Goal: Transaction & Acquisition: Book appointment/travel/reservation

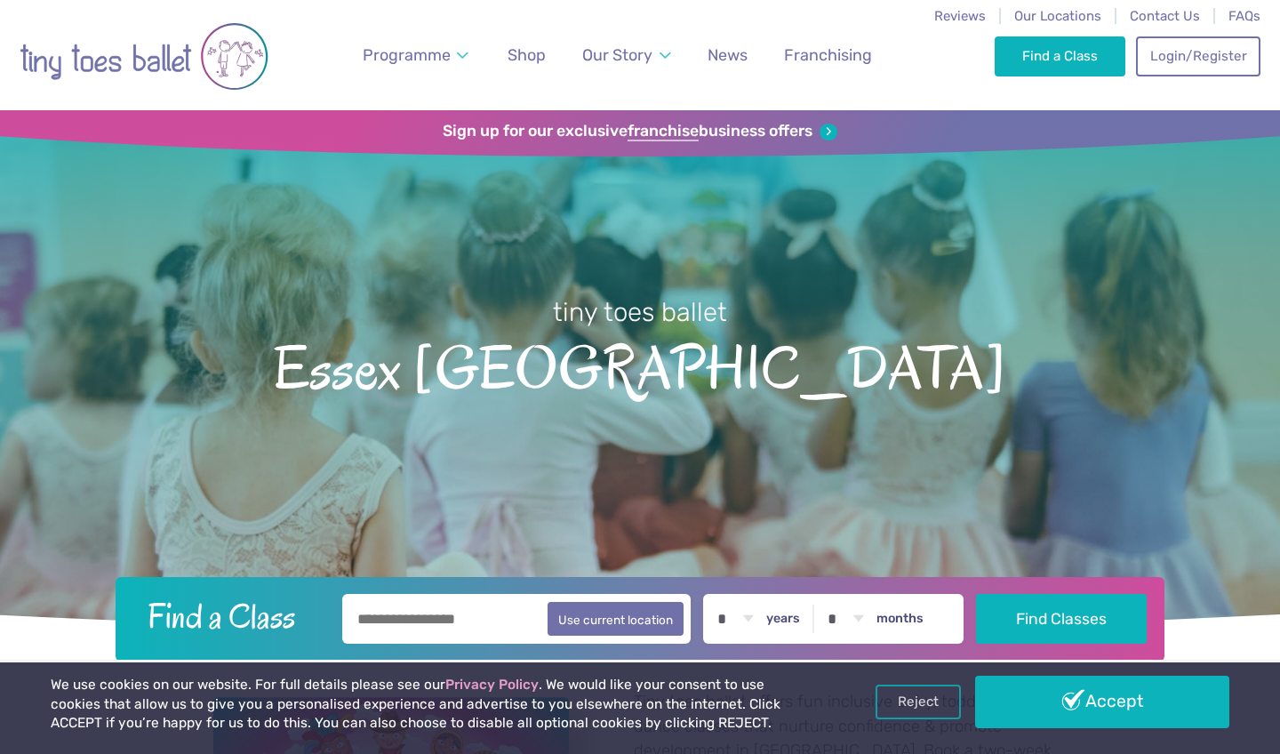
click at [486, 627] on input "text" at bounding box center [516, 619] width 348 height 50
click at [608, 619] on button "Use current location" at bounding box center [616, 618] width 136 height 34
type input "**********"
select select "*"
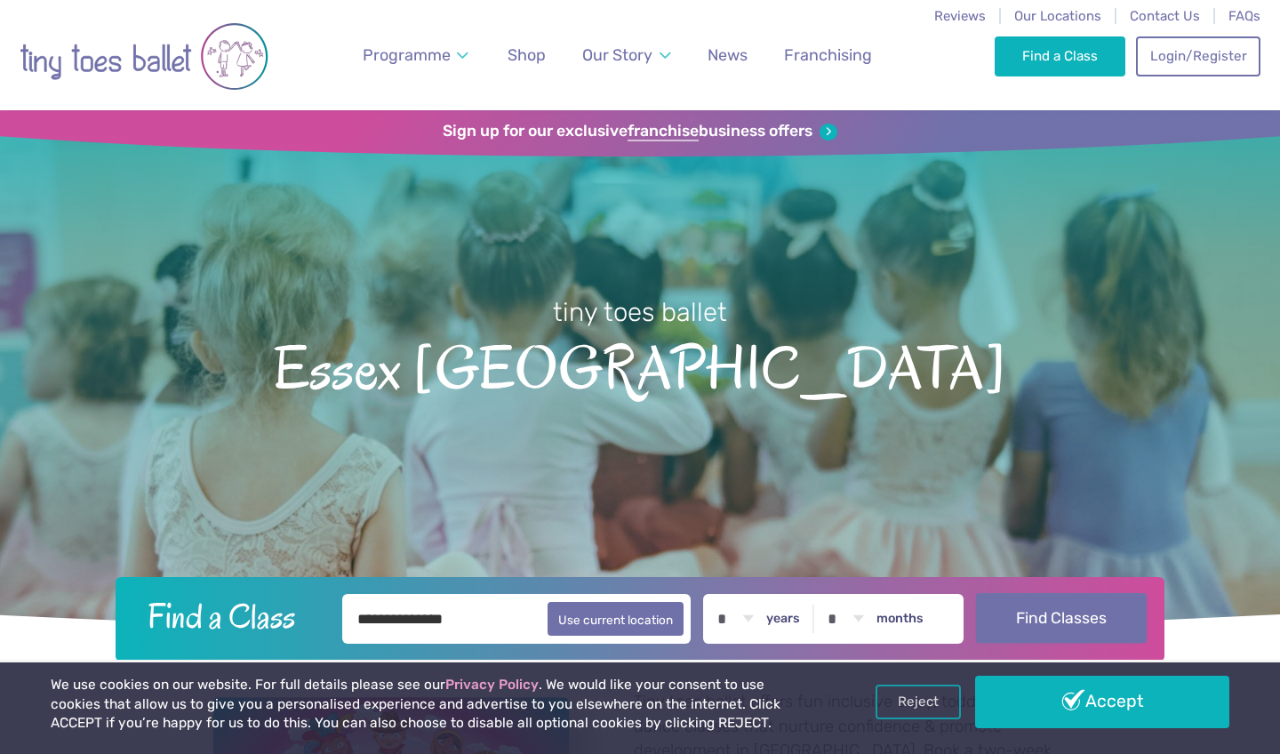
click at [1038, 620] on button "Find Classes" at bounding box center [1062, 618] width 172 height 50
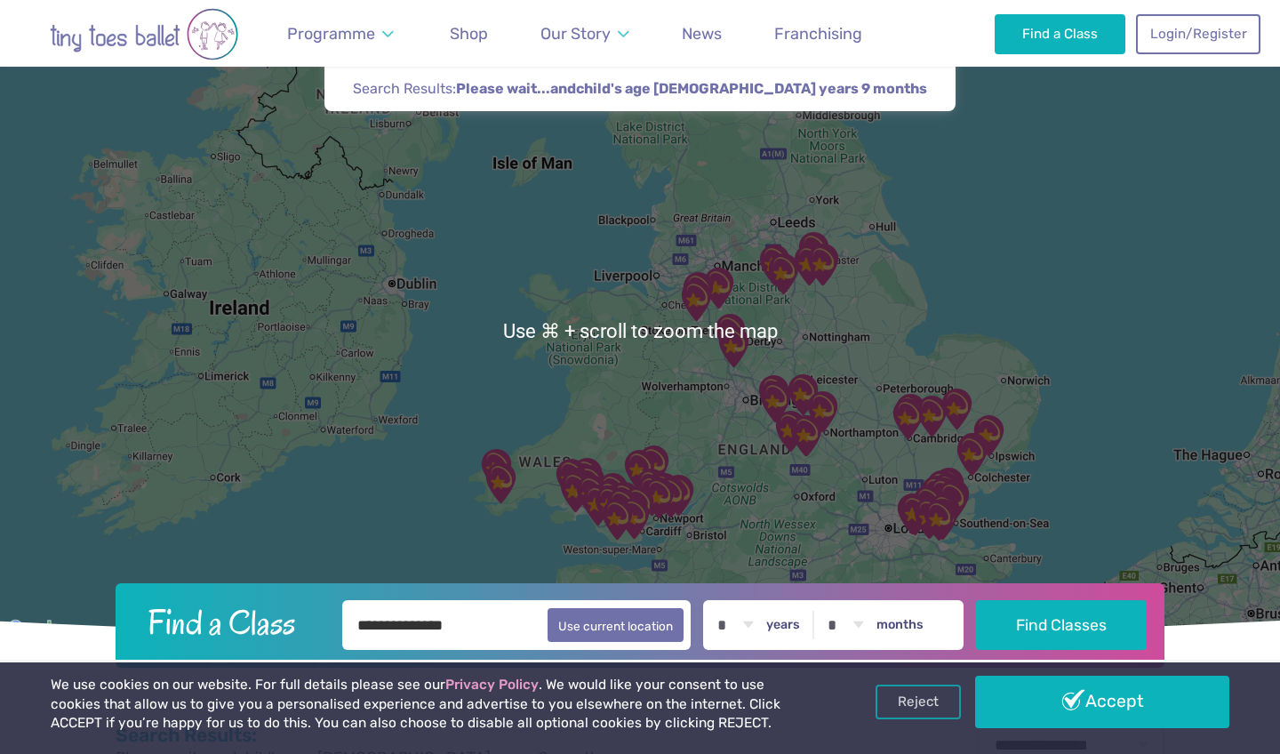
scroll to position [129, 0]
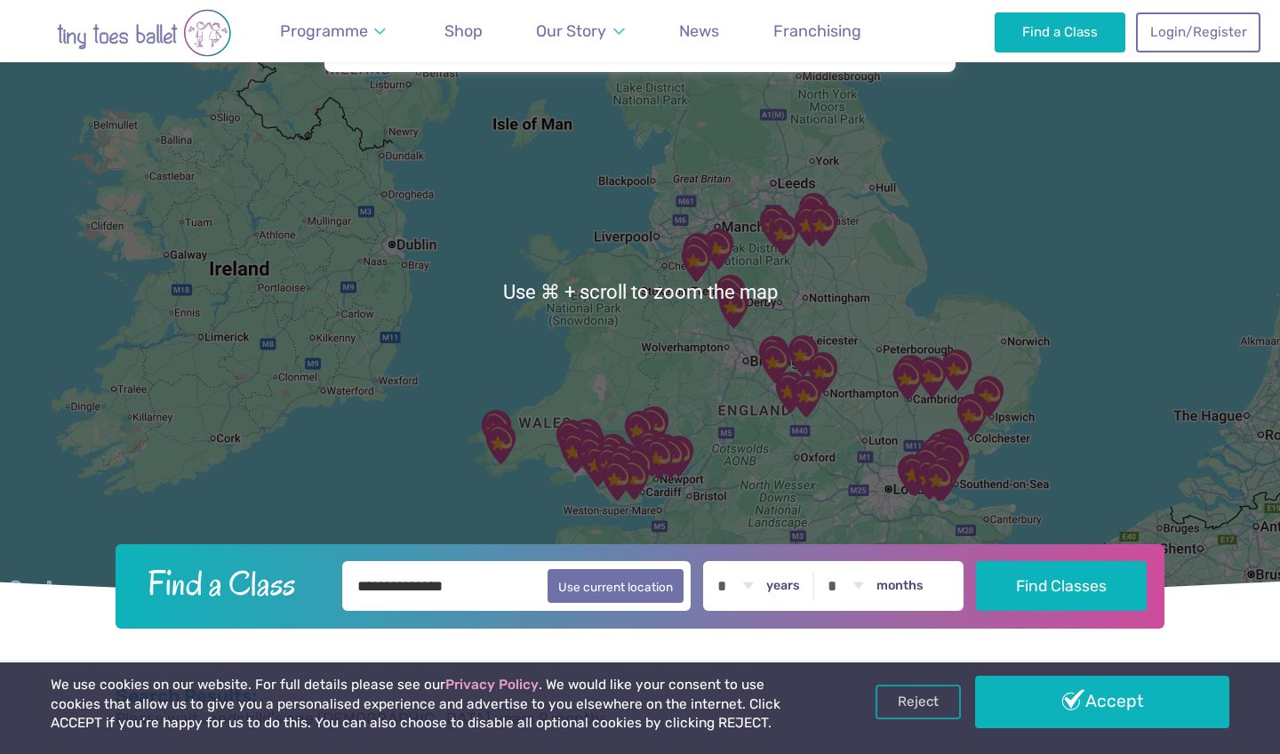
click at [948, 471] on img "St Nicholas church" at bounding box center [939, 481] width 44 height 44
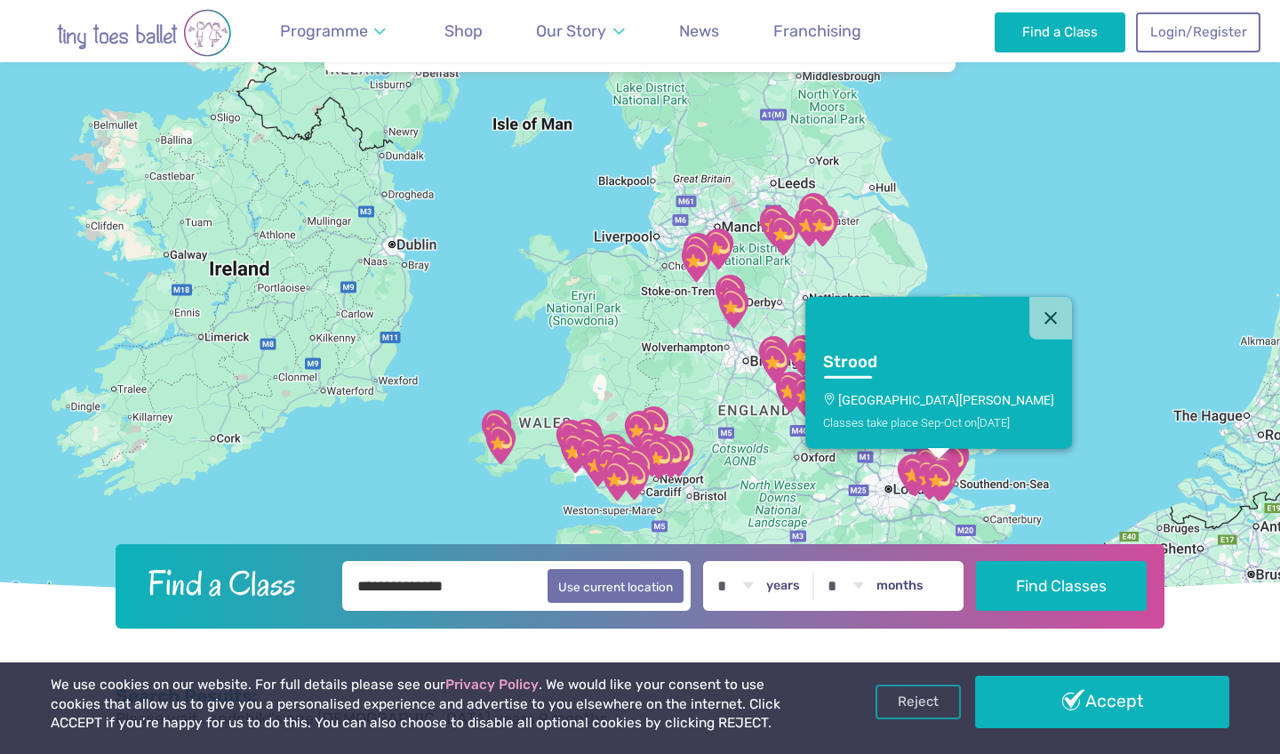
scroll to position [92, 0]
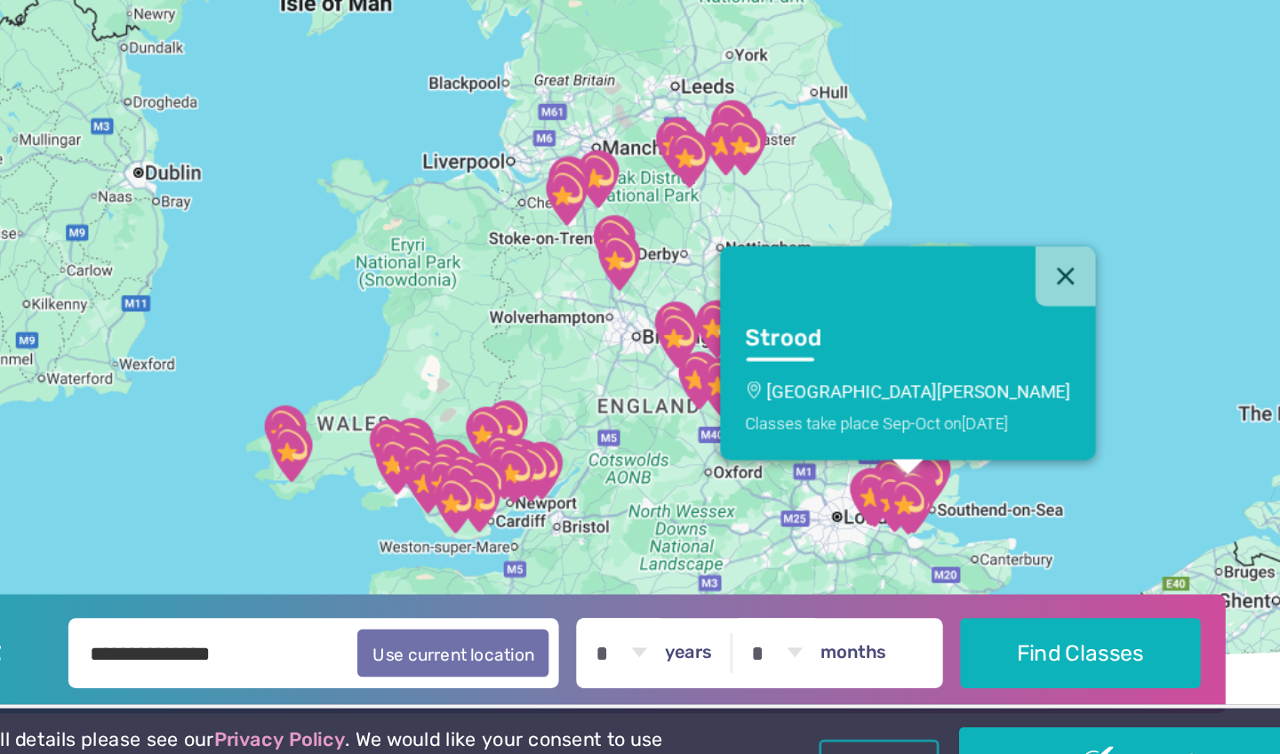
click at [930, 477] on img "The Stables" at bounding box center [952, 499] width 44 height 44
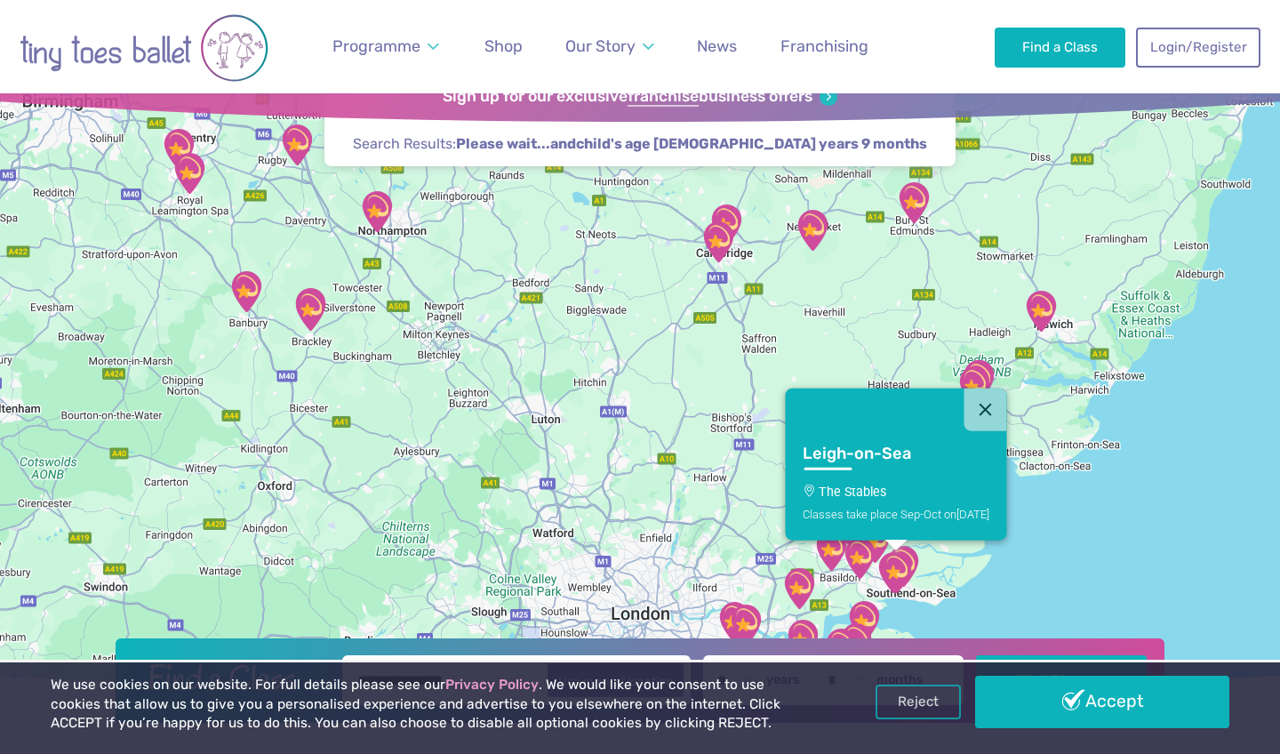
scroll to position [0, 0]
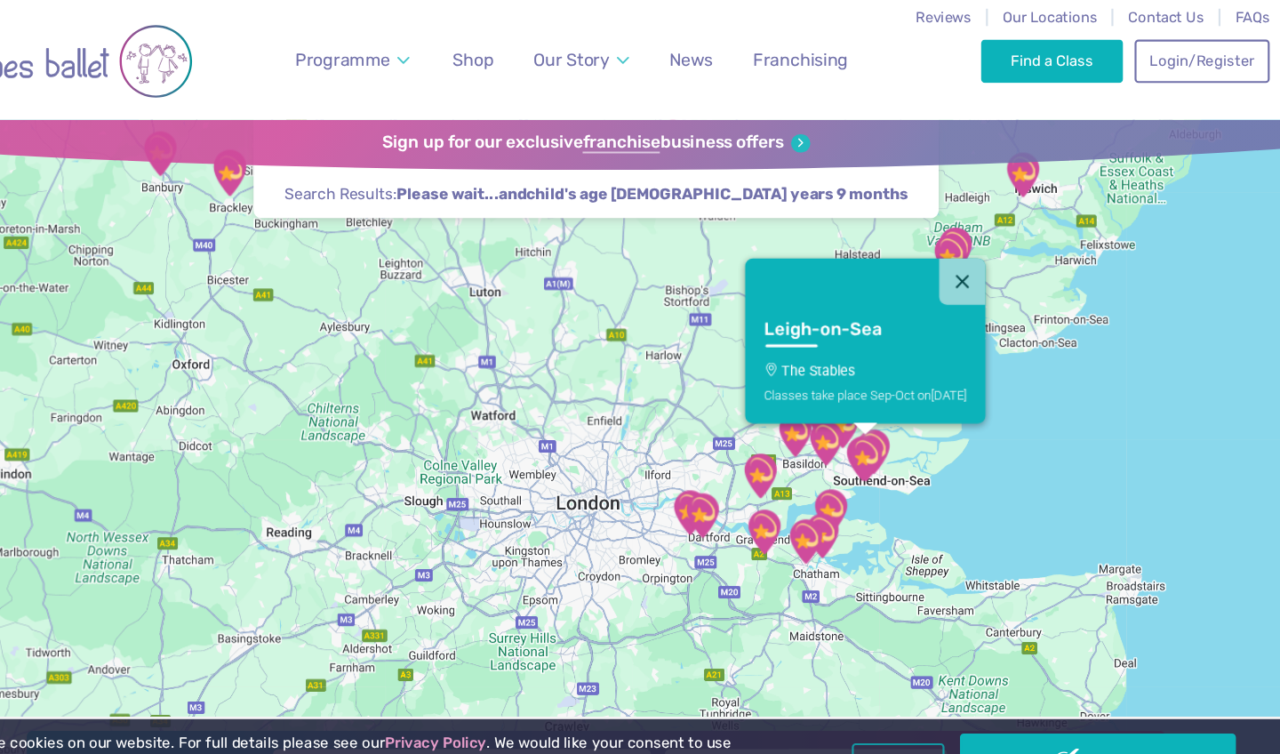
drag, startPoint x: 652, startPoint y: 587, endPoint x: 646, endPoint y: 397, distance: 189.4
click at [644, 397] on div "Leigh-on-Sea The Stables Classes take place Sep-Oct on Saturday" at bounding box center [640, 420] width 1280 height 620
click at [866, 442] on img "The Stables" at bounding box center [888, 421] width 44 height 44
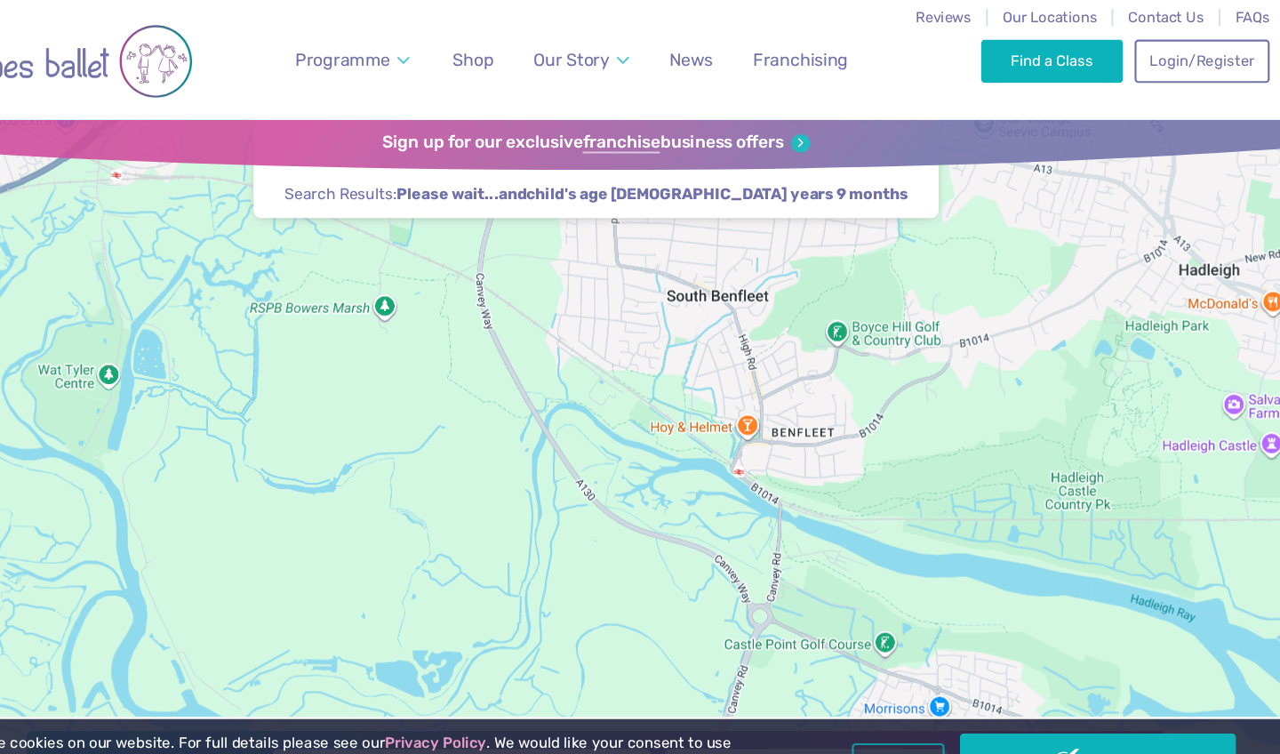
drag, startPoint x: 873, startPoint y: 312, endPoint x: 615, endPoint y: 693, distance: 460.3
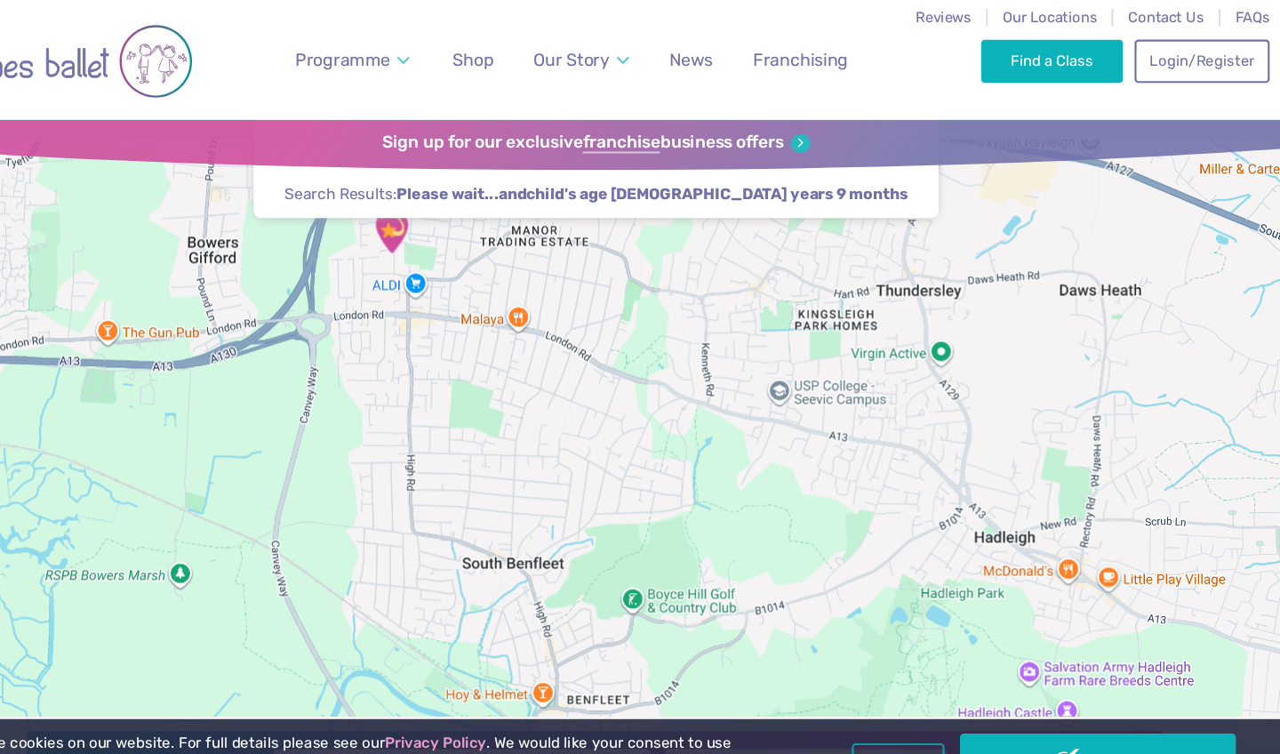
drag, startPoint x: 938, startPoint y: 342, endPoint x: 744, endPoint y: 589, distance: 314.1
click at [744, 594] on div "Leigh-on-Sea The Stables Classes take place Sep-Oct on Saturday" at bounding box center [640, 420] width 1280 height 620
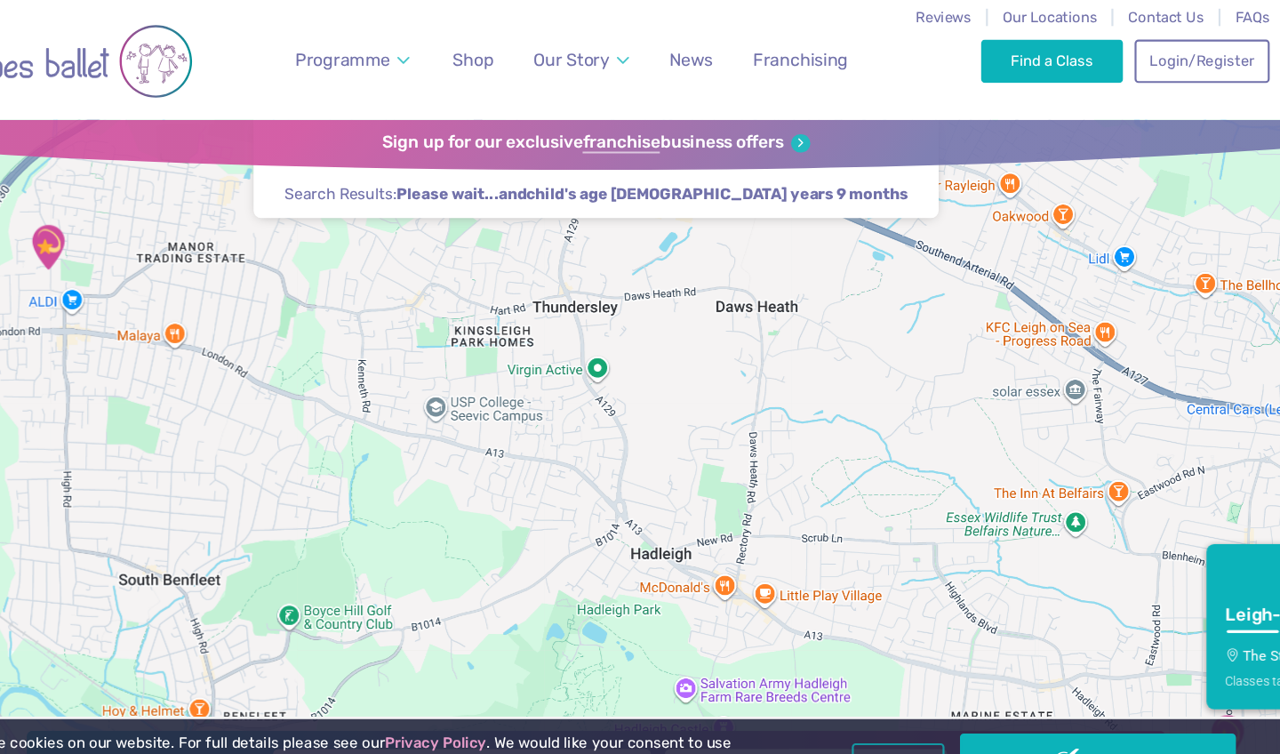
drag, startPoint x: 635, startPoint y: 363, endPoint x: 349, endPoint y: 340, distance: 286.2
click at [349, 340] on div "Leigh-on-Sea The Stables Classes take place Sep-Oct on Saturday" at bounding box center [640, 420] width 1280 height 620
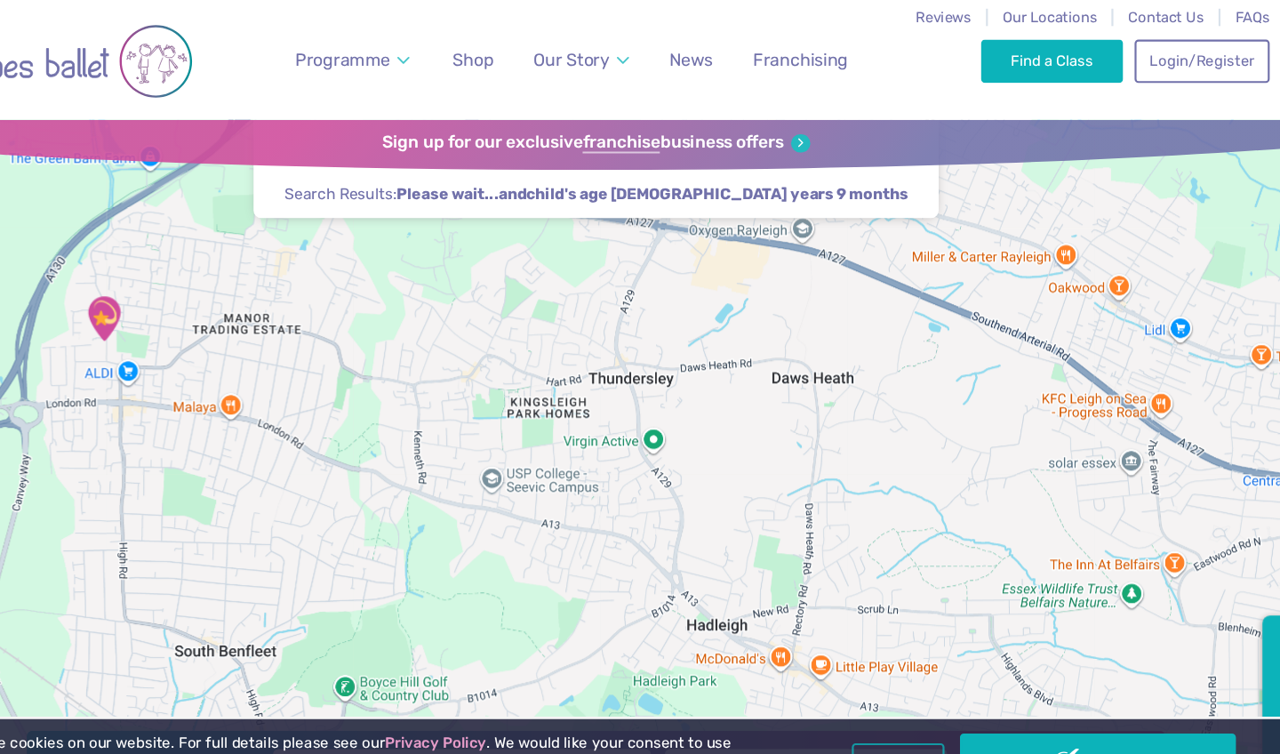
drag, startPoint x: 768, startPoint y: 371, endPoint x: 1134, endPoint y: 450, distance: 374.7
click at [1134, 450] on div "Leigh-on-Sea The Stables Classes take place Sep-Oct on Saturday" at bounding box center [640, 420] width 1280 height 620
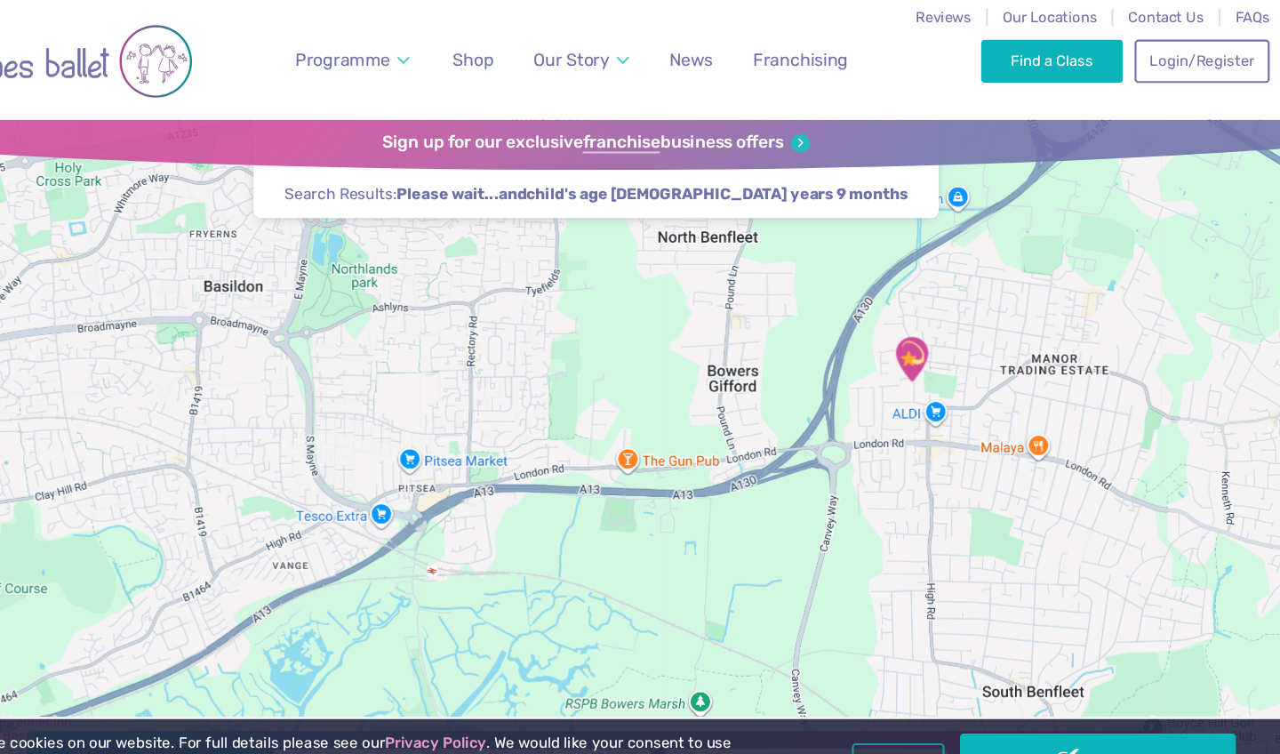
drag, startPoint x: 644, startPoint y: 454, endPoint x: 1006, endPoint y: 476, distance: 362.4
click at [1006, 476] on div "Leigh-on-Sea The Stables Classes take place Sep-Oct on Saturday" at bounding box center [640, 420] width 1280 height 620
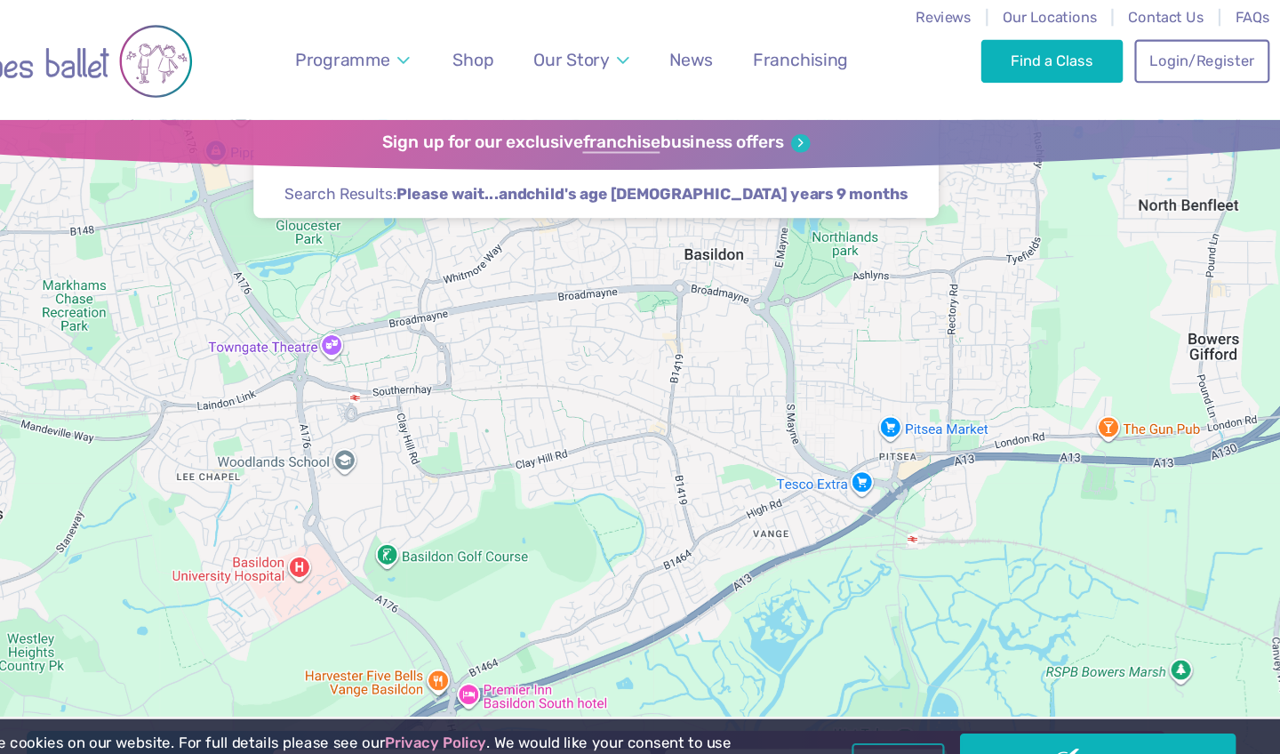
drag, startPoint x: 401, startPoint y: 446, endPoint x: 845, endPoint y: 409, distance: 446.0
click at [845, 409] on div "Leigh-on-Sea The Stables Classes take place Sep-Oct on Saturday" at bounding box center [640, 420] width 1280 height 620
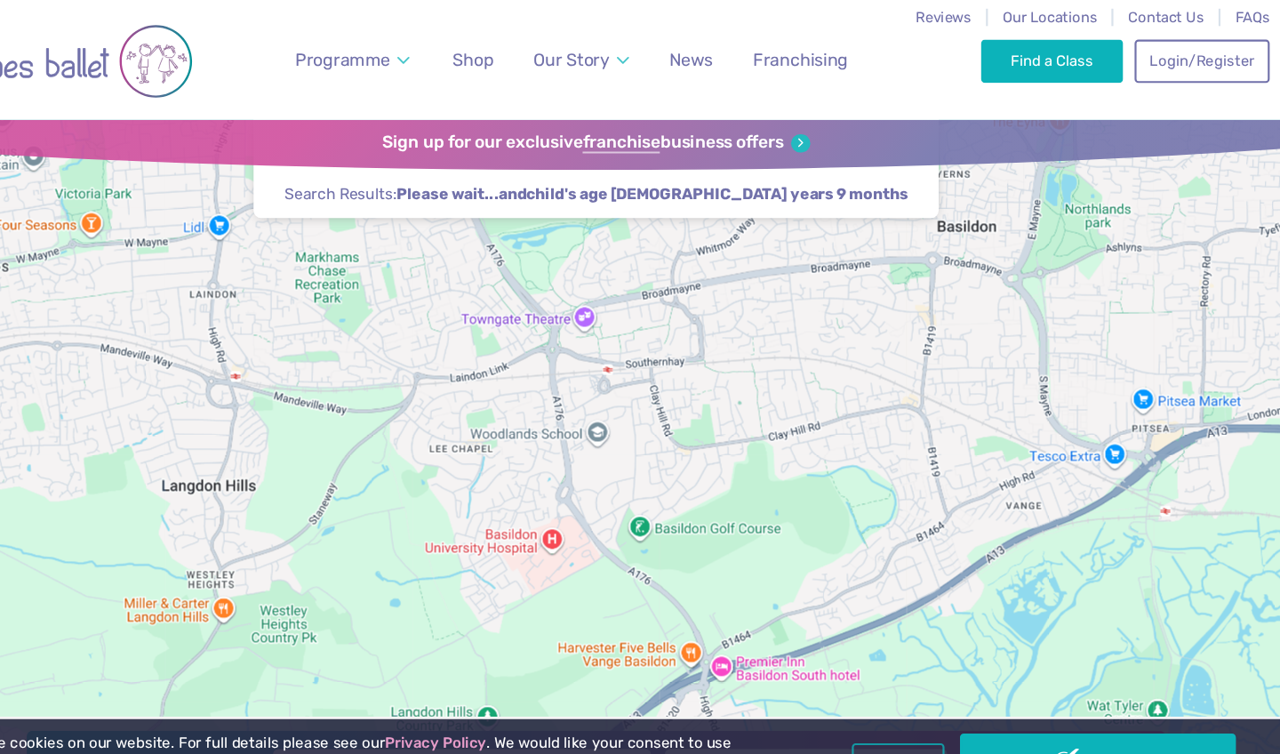
drag, startPoint x: 608, startPoint y: 396, endPoint x: 770, endPoint y: 371, distance: 163.7
click at [837, 371] on div "Leigh-on-Sea The Stables Classes take place Sep-Oct on Saturday" at bounding box center [640, 420] width 1280 height 620
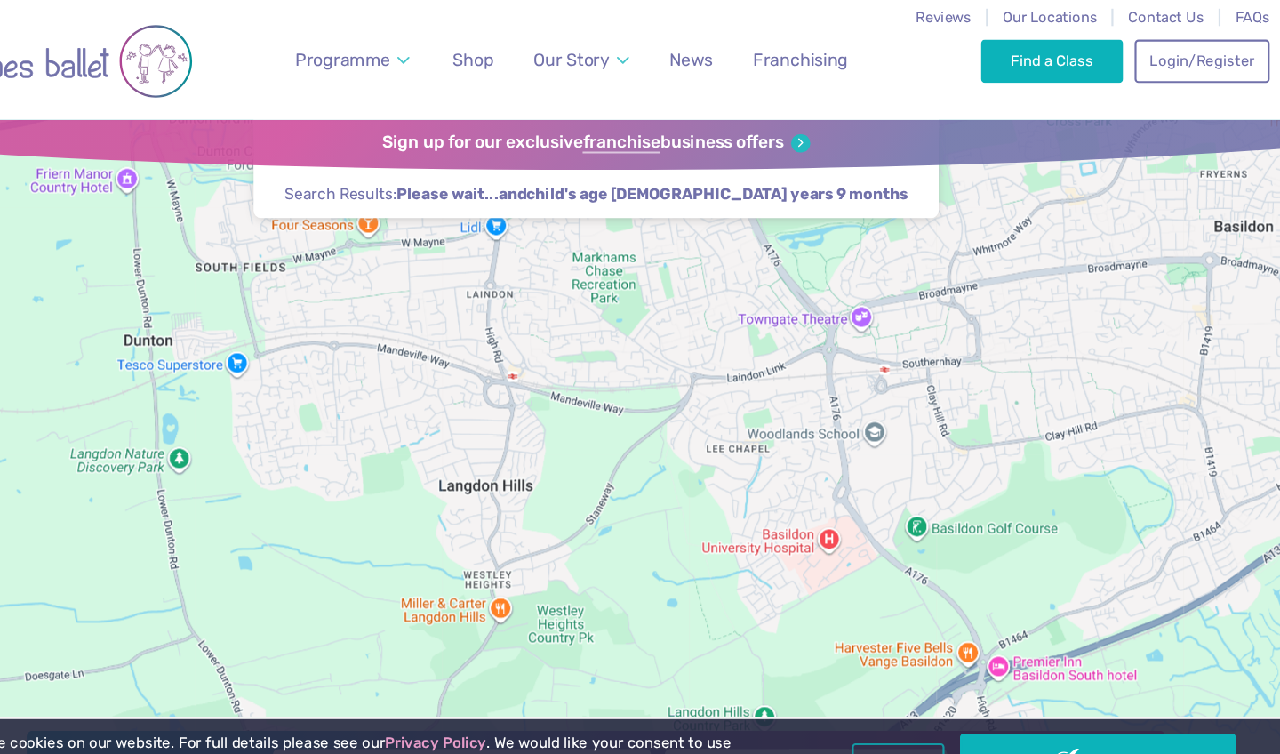
drag, startPoint x: 332, startPoint y: 415, endPoint x: 717, endPoint y: 439, distance: 386.6
click at [717, 439] on div "Leigh-on-Sea The Stables Classes take place Sep-Oct on Saturday" at bounding box center [640, 420] width 1280 height 620
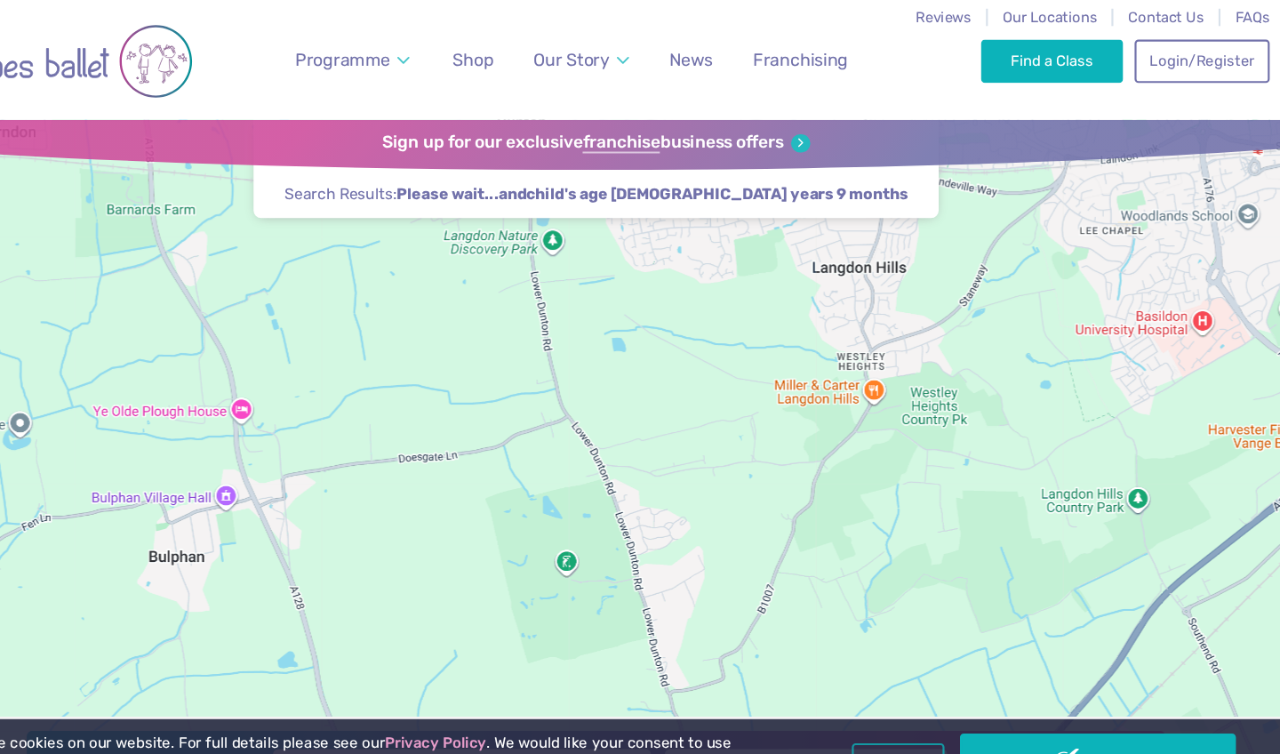
drag, startPoint x: 380, startPoint y: 520, endPoint x: 579, endPoint y: 296, distance: 299.7
click at [579, 296] on div "Leigh-on-Sea The Stables Classes take place Sep-Oct on Saturday" at bounding box center [640, 420] width 1280 height 620
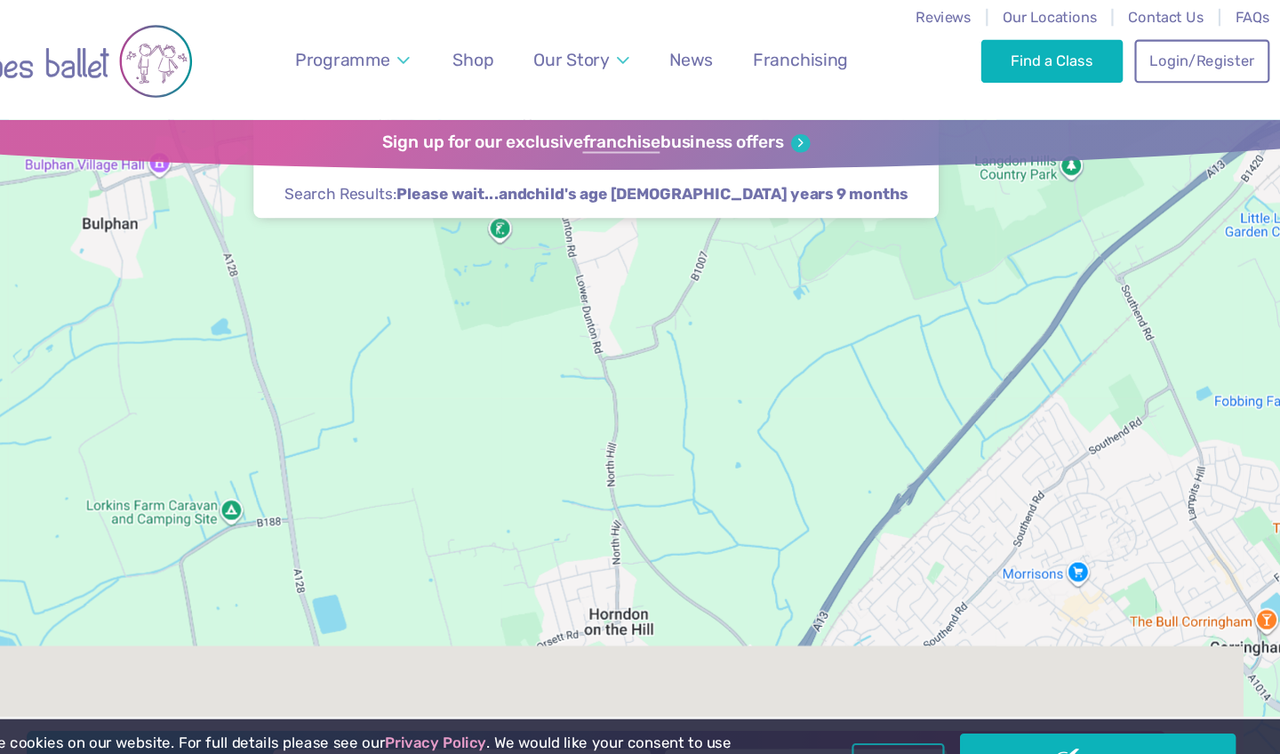
drag, startPoint x: 665, startPoint y: 518, endPoint x: 612, endPoint y: 155, distance: 367.3
click at [612, 155] on div "Find a Class ← Move left → Move right ↑ Move up ↓ Move down + Zoom in - Zoom ou…" at bounding box center [640, 420] width 1280 height 620
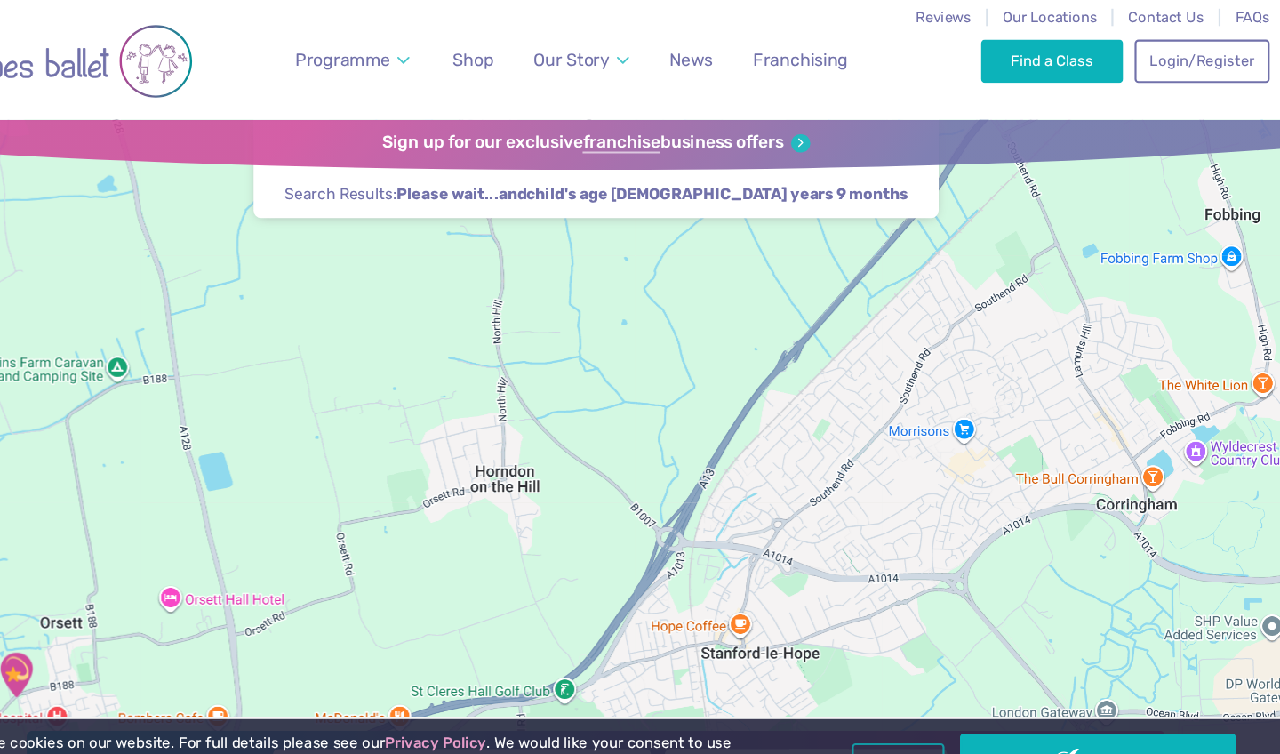
drag, startPoint x: 718, startPoint y: 350, endPoint x: 547, endPoint y: 210, distance: 221.7
click at [547, 212] on div "Leigh-on-Sea The Stables Classes take place Sep-Oct on Saturday" at bounding box center [640, 420] width 1280 height 620
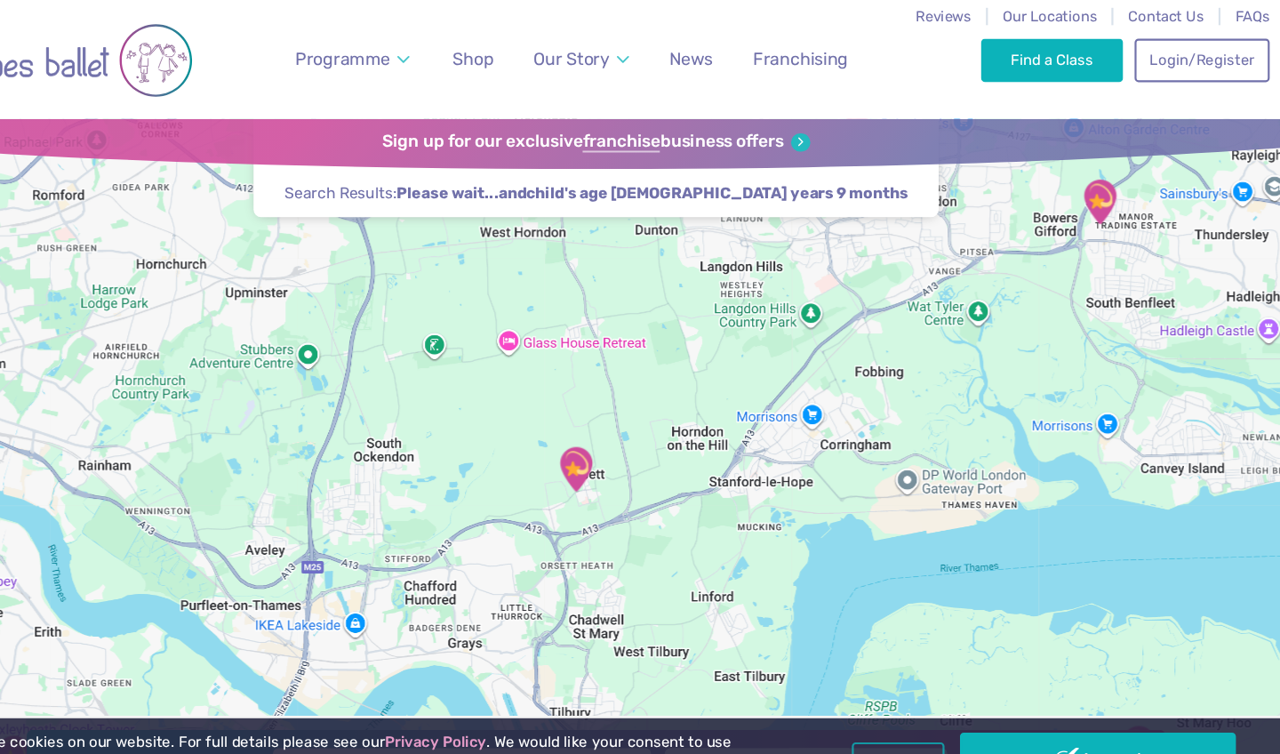
click at [865, 377] on div "Leigh-on-Sea The Stables Classes take place Sep-Oct on Saturday" at bounding box center [640, 420] width 1280 height 620
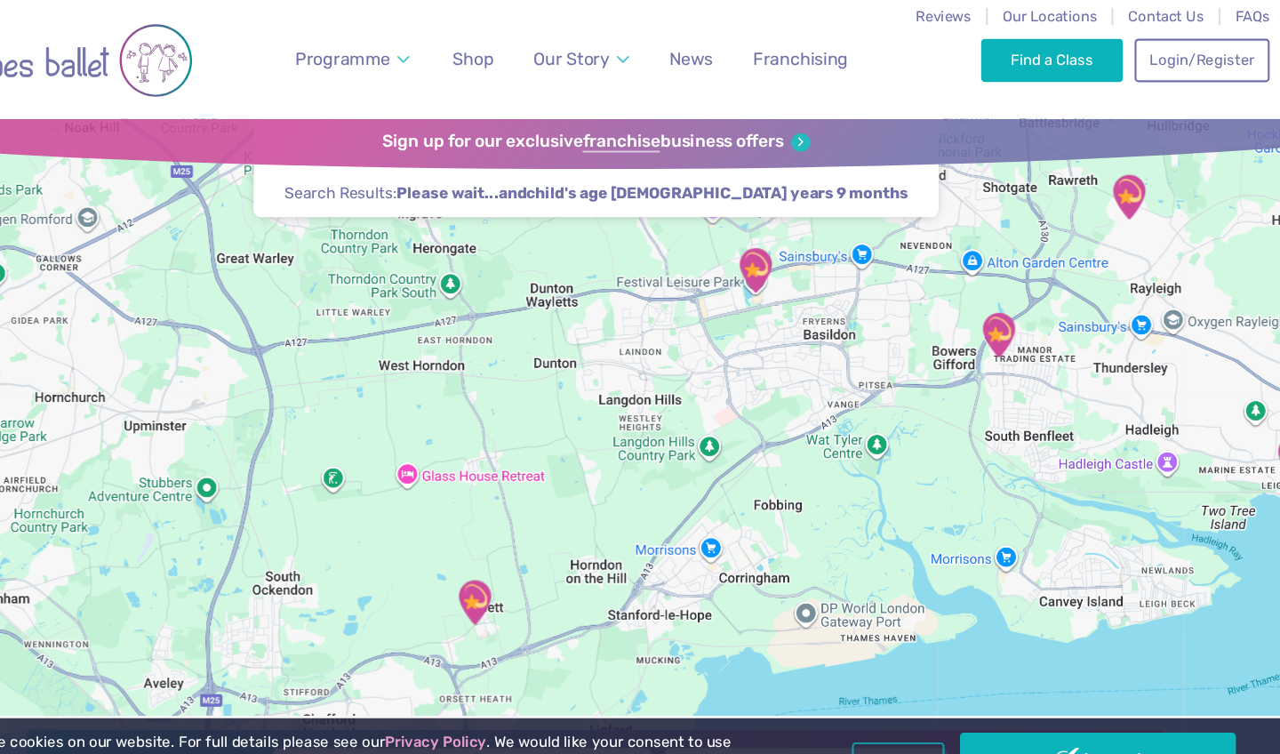
drag, startPoint x: 927, startPoint y: 347, endPoint x: 832, endPoint y: 469, distance: 155.2
click at [832, 469] on div at bounding box center [640, 420] width 1280 height 620
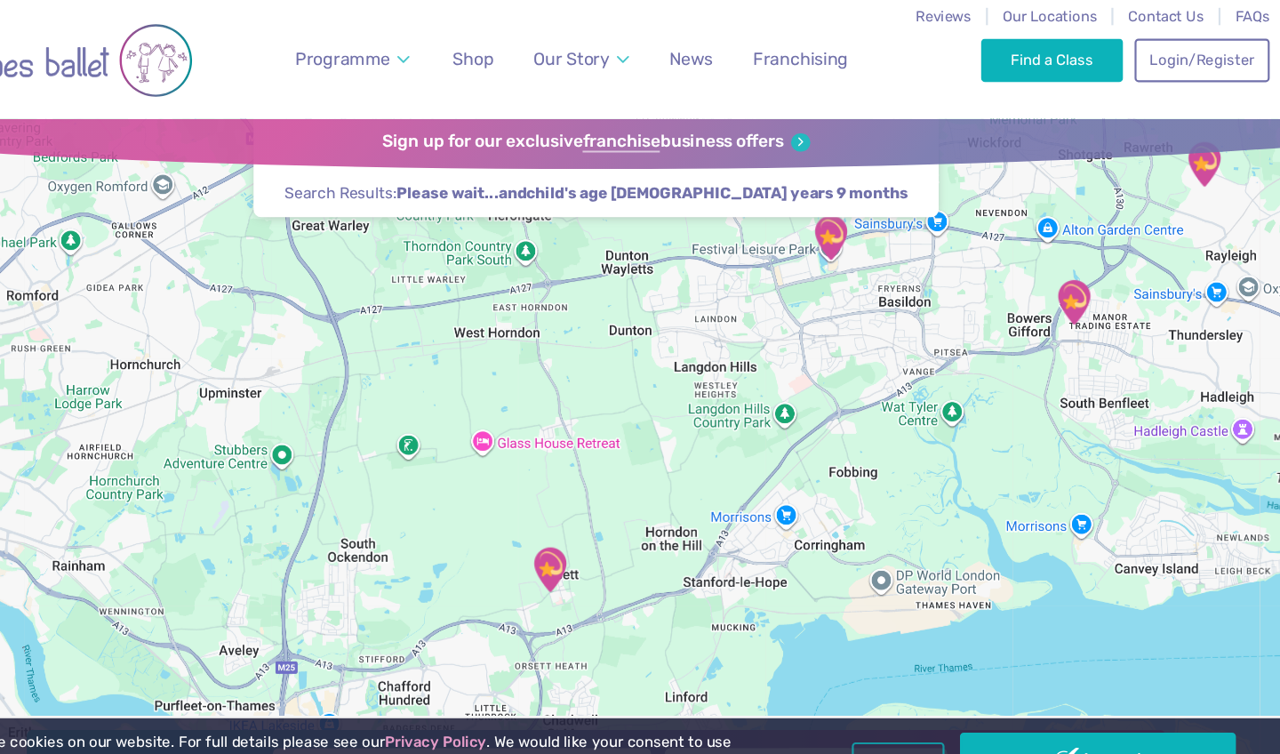
drag, startPoint x: 564, startPoint y: 581, endPoint x: 645, endPoint y: 545, distance: 88.7
click at [645, 545] on div at bounding box center [640, 420] width 1280 height 620
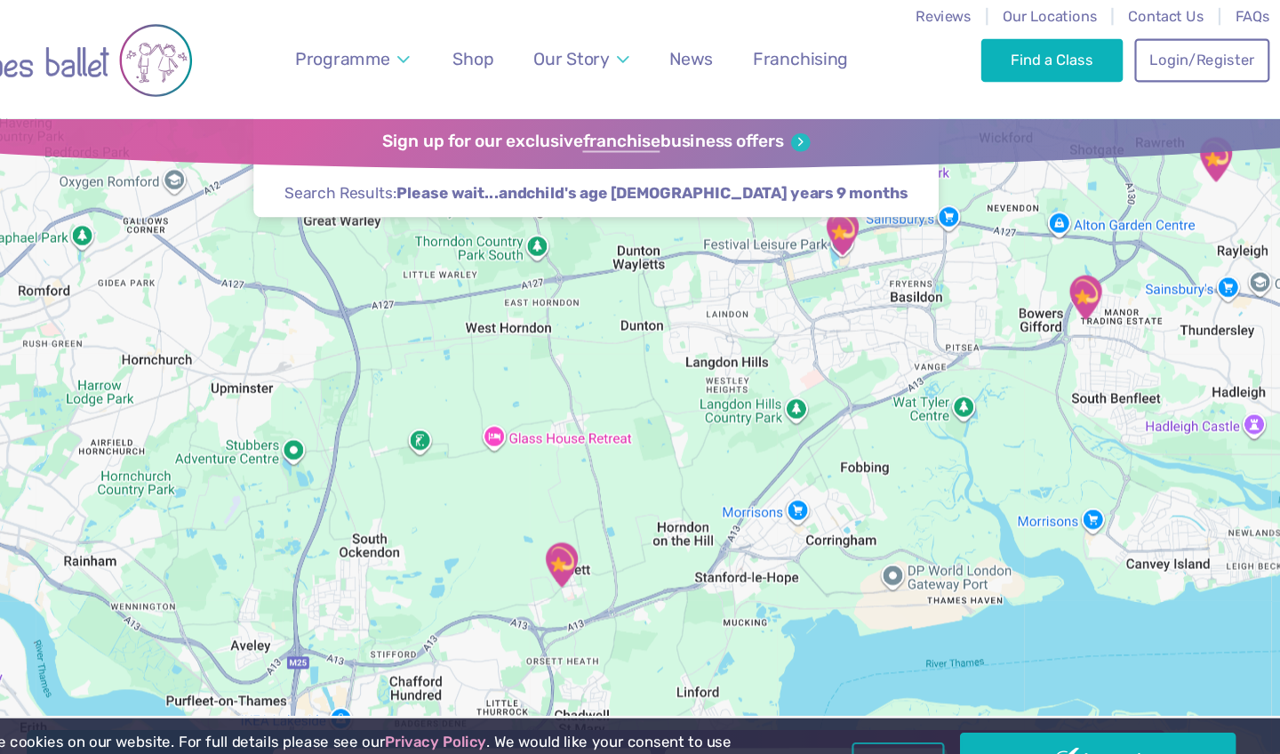
click at [586, 524] on img "Orsett Village Hall" at bounding box center [608, 521] width 44 height 44
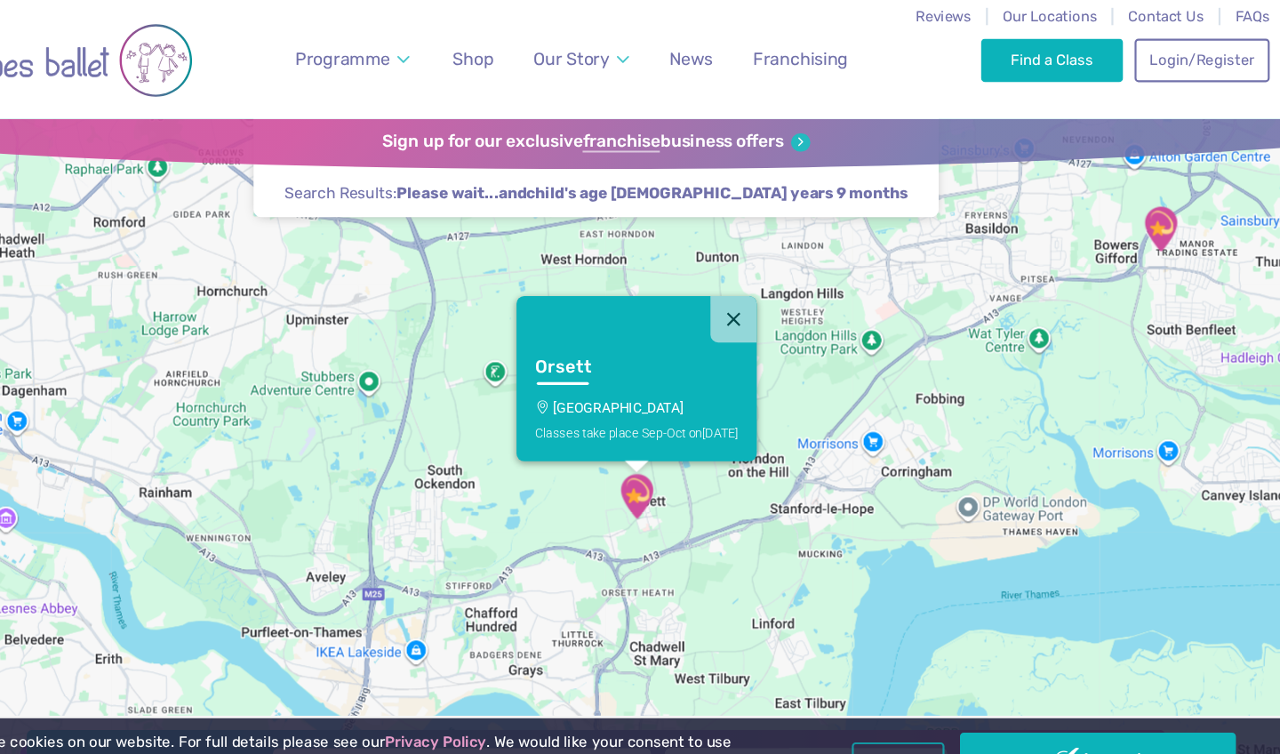
drag, startPoint x: 664, startPoint y: 567, endPoint x: 735, endPoint y: 502, distance: 96.3
click at [735, 502] on div "Orsett Orsett Village Hall Classes take place Sep-Oct on Saturday" at bounding box center [640, 420] width 1280 height 620
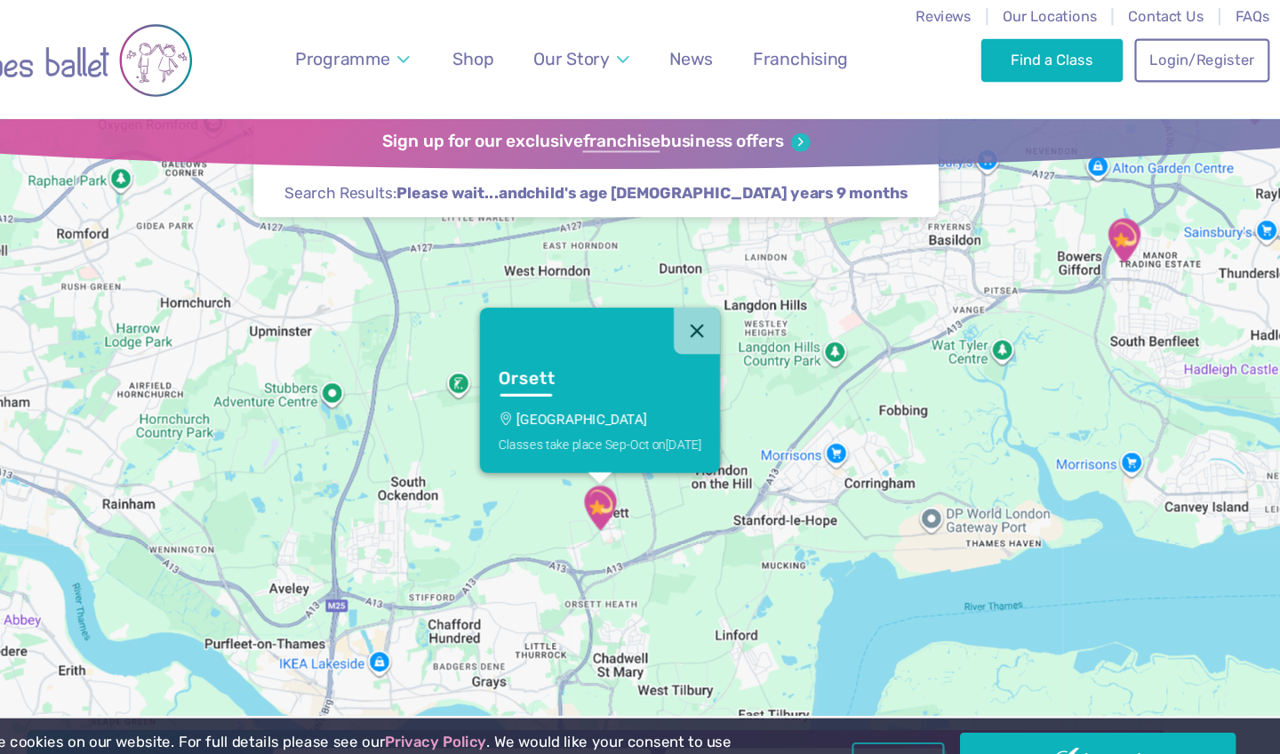
drag, startPoint x: 787, startPoint y: 507, endPoint x: 751, endPoint y: 522, distance: 38.6
click at [751, 522] on div "Orsett Orsett Village Hall Classes take place Sep-Oct on Saturday" at bounding box center [640, 420] width 1280 height 620
click at [621, 478] on img "Orsett Village Hall" at bounding box center [643, 468] width 44 height 44
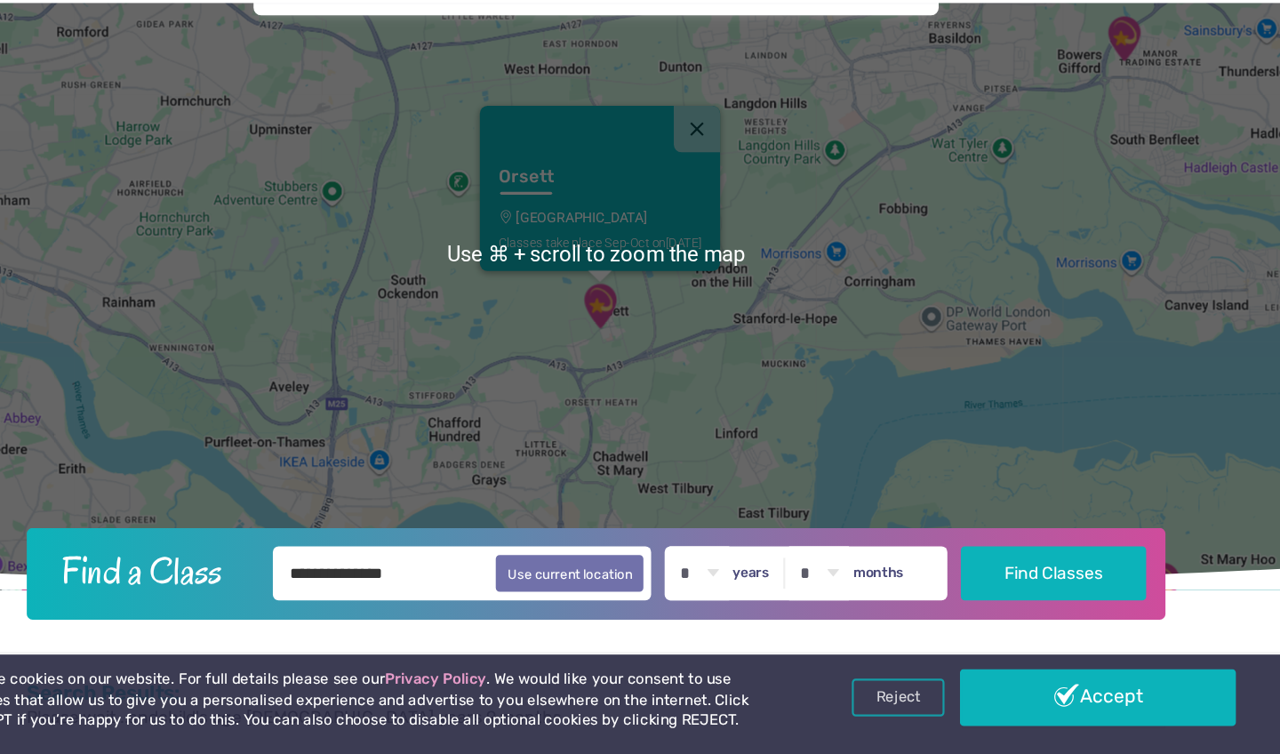
scroll to position [148, 0]
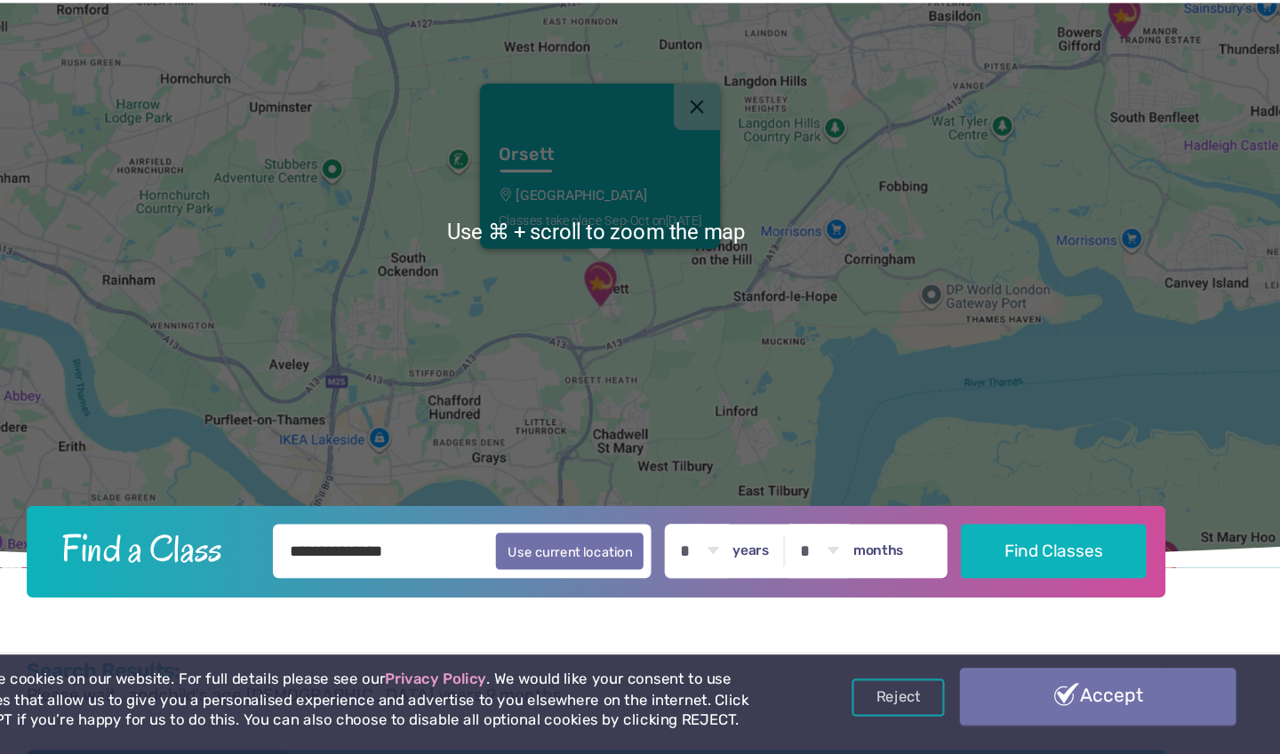
click at [975, 675] on link "Accept" at bounding box center [1102, 701] width 254 height 52
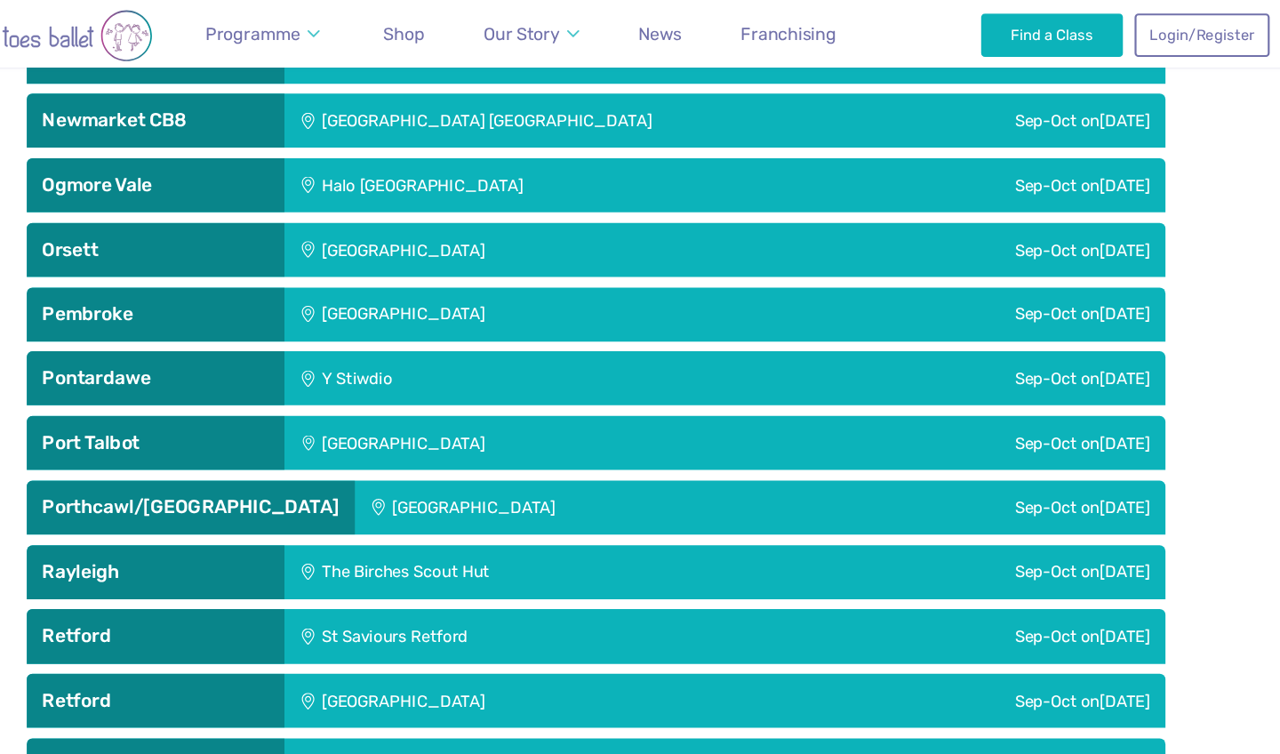
scroll to position [3999, 0]
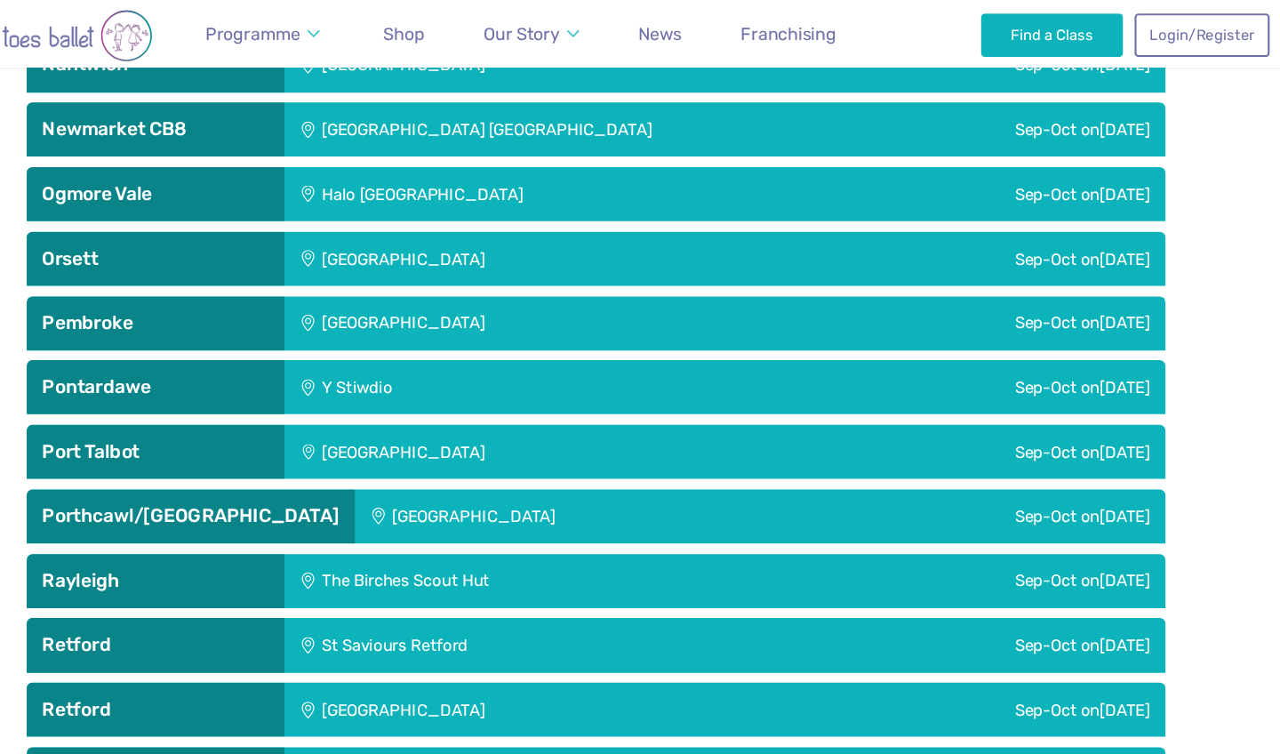
click at [383, 241] on div "Orsett Village Hall" at bounding box center [582, 238] width 459 height 50
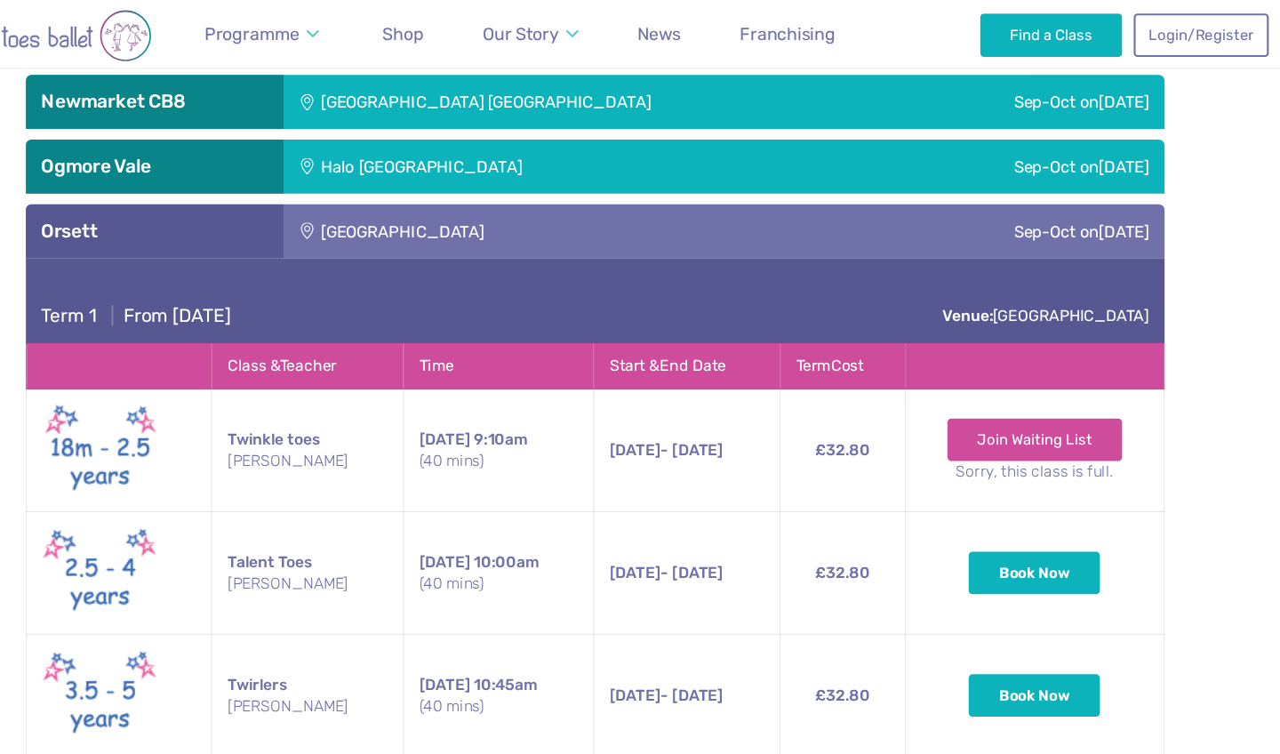
scroll to position [4017, 0]
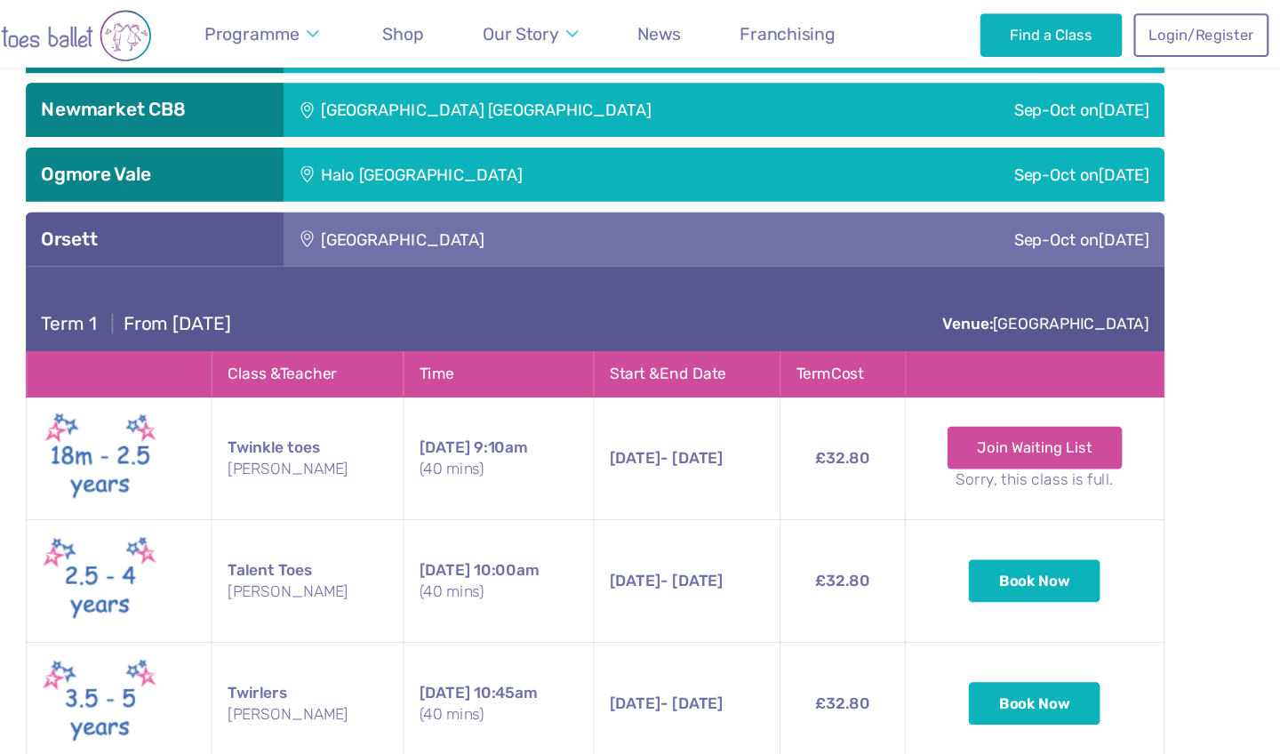
click at [812, 196] on div "Sep-Oct on Saturday" at bounding box center [988, 221] width 353 height 50
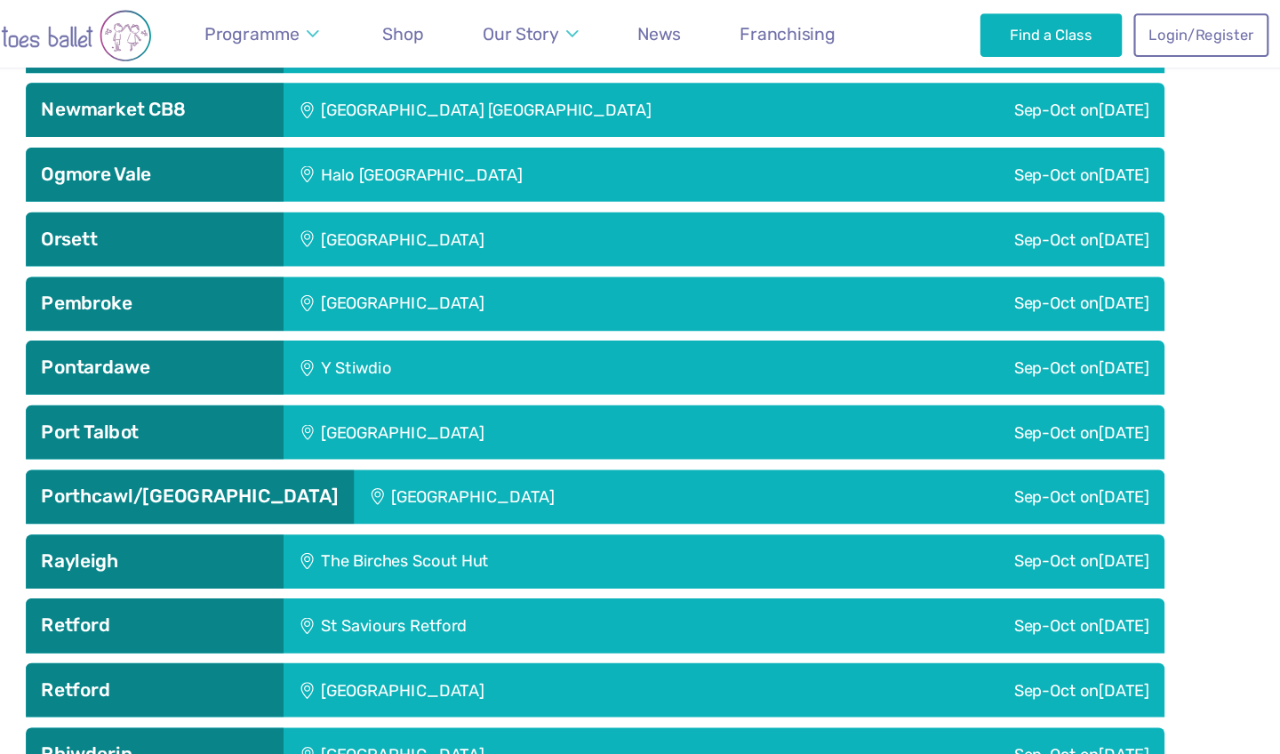
click at [844, 156] on div "Sep-Oct on Sunday" at bounding box center [1004, 161] width 321 height 50
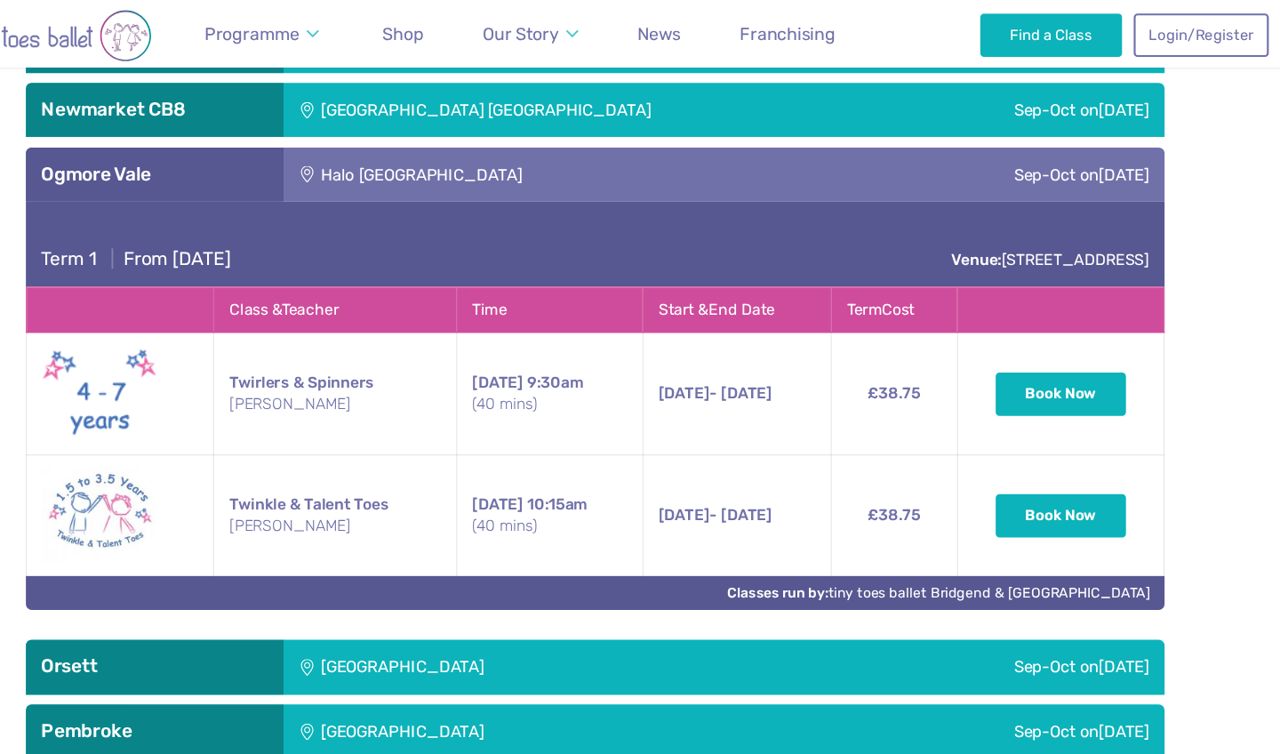
click at [844, 156] on div "Sep-Oct on Sunday" at bounding box center [1004, 161] width 321 height 50
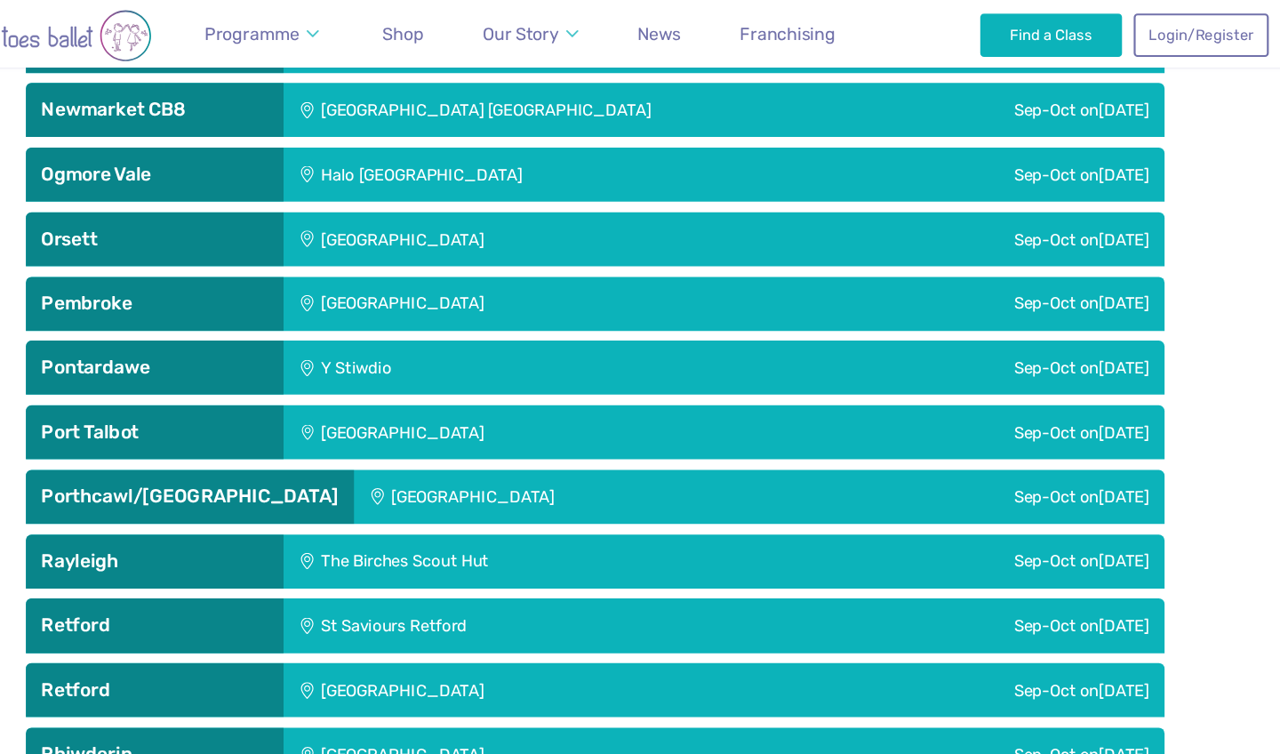
click at [812, 212] on div "Sep-Oct on Saturday" at bounding box center [988, 221] width 353 height 50
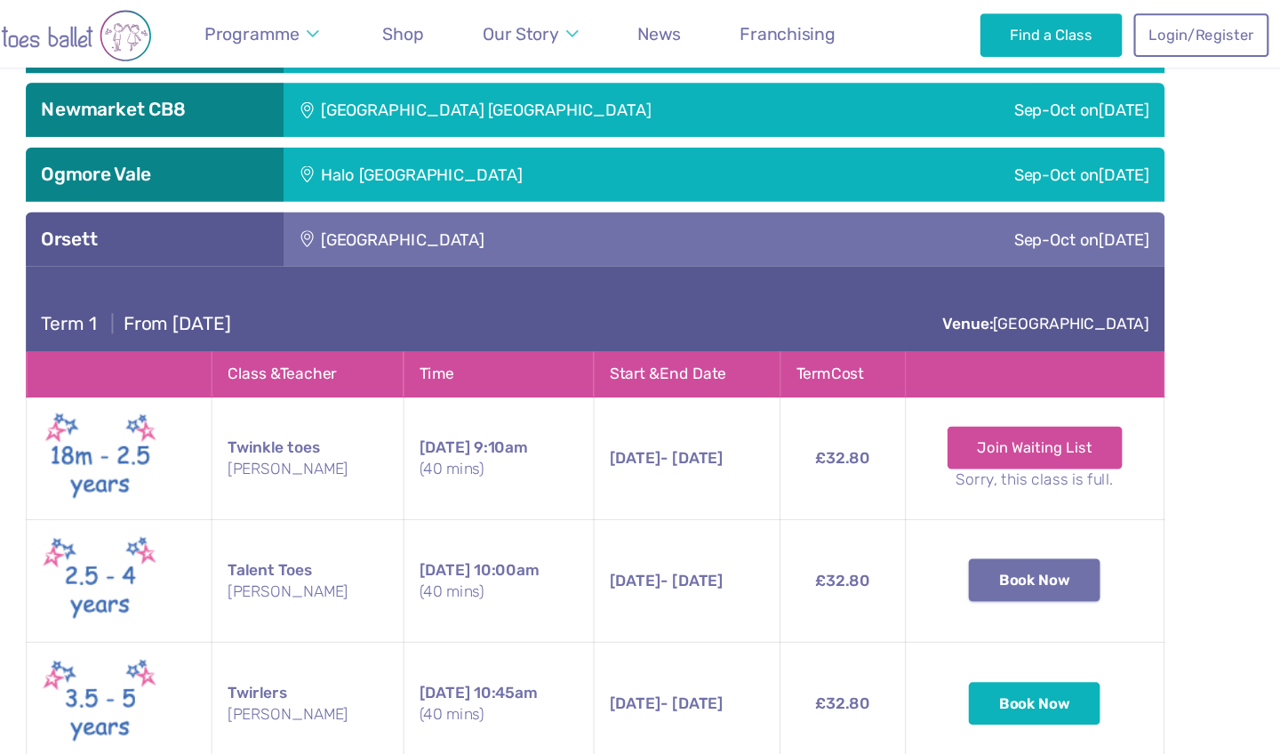
click at [984, 533] on button "Book Now" at bounding box center [1044, 534] width 121 height 39
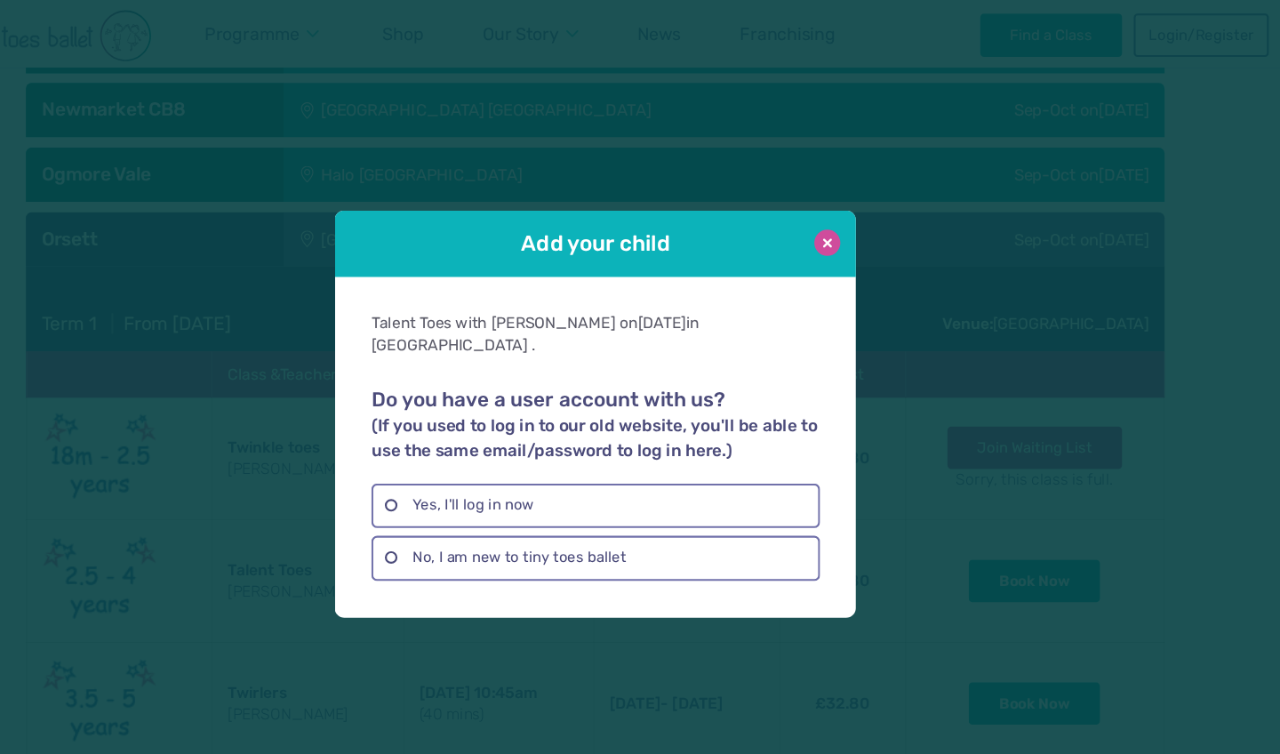
click at [842, 233] on button at bounding box center [854, 224] width 24 height 24
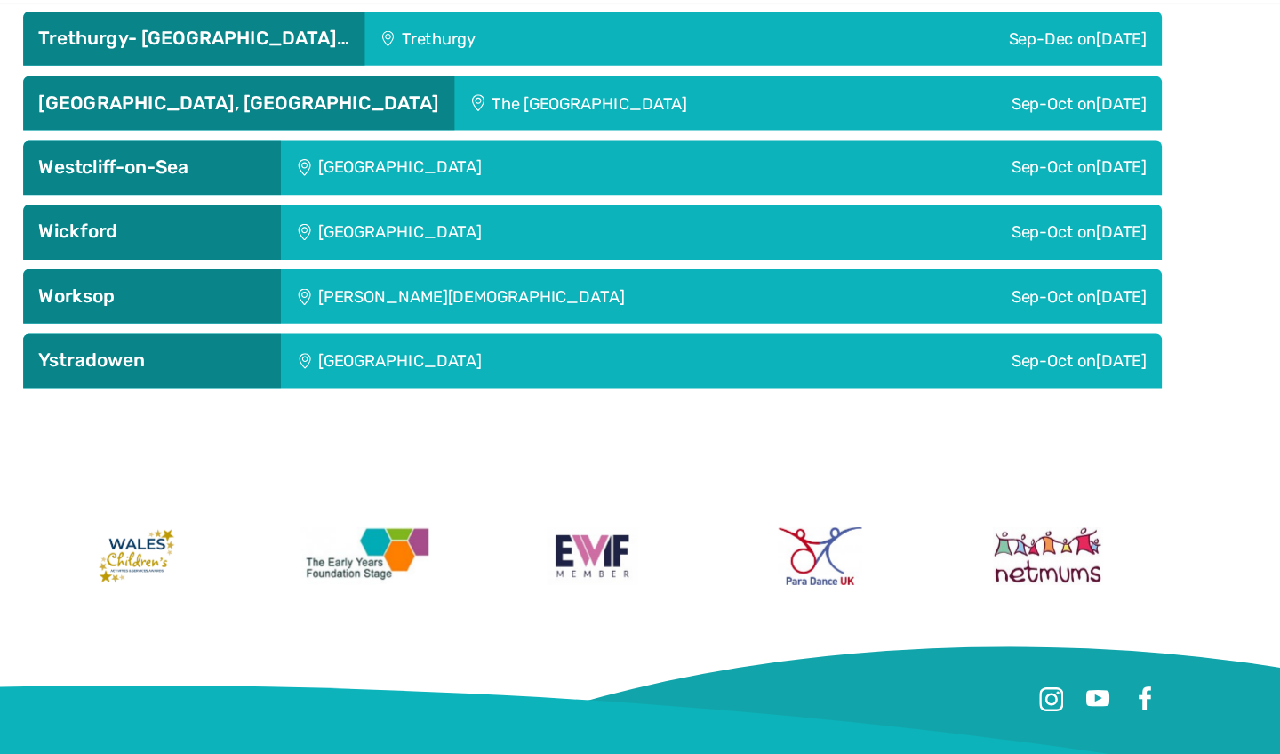
scroll to position [5875, 0]
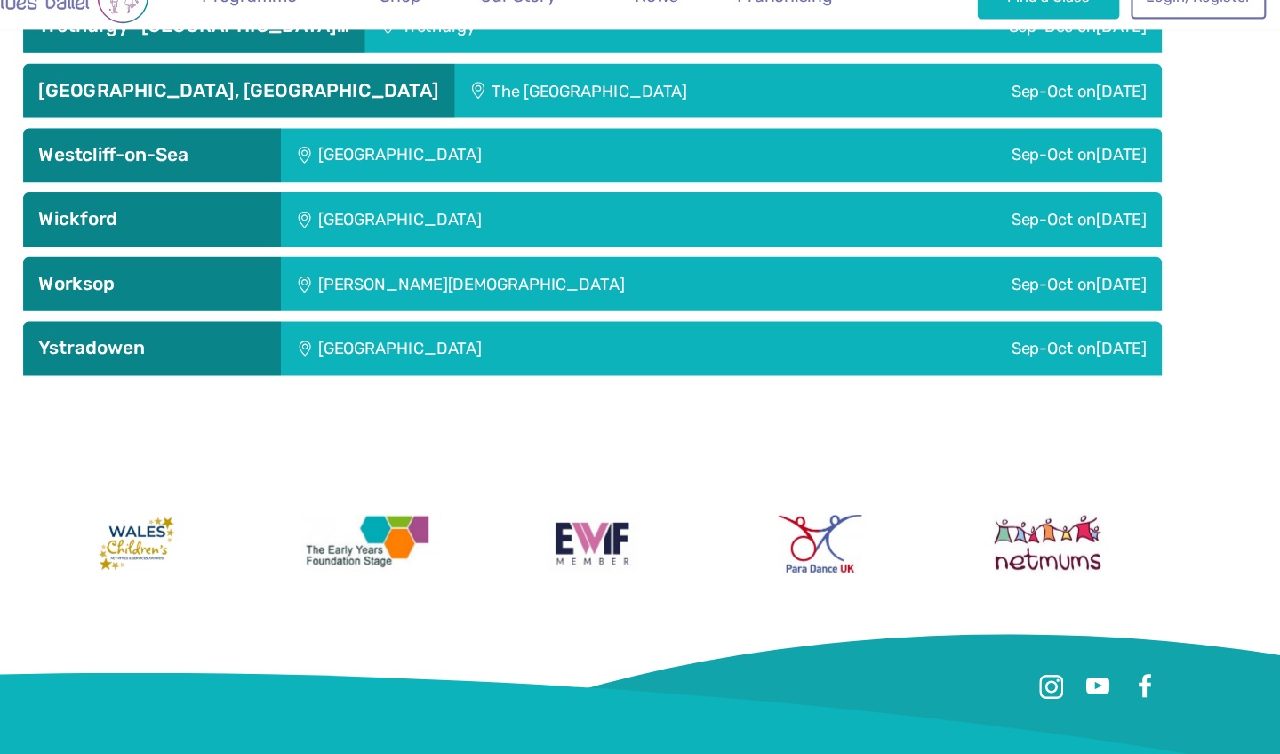
click at [486, 271] on div "Christ Church" at bounding box center [630, 296] width 555 height 50
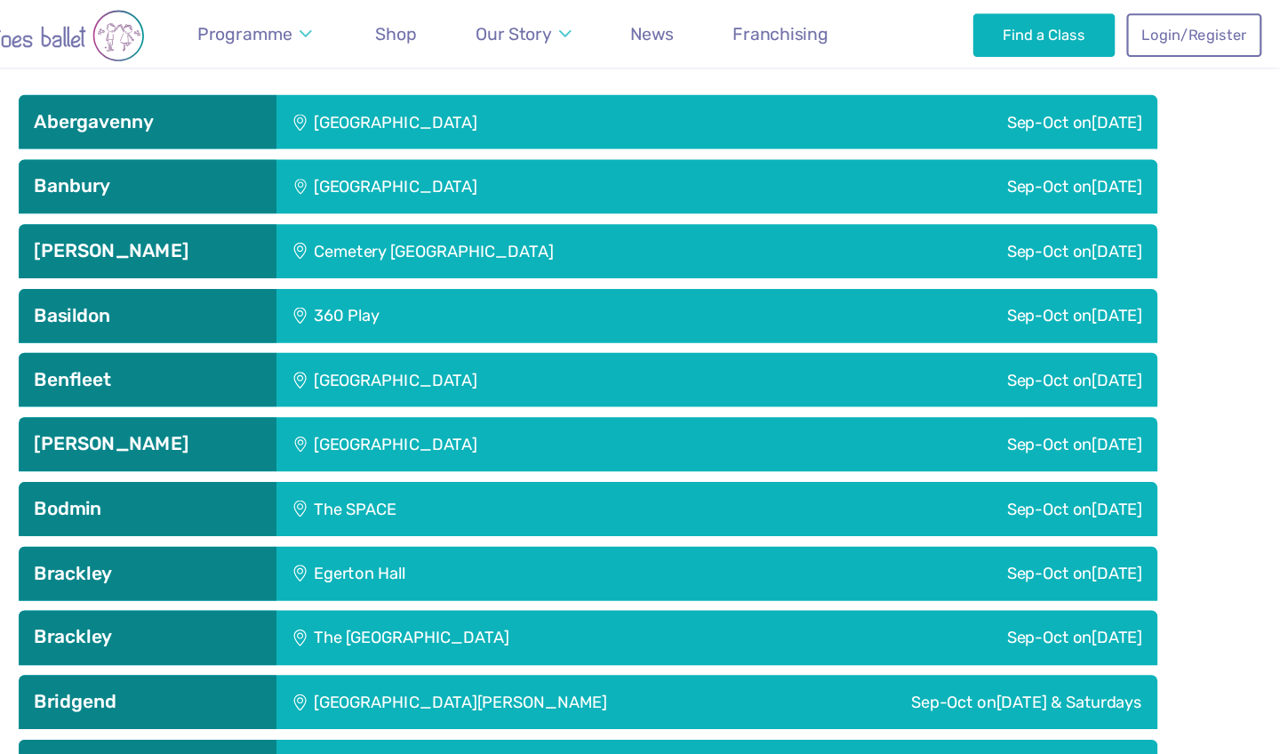
scroll to position [737, 0]
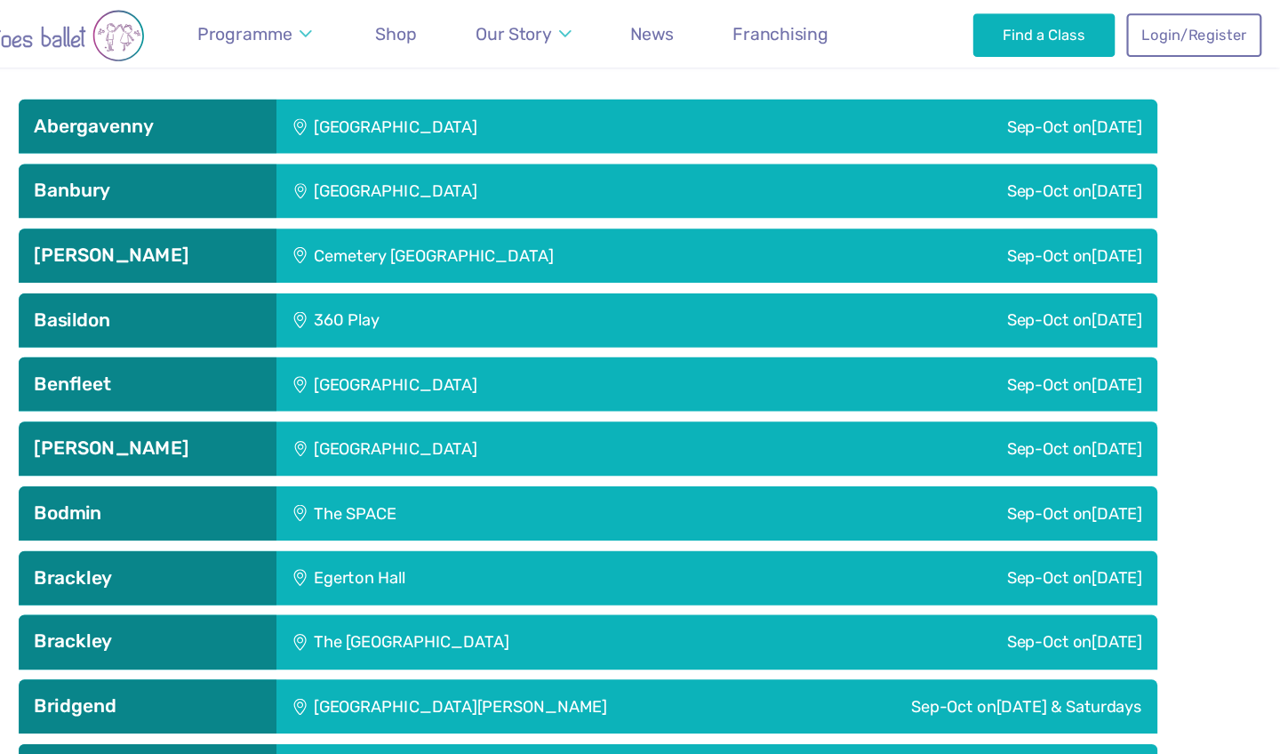
click at [485, 279] on div "360 Play" at bounding box center [522, 295] width 338 height 50
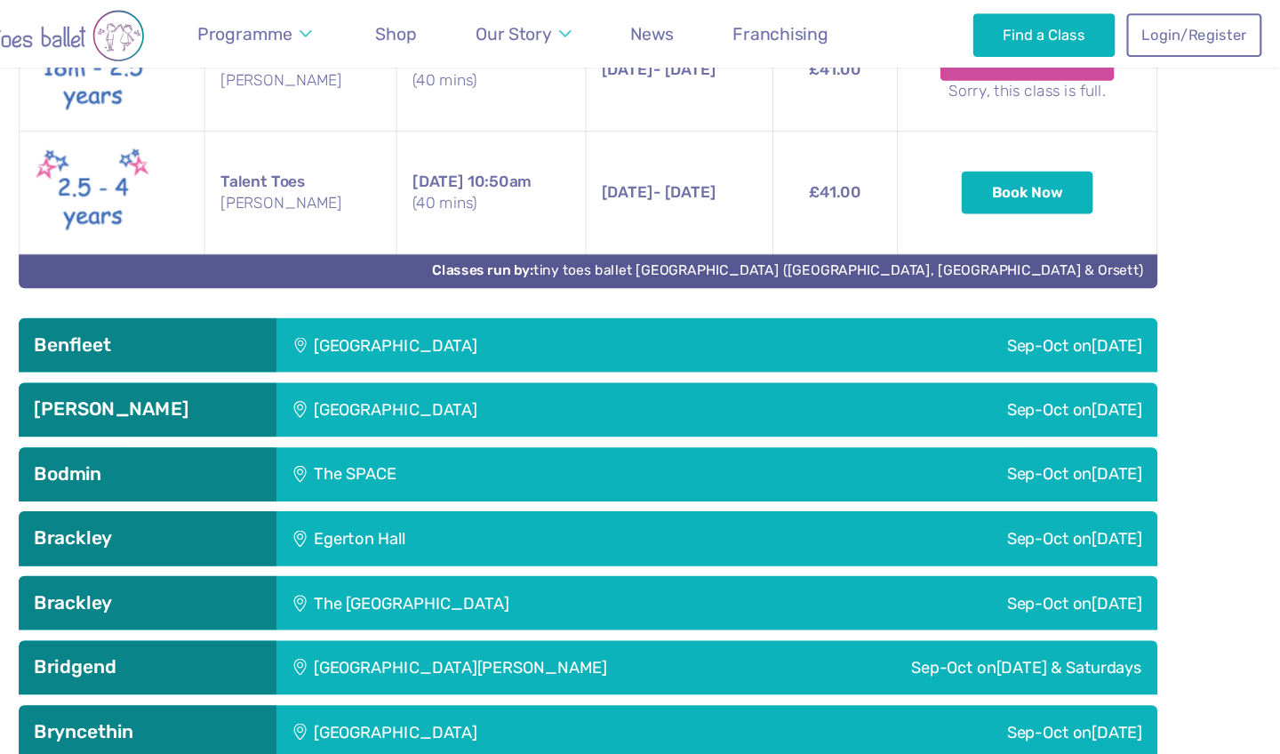
scroll to position [1159, 0]
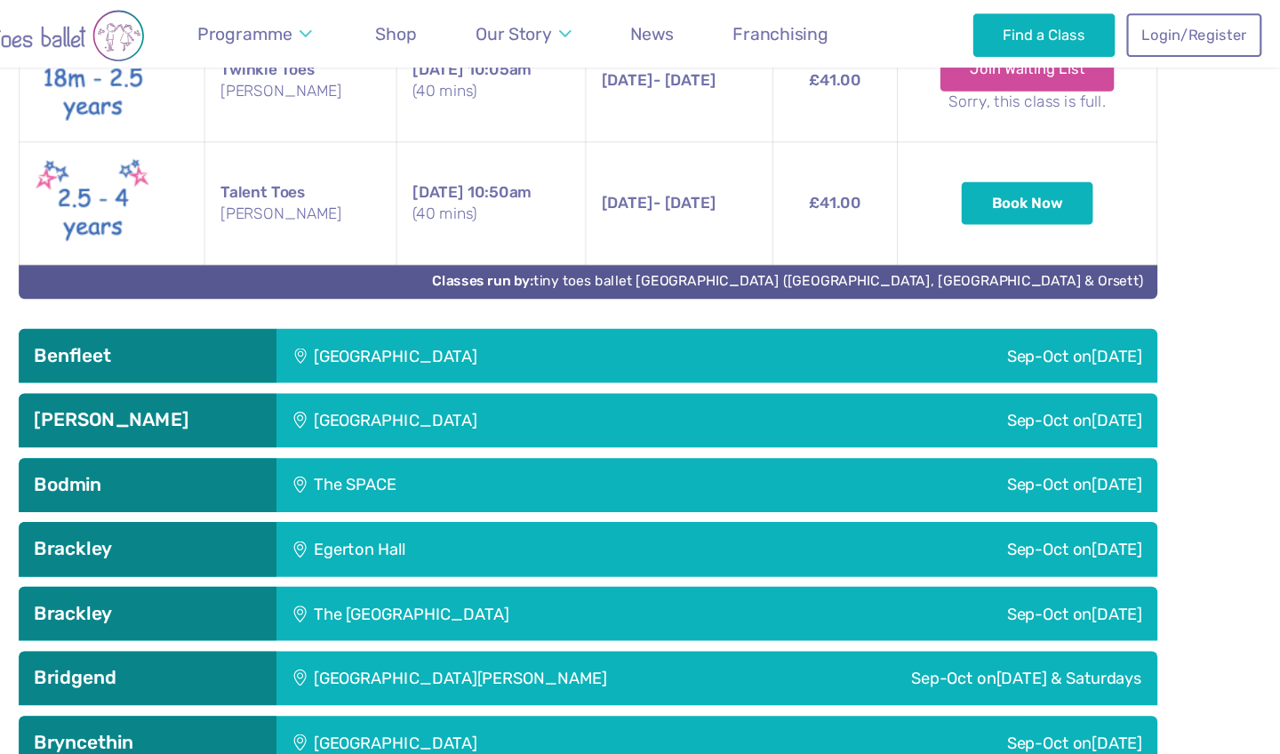
click at [622, 335] on div "St George's Church Hall" at bounding box center [582, 328] width 459 height 50
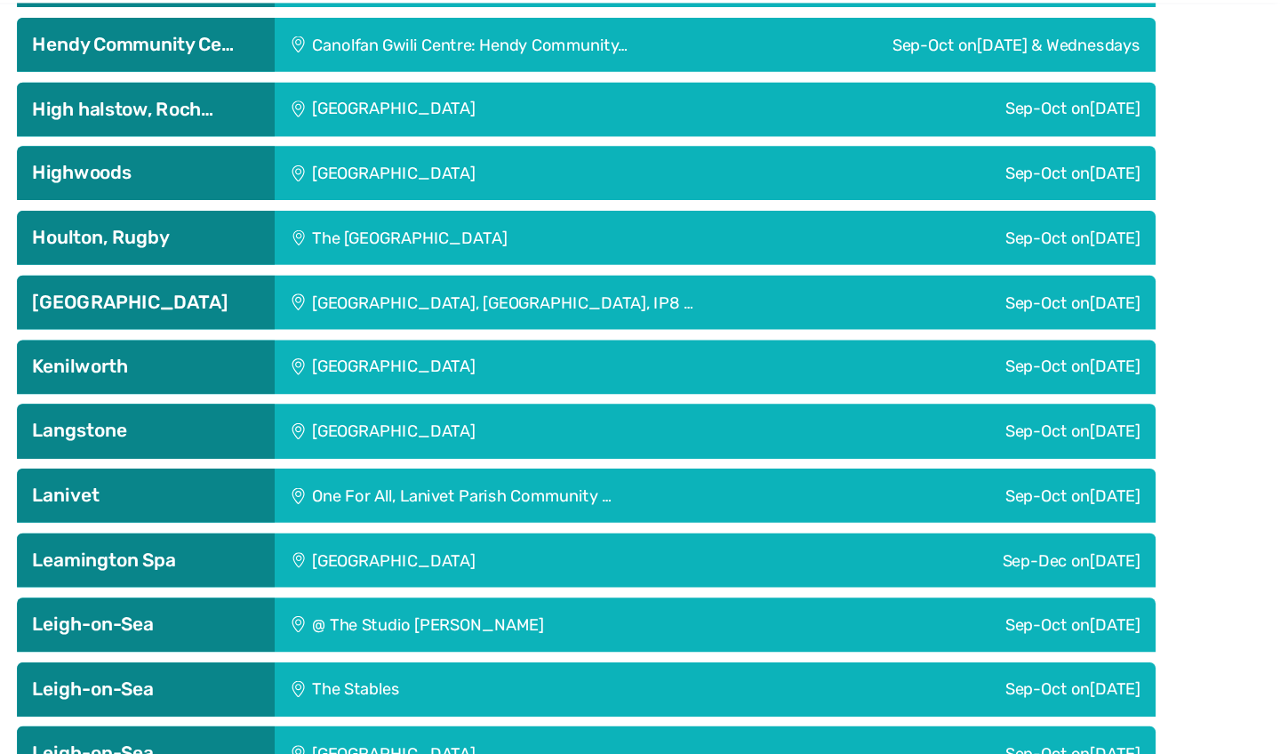
scroll to position [3685, 0]
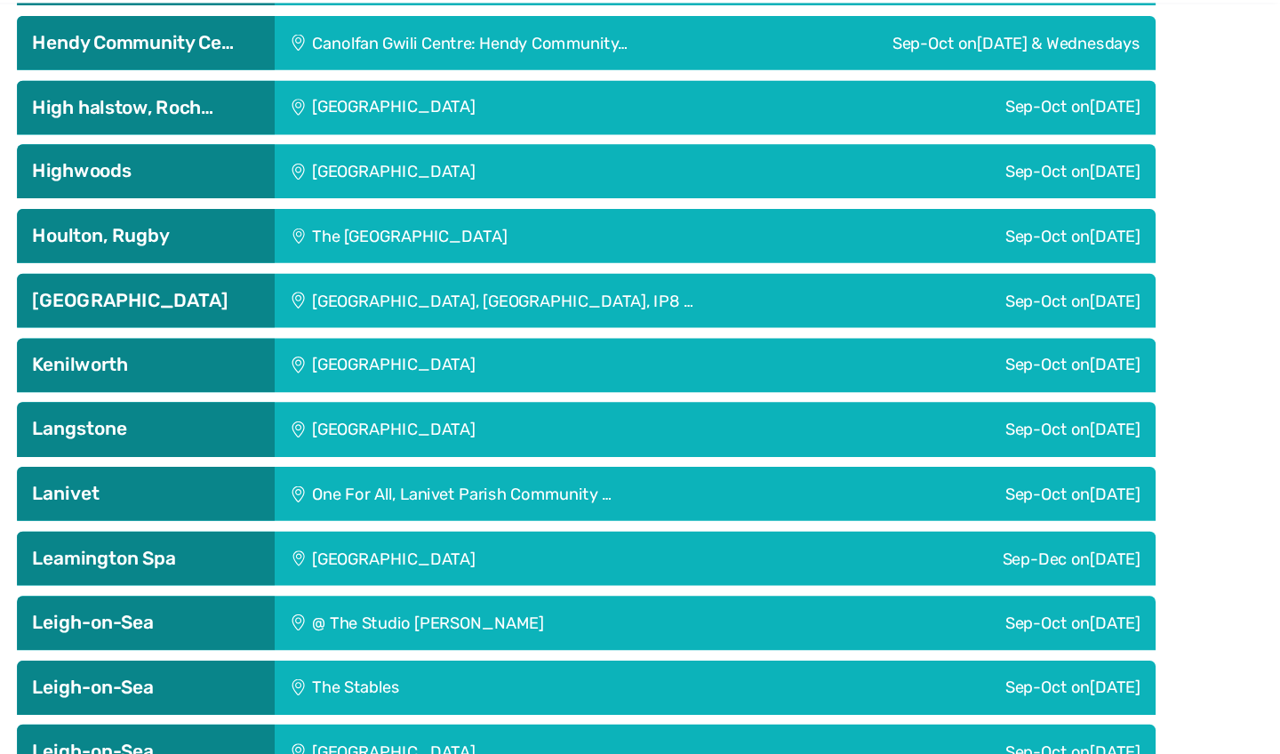
click at [577, 608] on div "@ The Studio Leigh" at bounding box center [609, 633] width 512 height 50
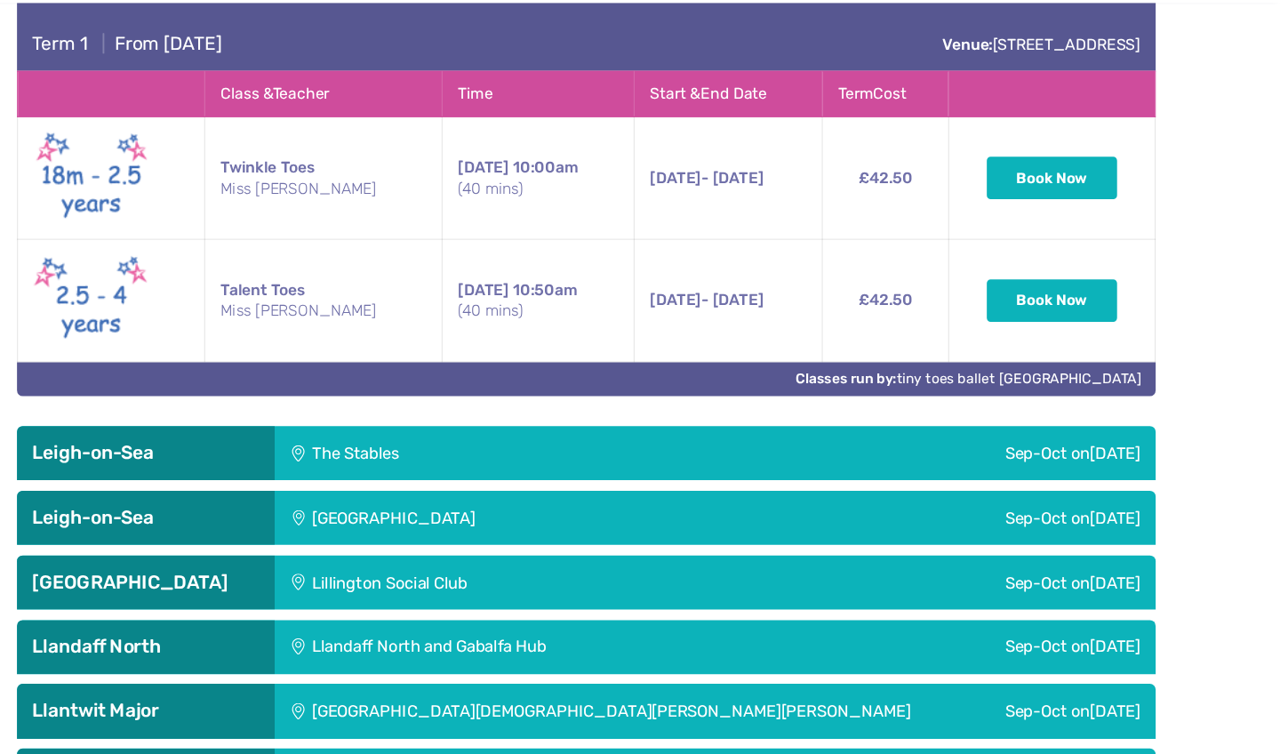
scroll to position [4307, 0]
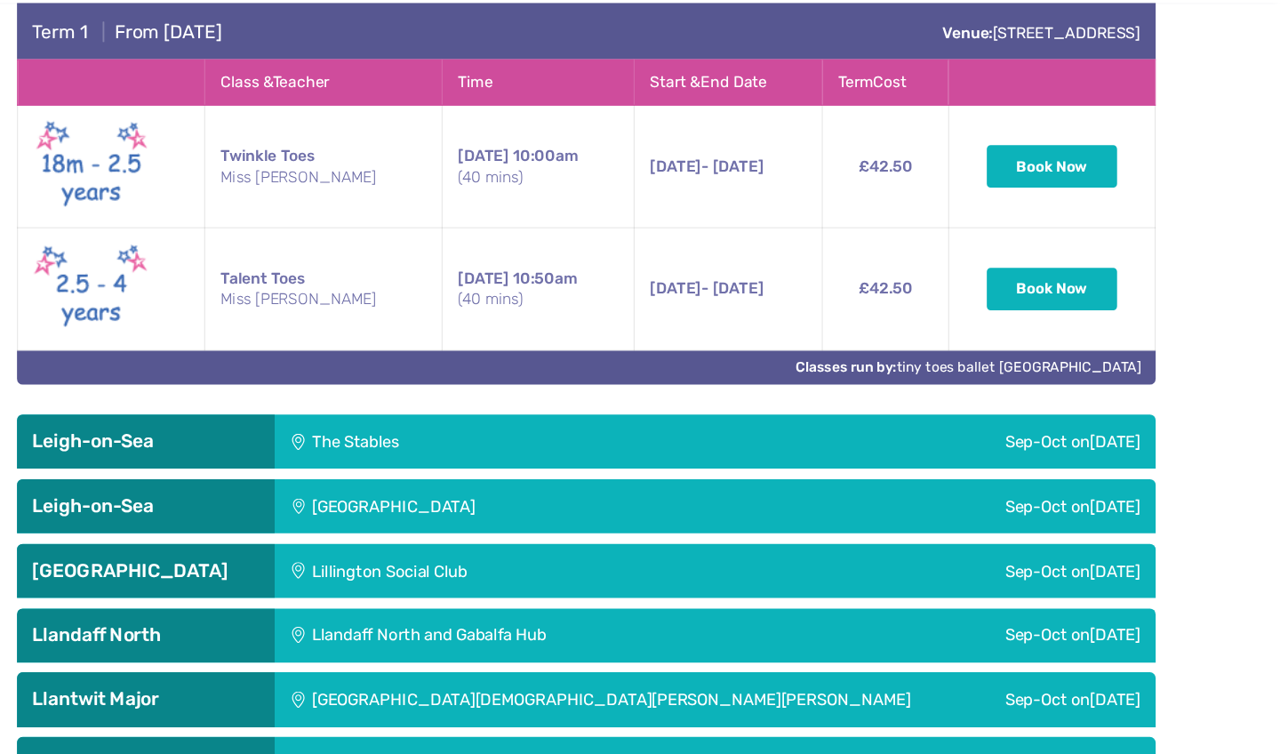
click at [524, 441] on div "The Stables" at bounding box center [539, 466] width 372 height 50
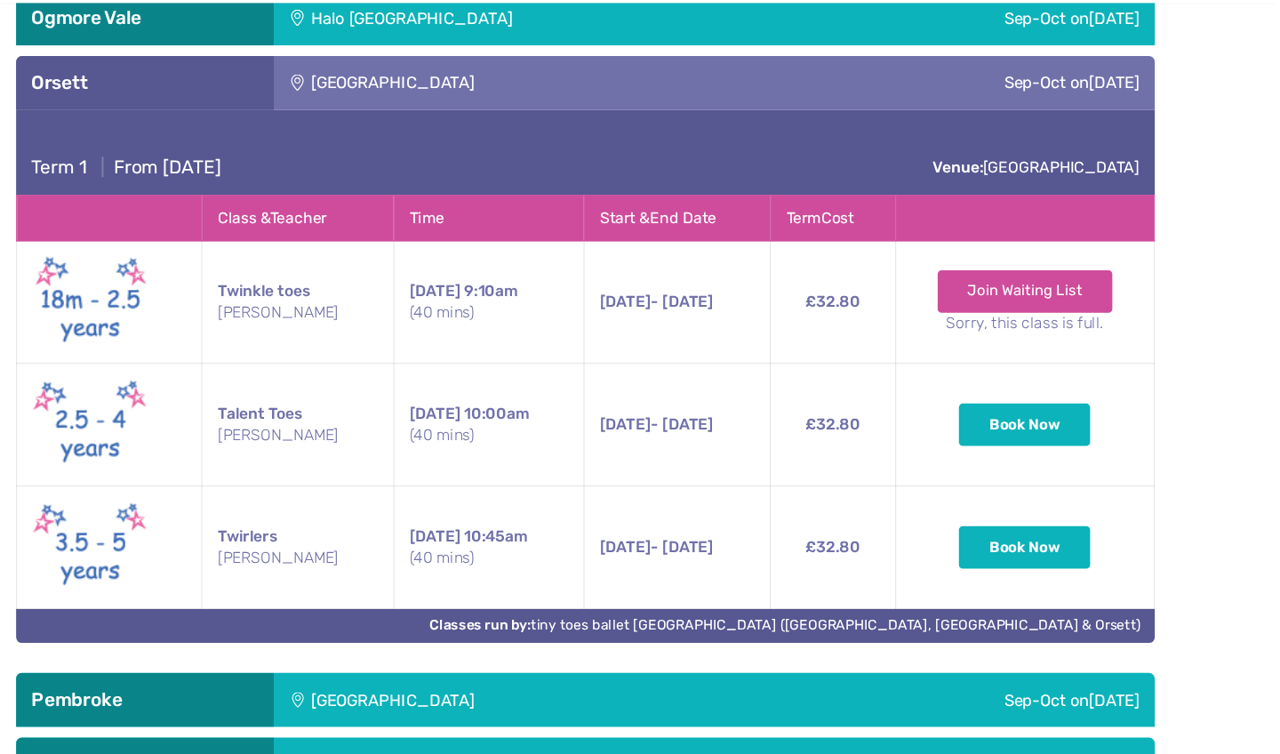
scroll to position [5913, 0]
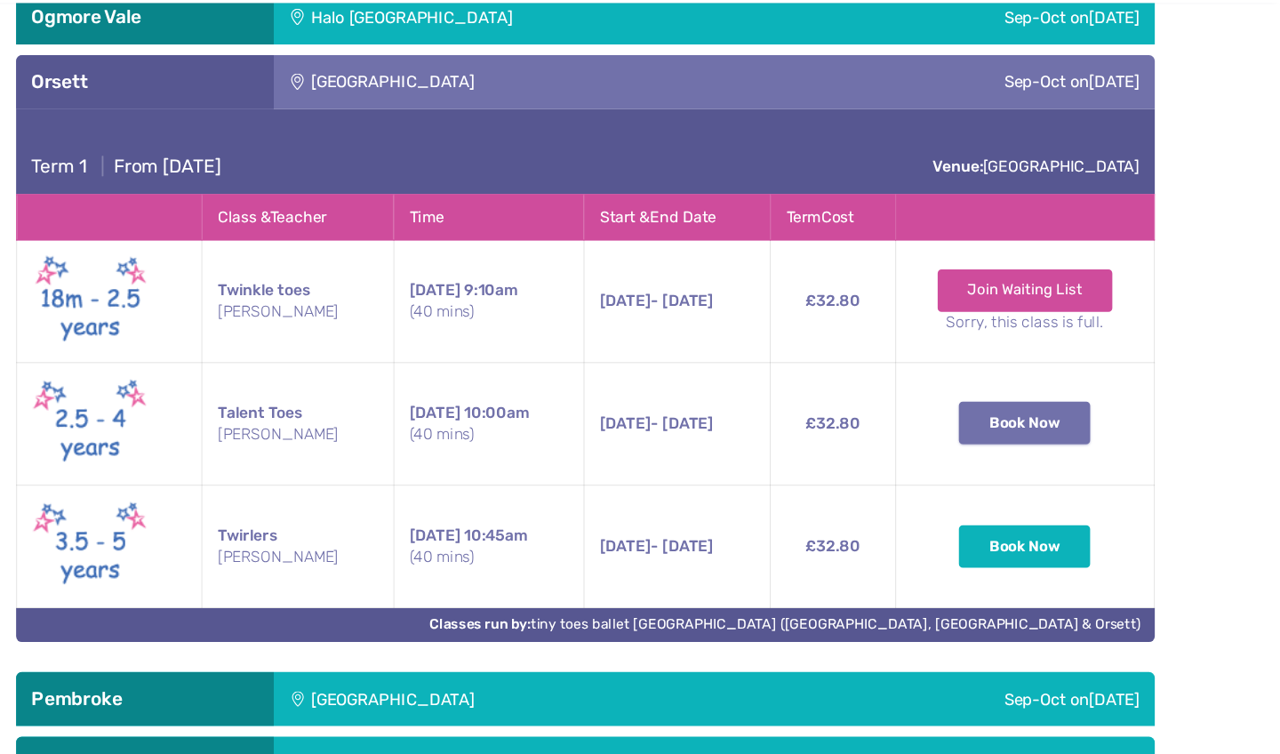
click at [984, 429] on button "Book Now" at bounding box center [1044, 448] width 121 height 39
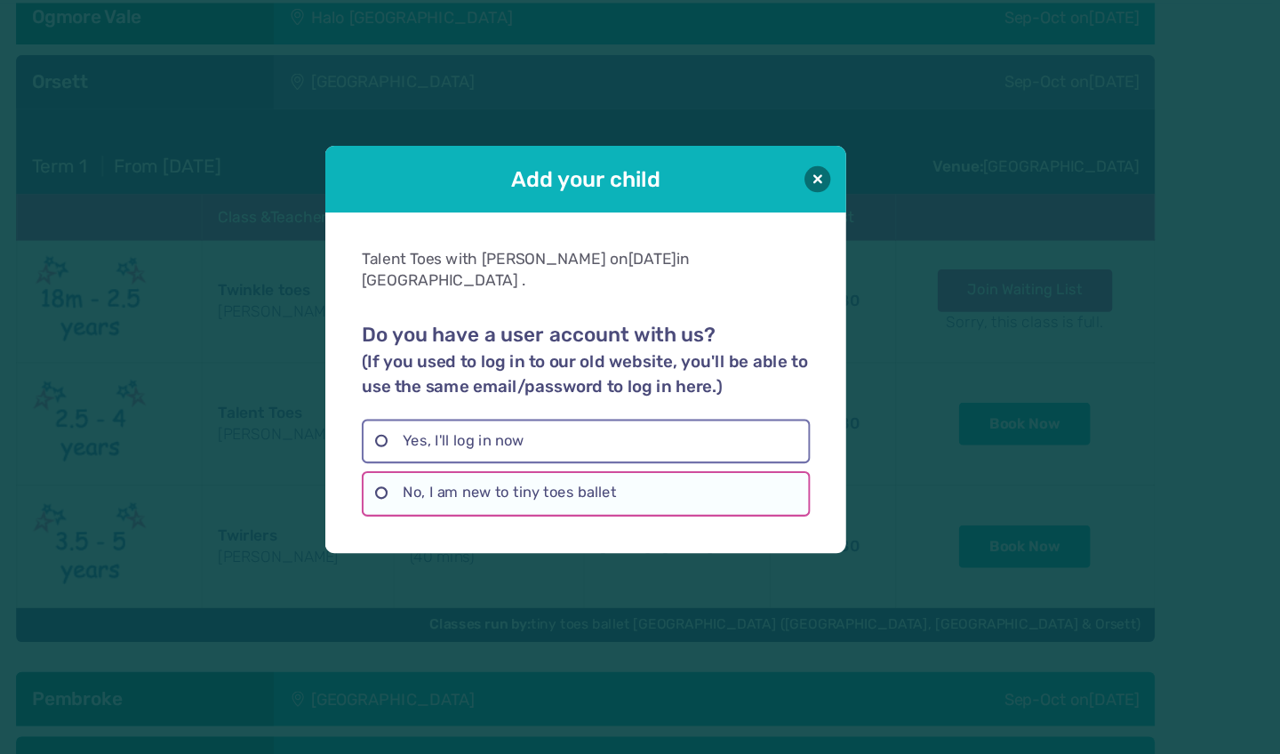
click at [604, 493] on label "No, I am new to tiny toes ballet" at bounding box center [640, 513] width 412 height 41
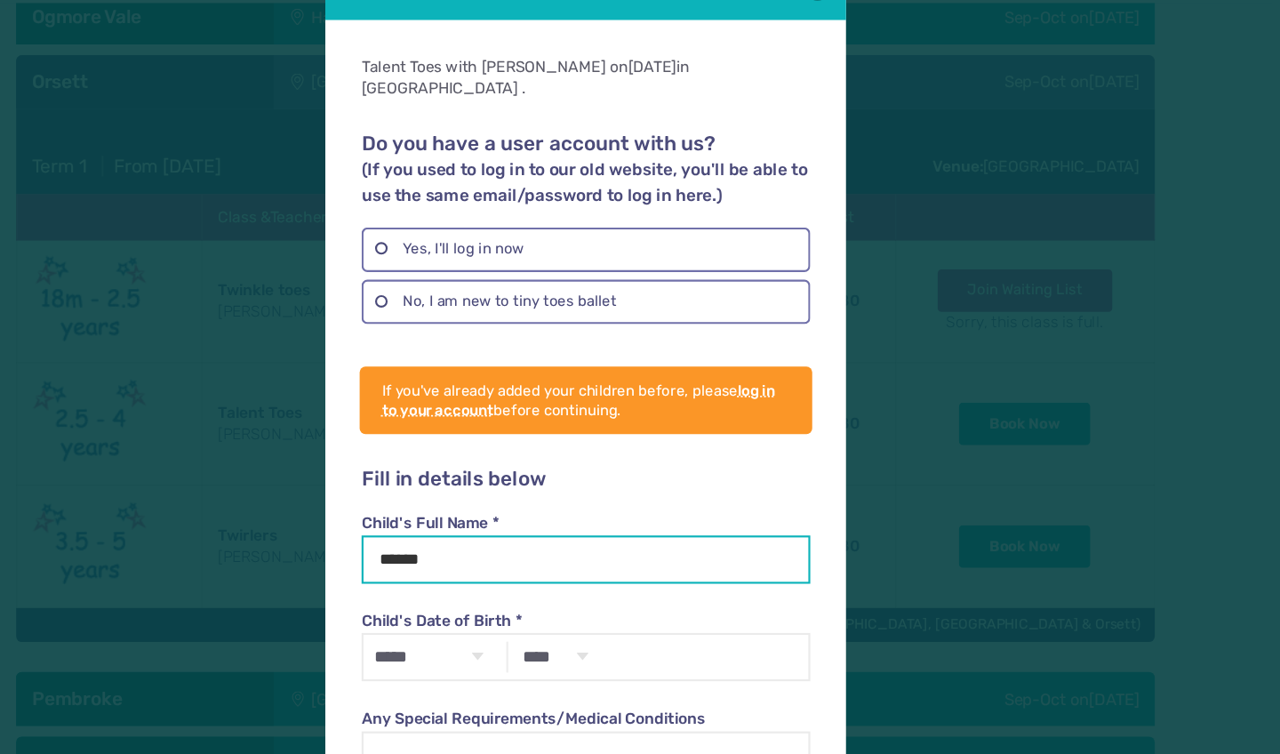
type input "******"
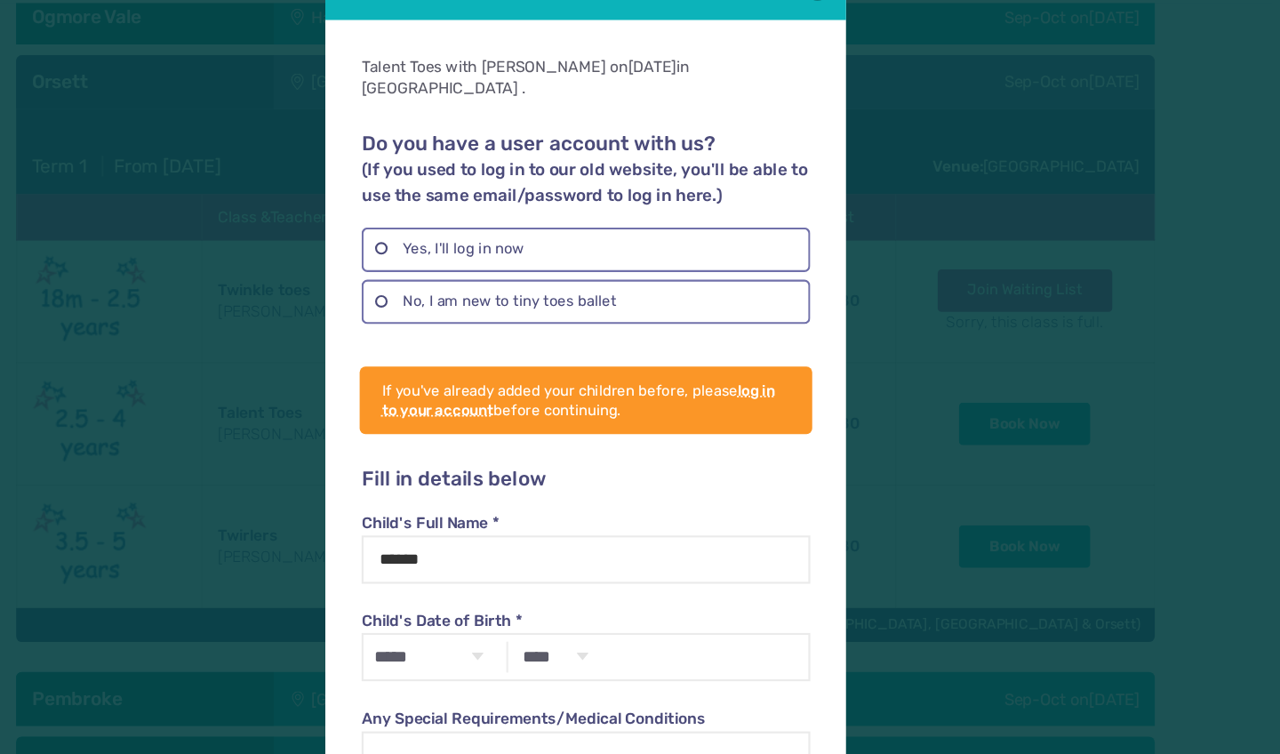
click at [564, 597] on div "Child's Date of Birth * ***** ******* ******** ***** ***** *** **** **** ******…" at bounding box center [640, 642] width 412 height 91
select select "**"
select select "****"
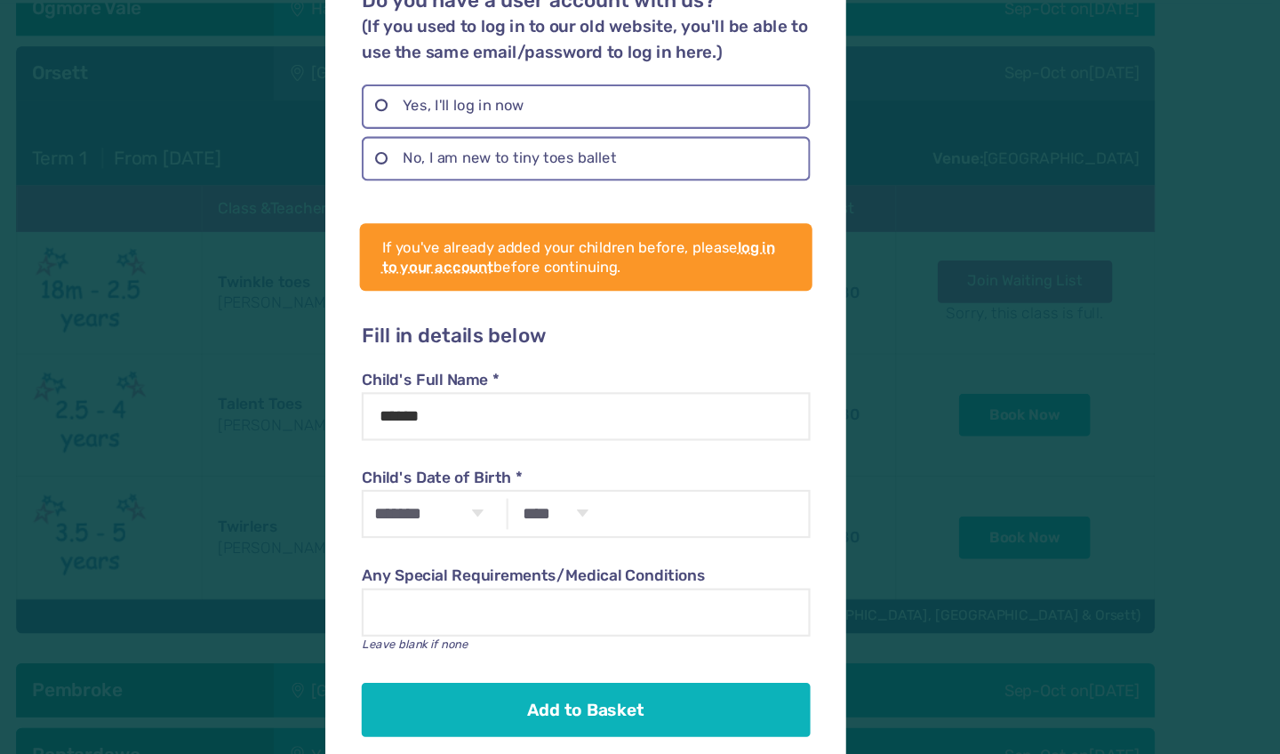
scroll to position [5923, 0]
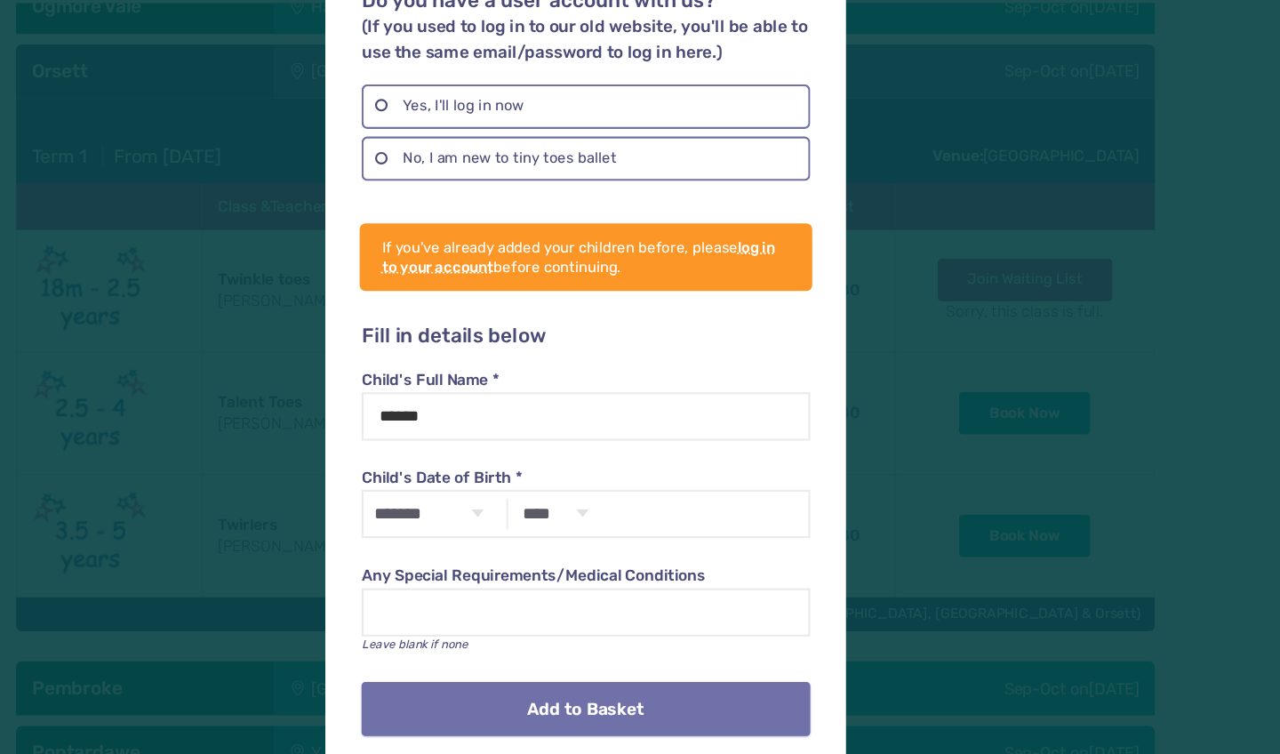
click at [512, 687] on button "Add to Basket" at bounding box center [640, 712] width 412 height 50
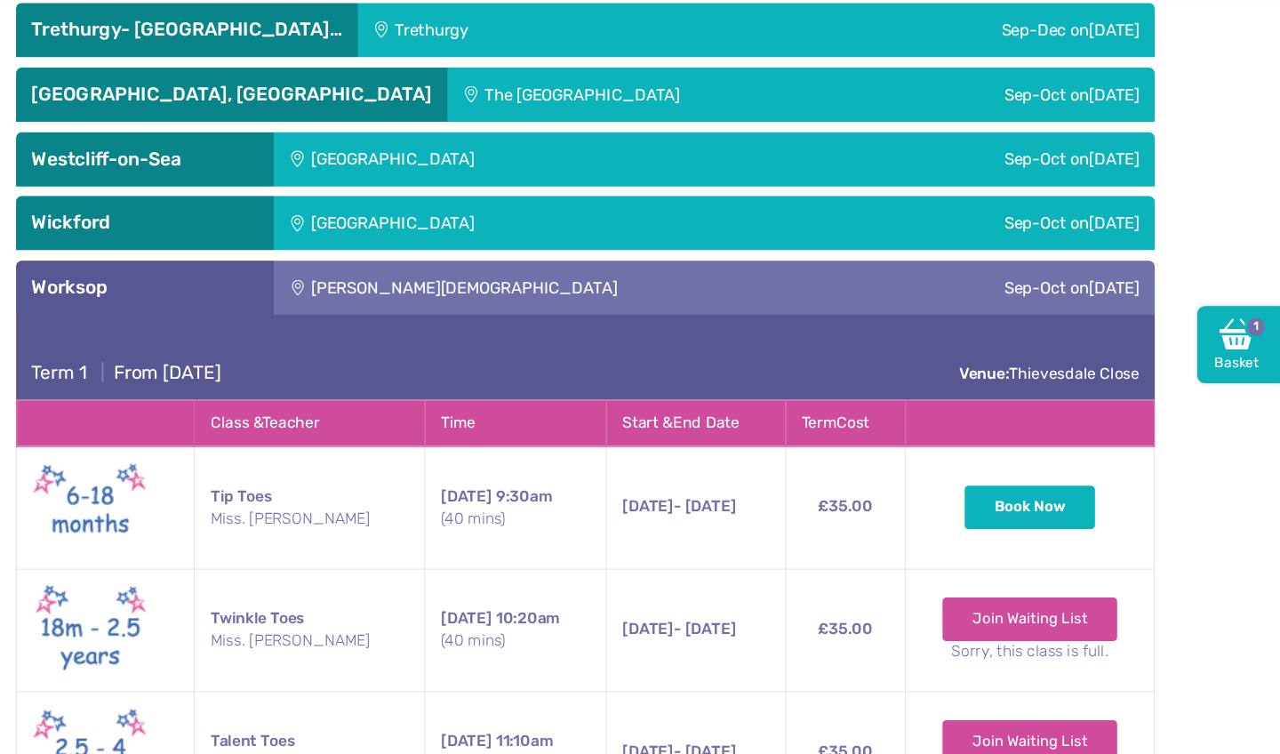
scroll to position [7658, 0]
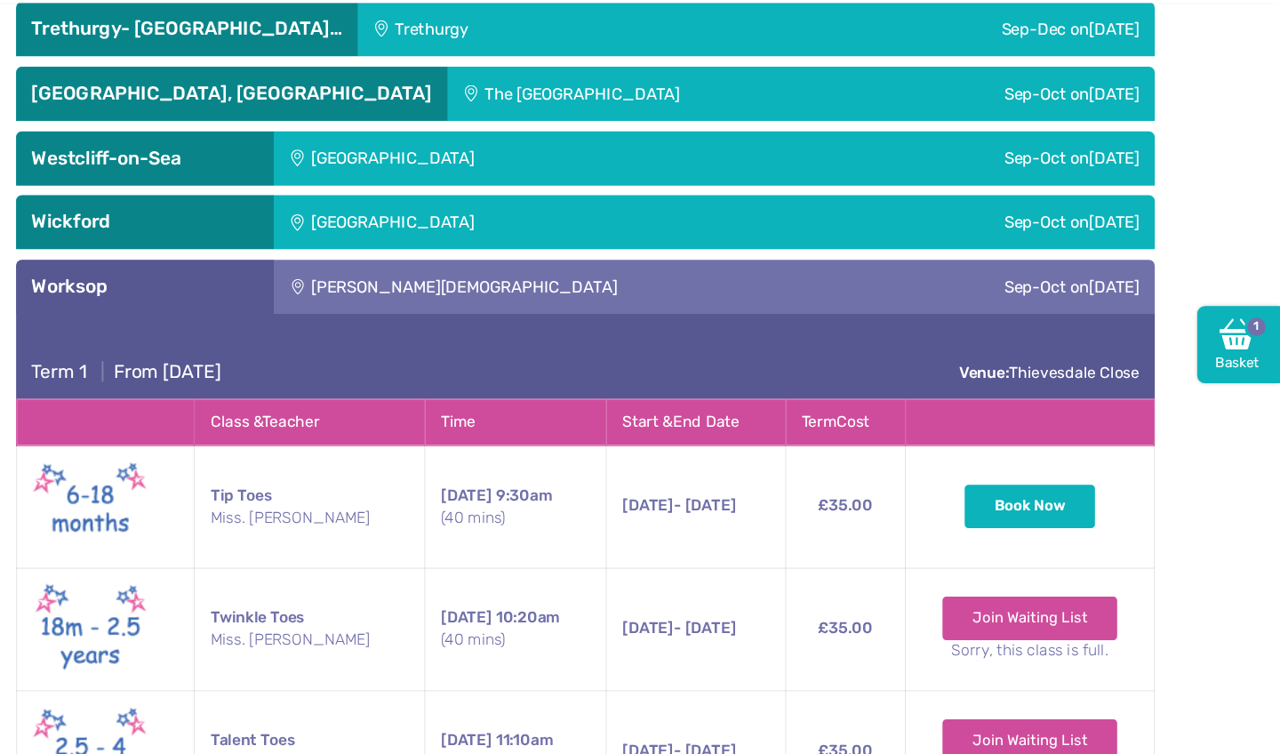
click at [451, 239] on div "Runwell Village Hall" at bounding box center [582, 264] width 459 height 50
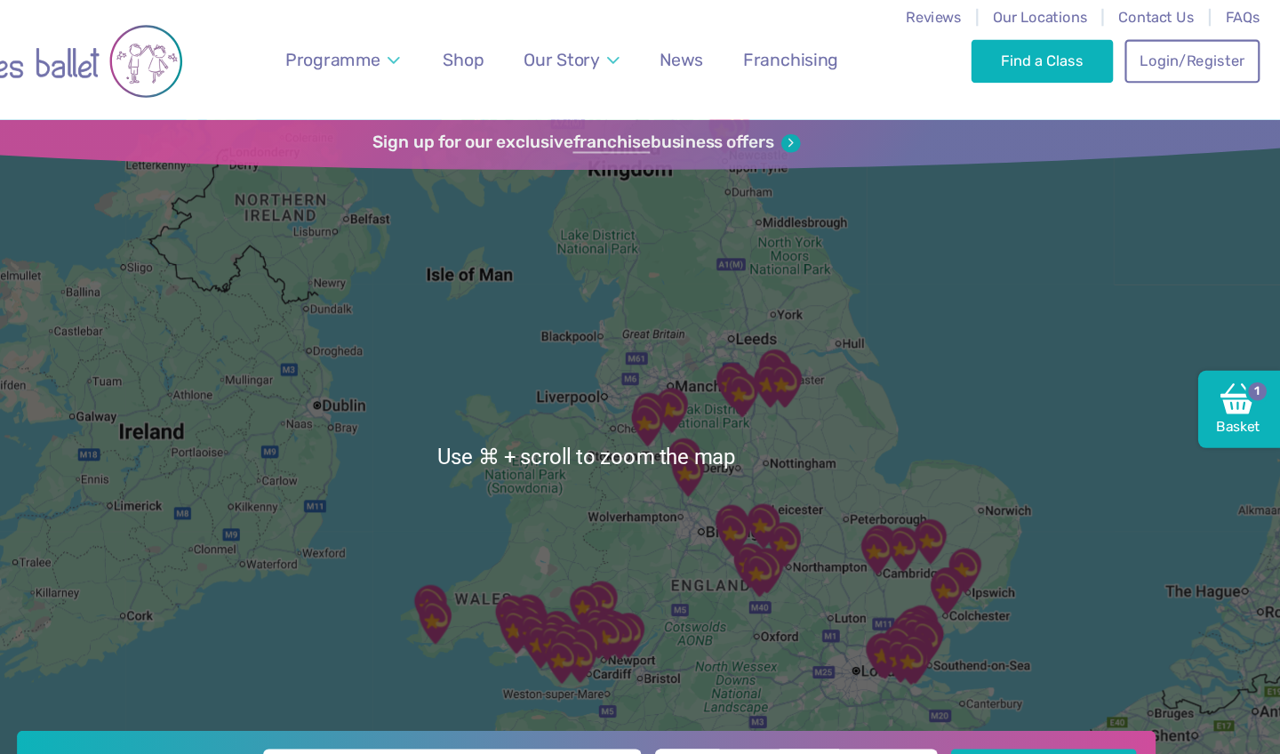
scroll to position [0, 0]
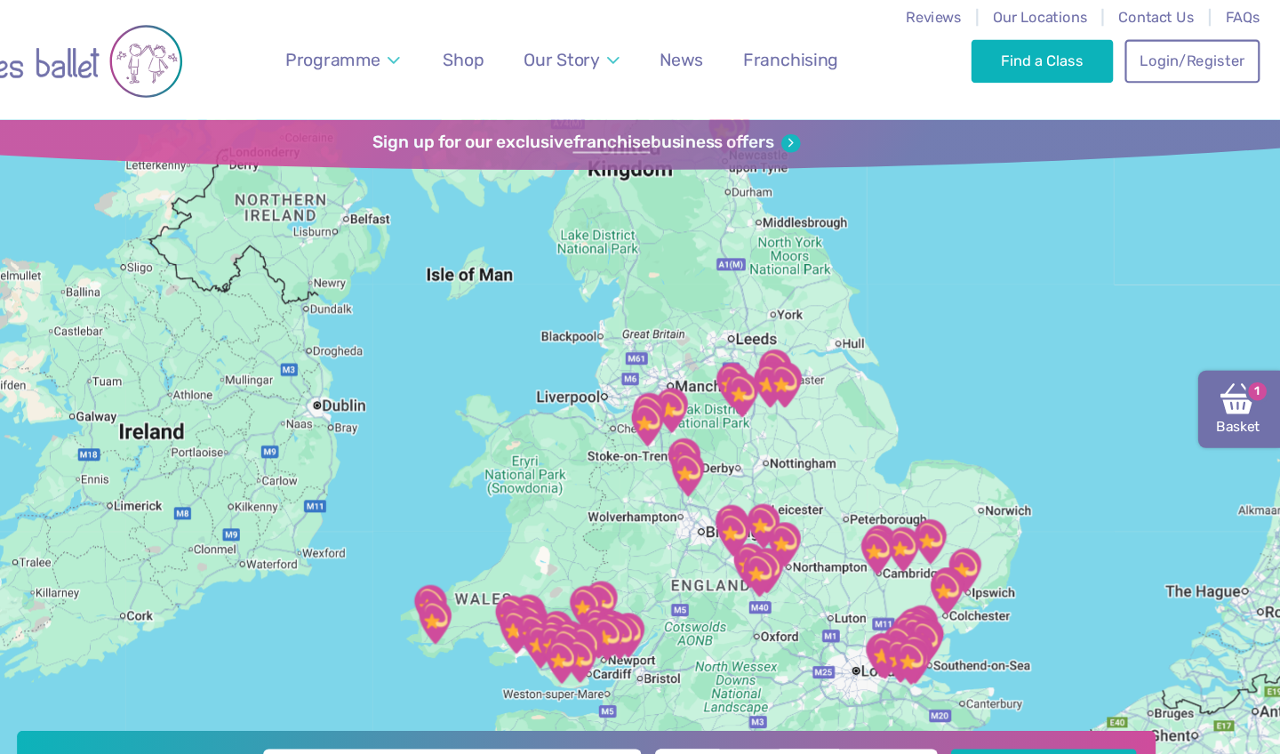
click at [1224, 380] on img at bounding box center [1240, 367] width 32 height 32
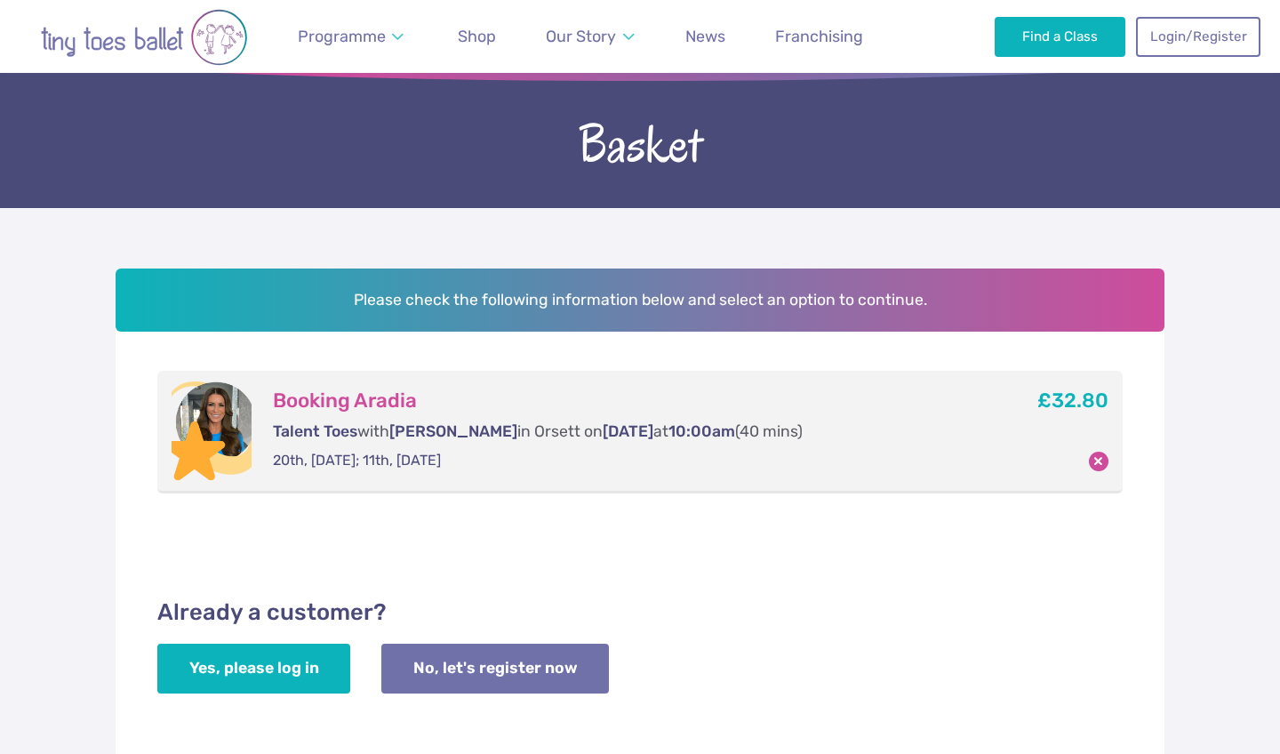
scroll to position [34, 0]
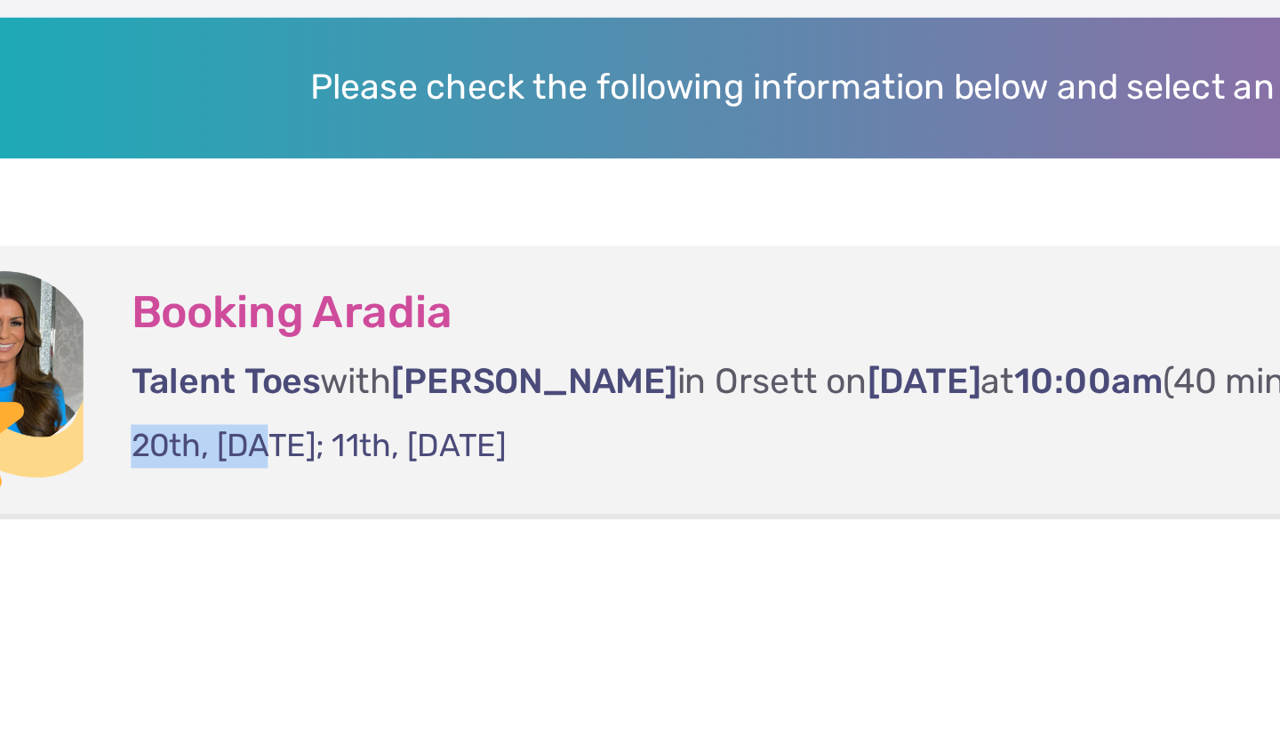
drag, startPoint x: 42, startPoint y: 180, endPoint x: 119, endPoint y: 188, distance: 77.8
click at [252, 423] on div "Booking Aradia Talent Toes with [PERSON_NAME] in [GEOGRAPHIC_DATA] [DATE] at 10…" at bounding box center [623, 472] width 743 height 99
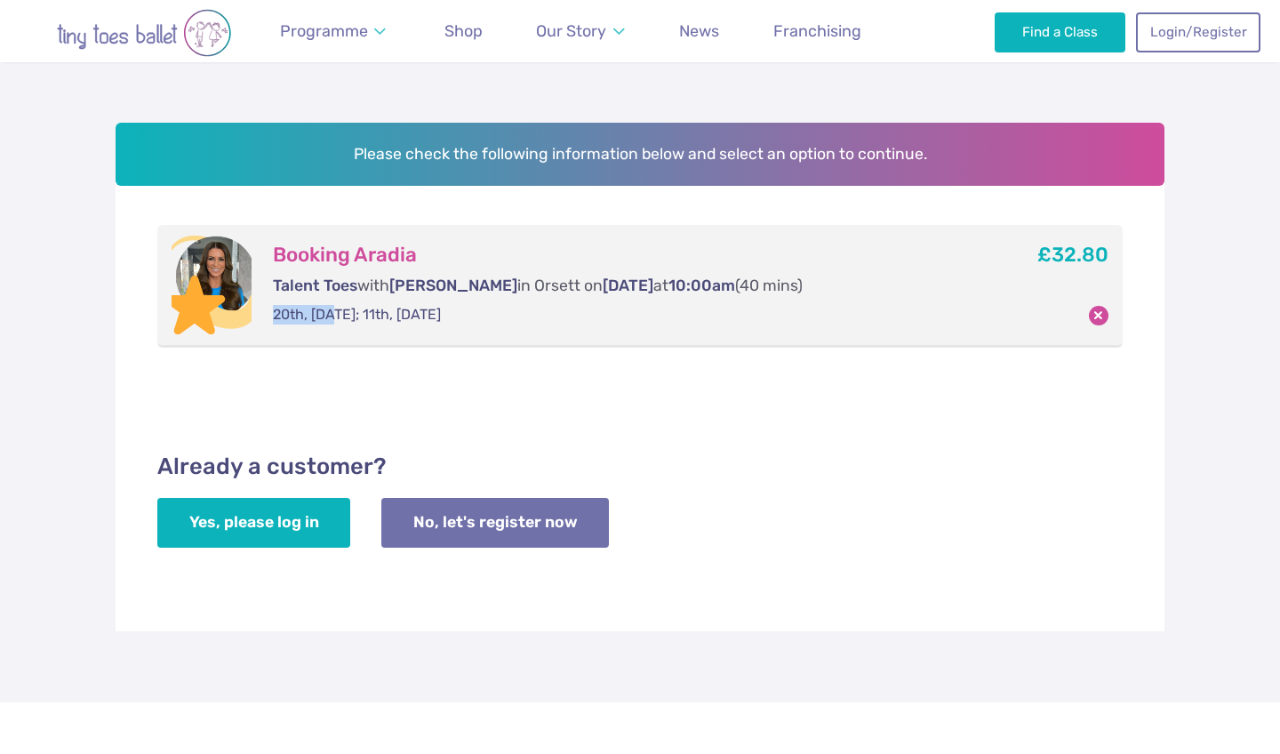
scroll to position [228, 0]
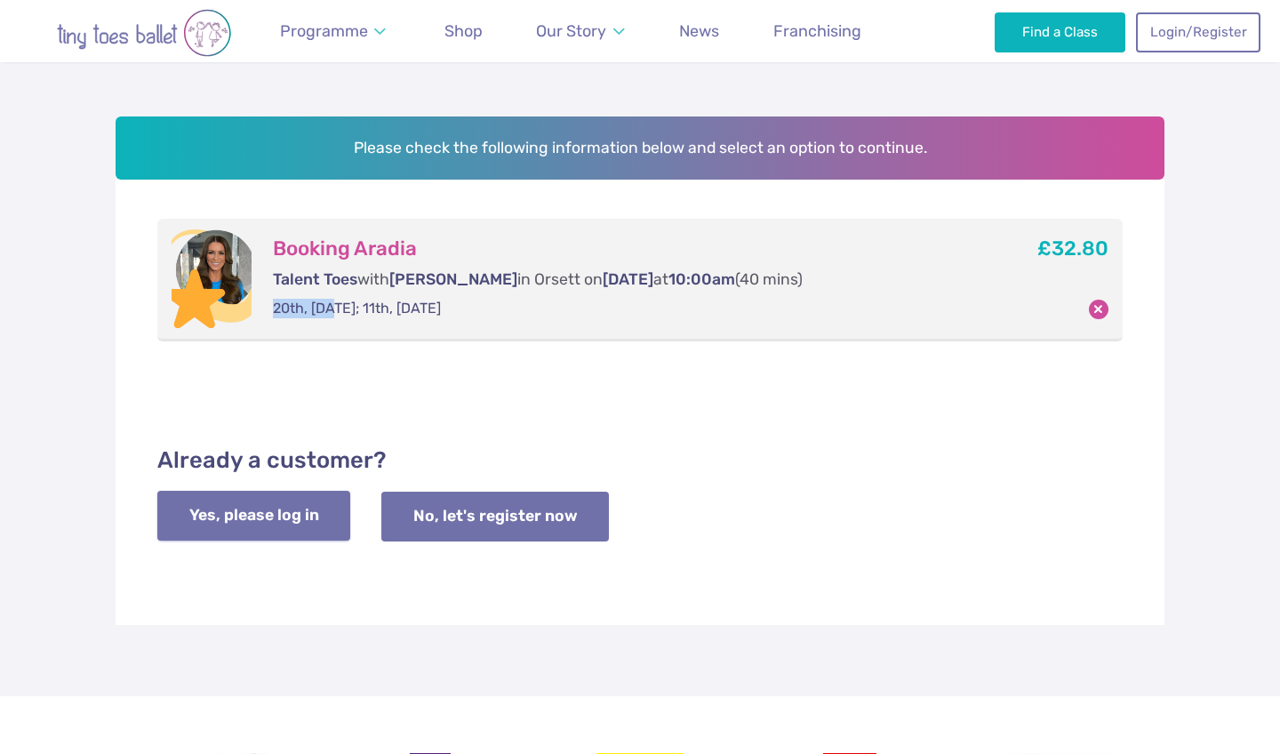
click at [269, 508] on link "Yes, please log in" at bounding box center [253, 516] width 193 height 50
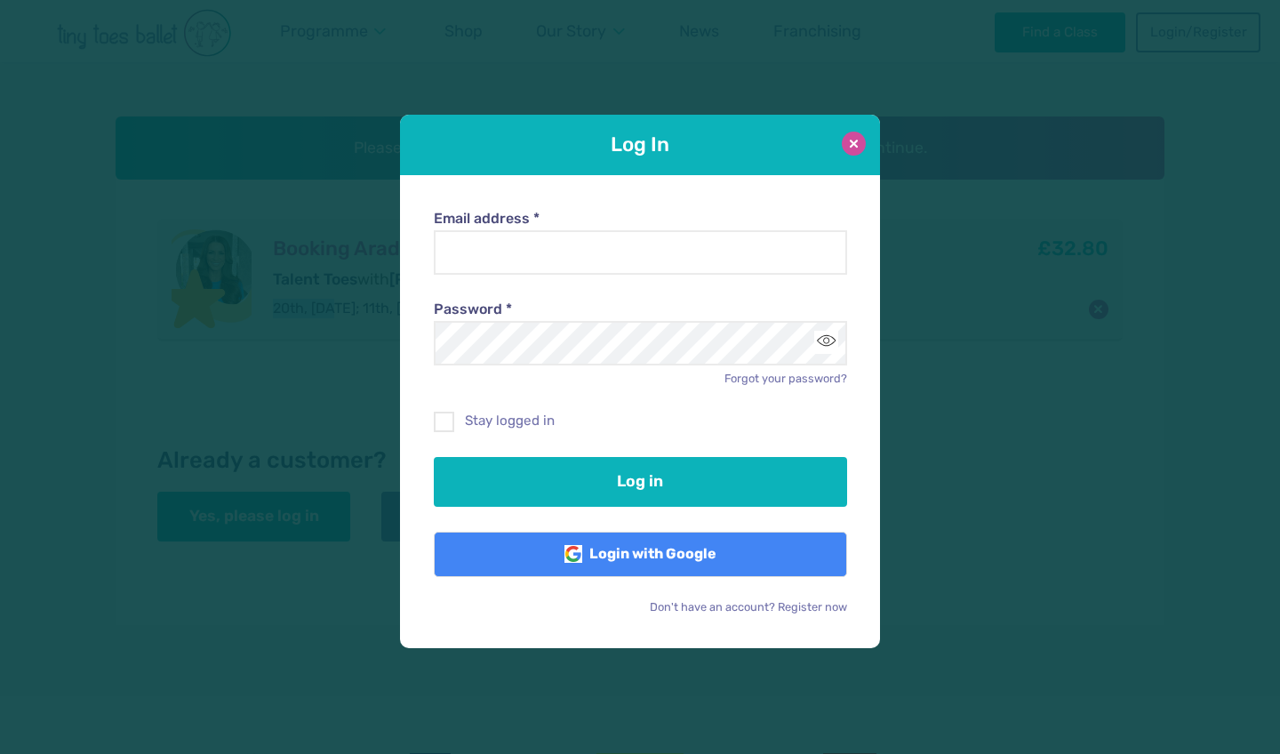
click at [861, 145] on button at bounding box center [854, 144] width 24 height 24
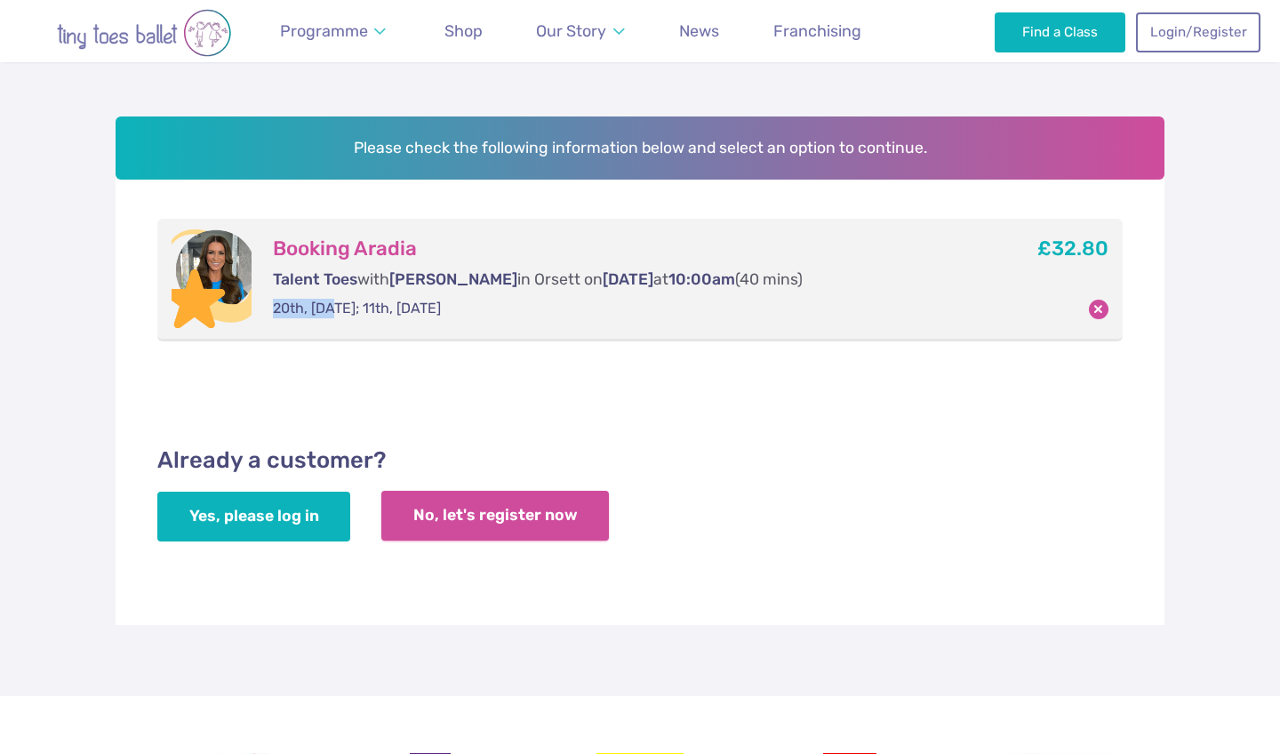
click at [496, 515] on link "No, let's register now" at bounding box center [495, 516] width 228 height 50
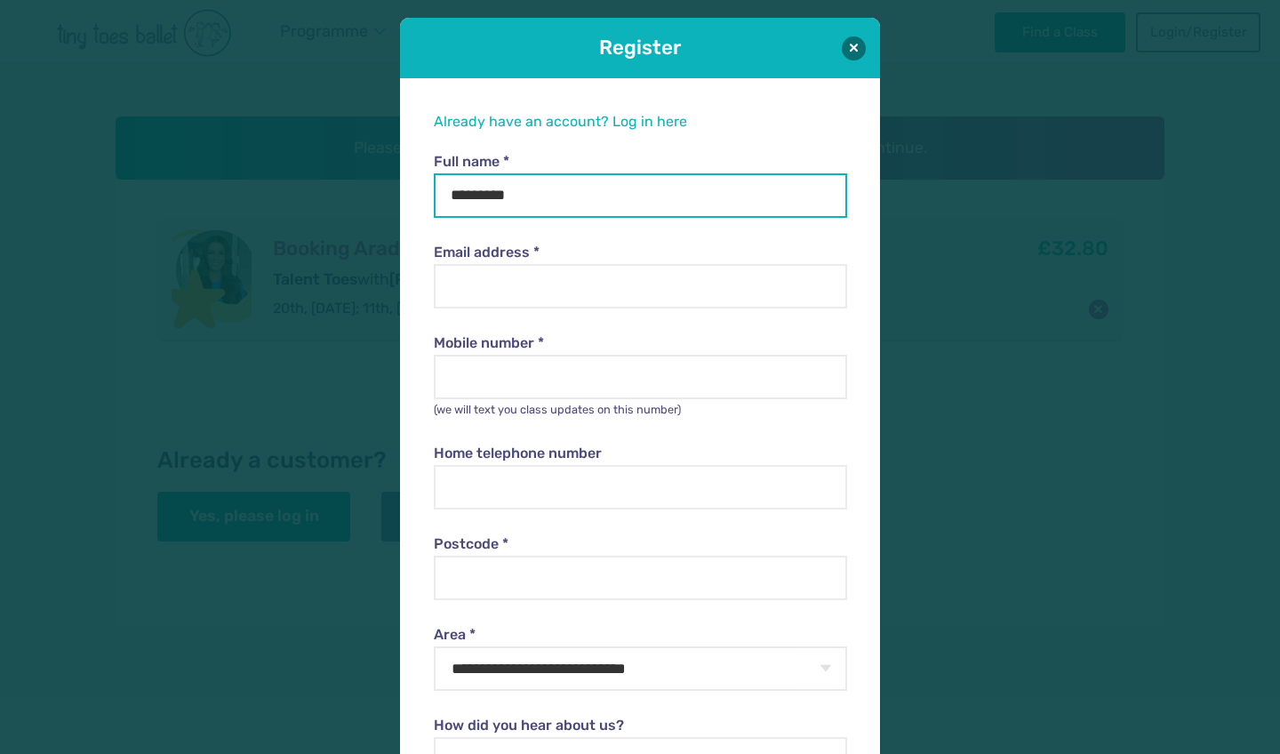
type input "**********"
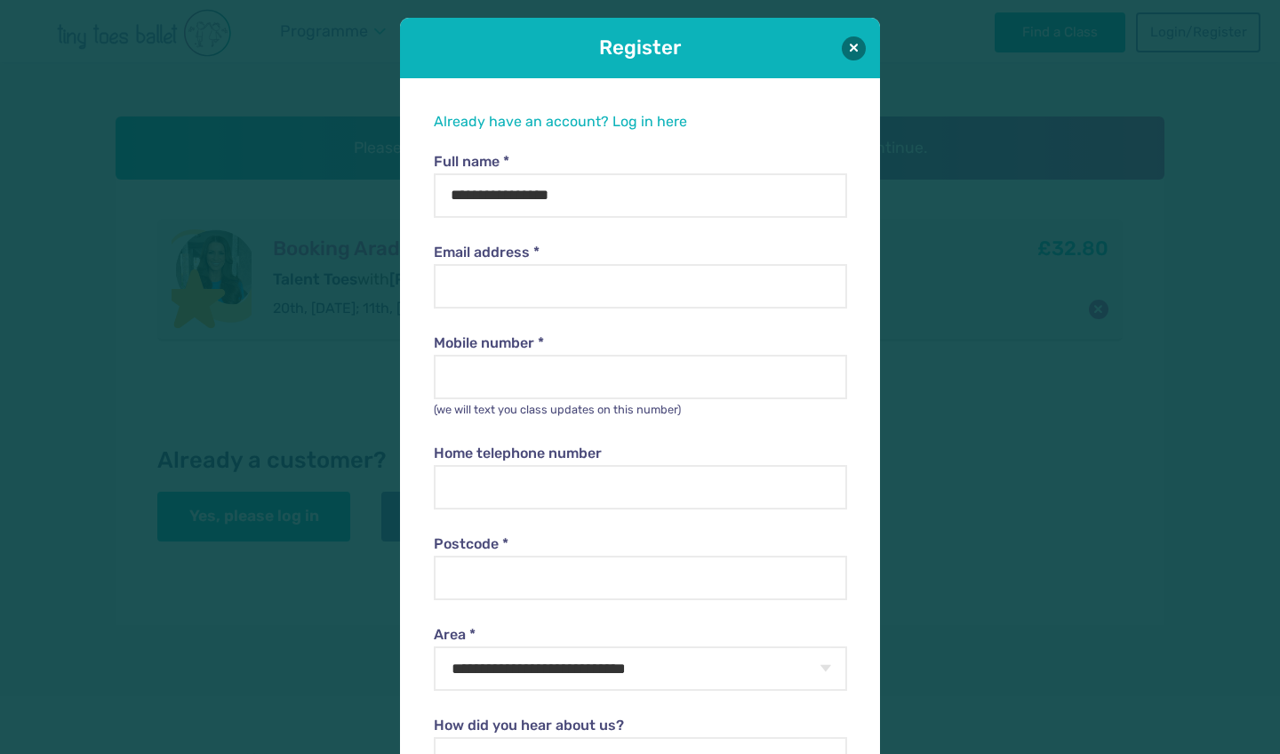
type input "**********"
type input "*******"
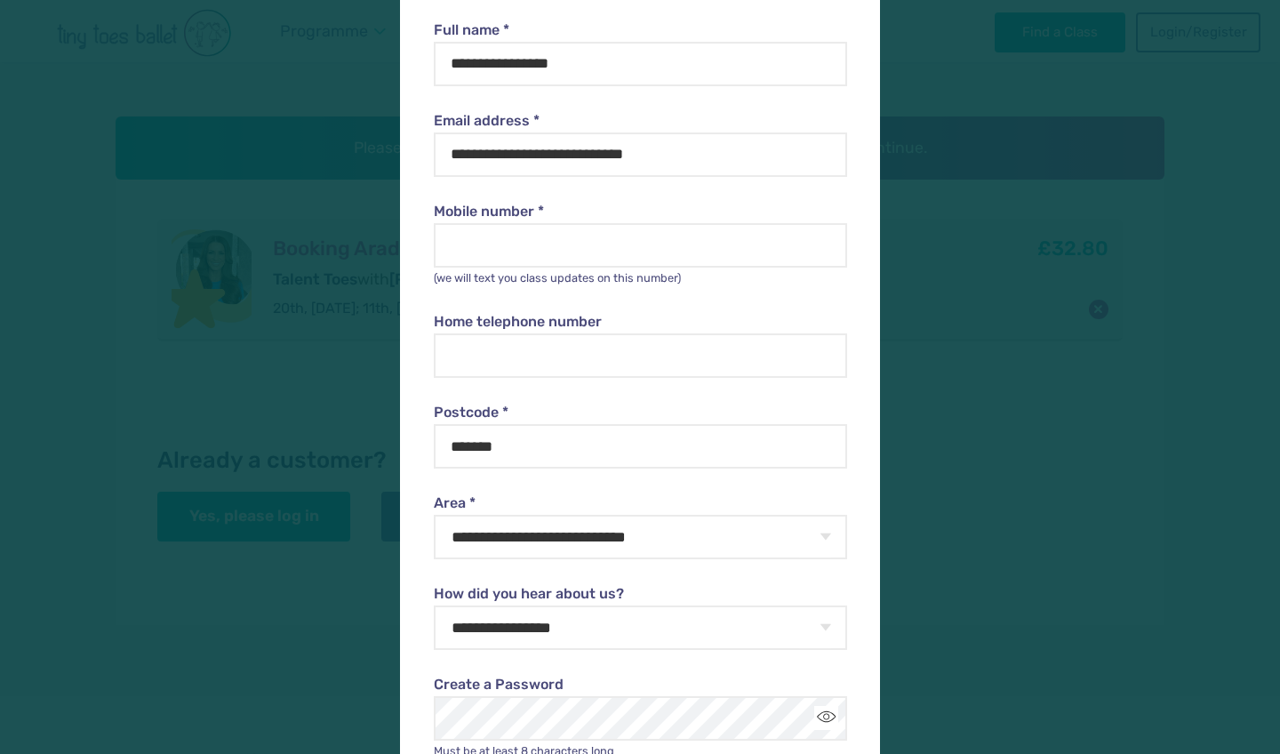
scroll to position [142, 0]
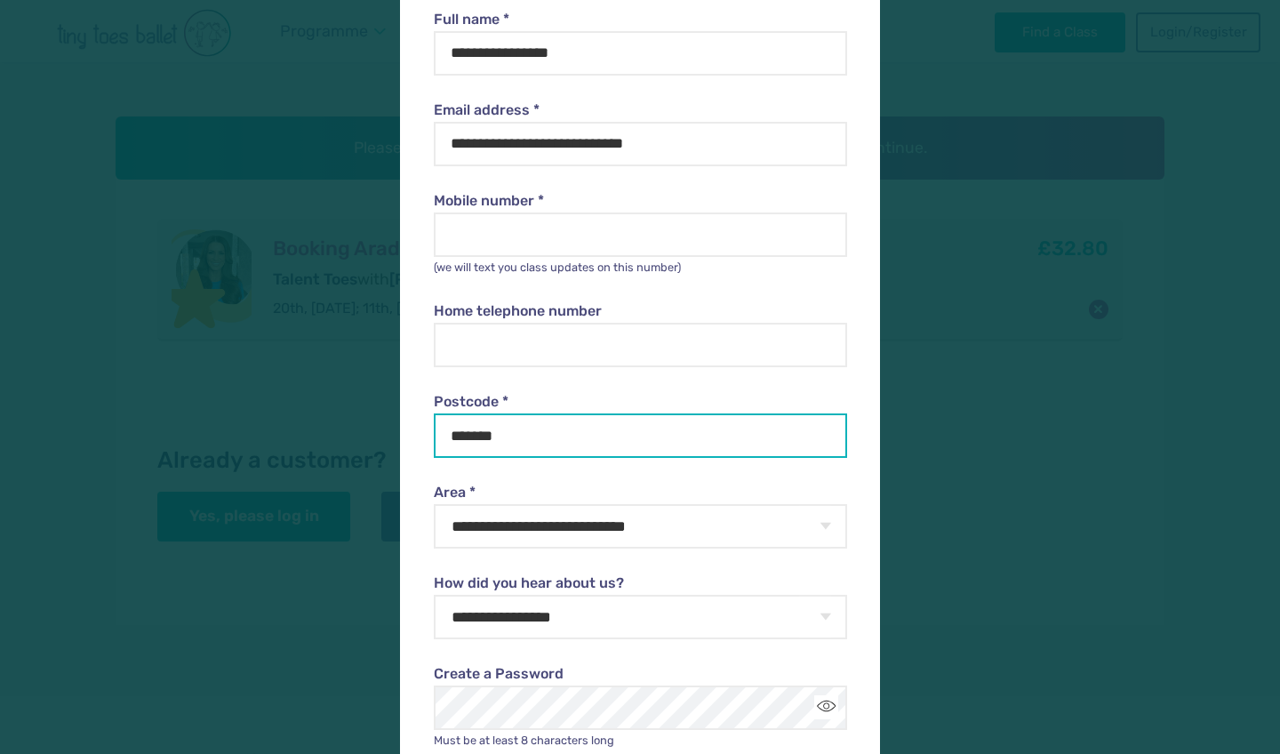
drag, startPoint x: 534, startPoint y: 438, endPoint x: 406, endPoint y: 377, distance: 141.9
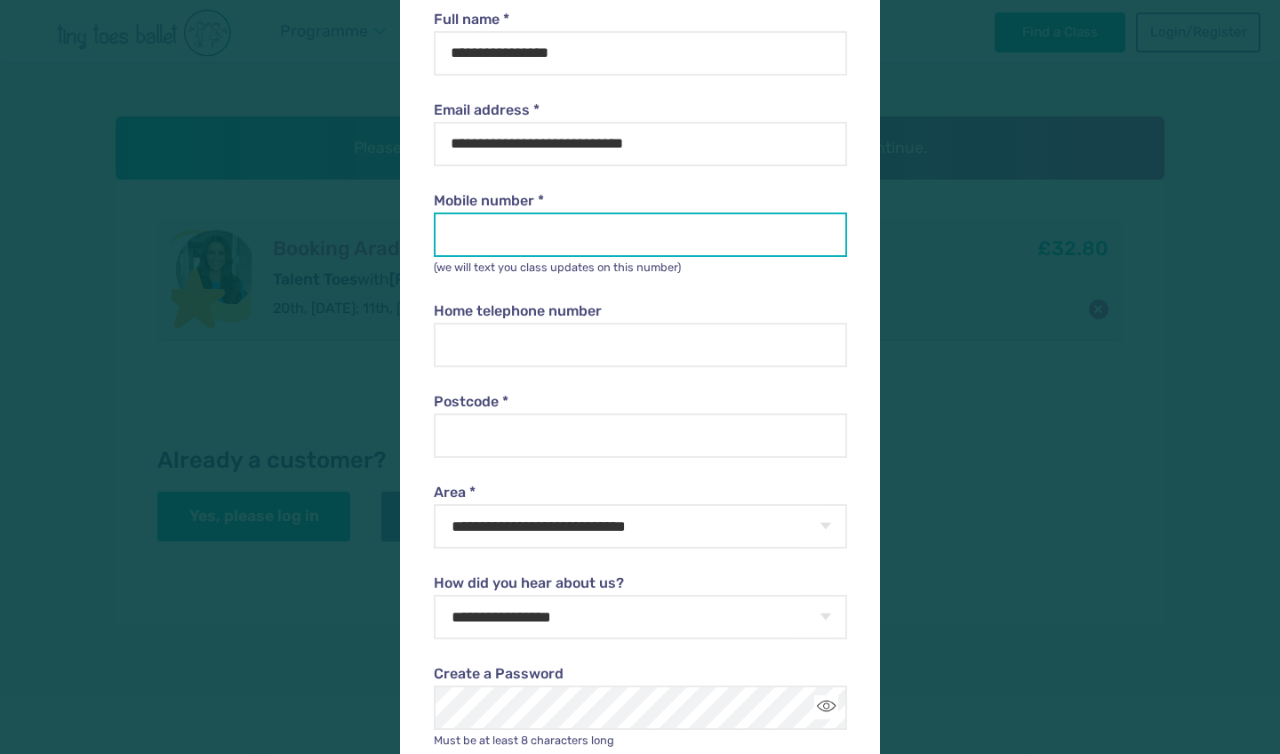
click at [487, 232] on input "Mobile number *" at bounding box center [640, 234] width 412 height 44
type input "**********"
click at [500, 301] on label "Home telephone number" at bounding box center [640, 311] width 412 height 20
click at [500, 323] on input "Home telephone number" at bounding box center [640, 345] width 412 height 44
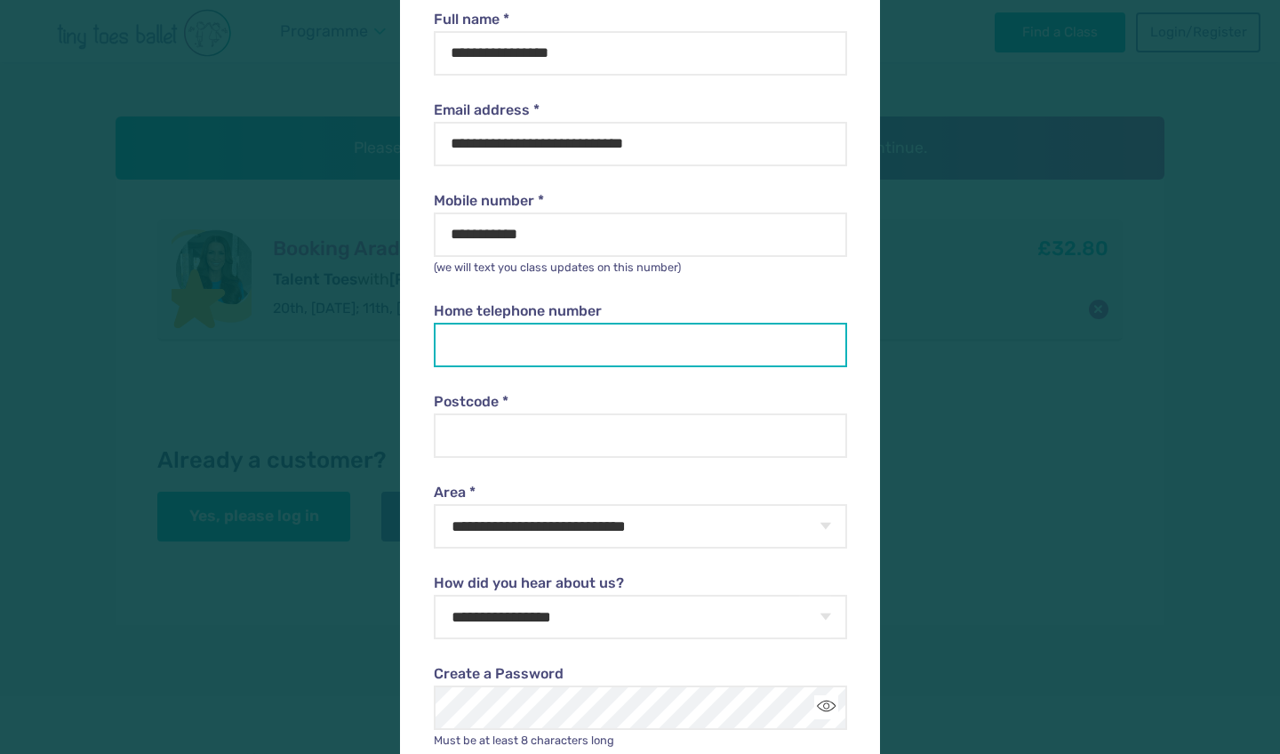
click at [508, 336] on input "Home telephone number" at bounding box center [640, 345] width 412 height 44
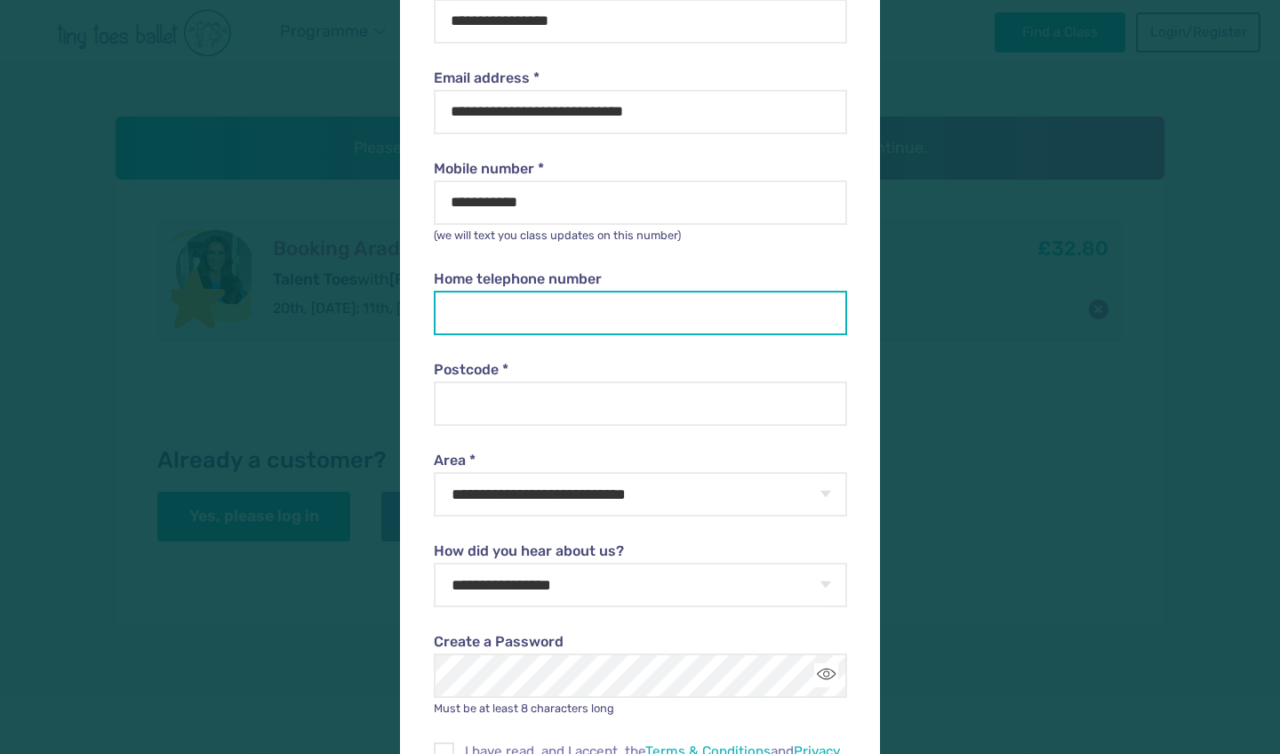
scroll to position [175, 0]
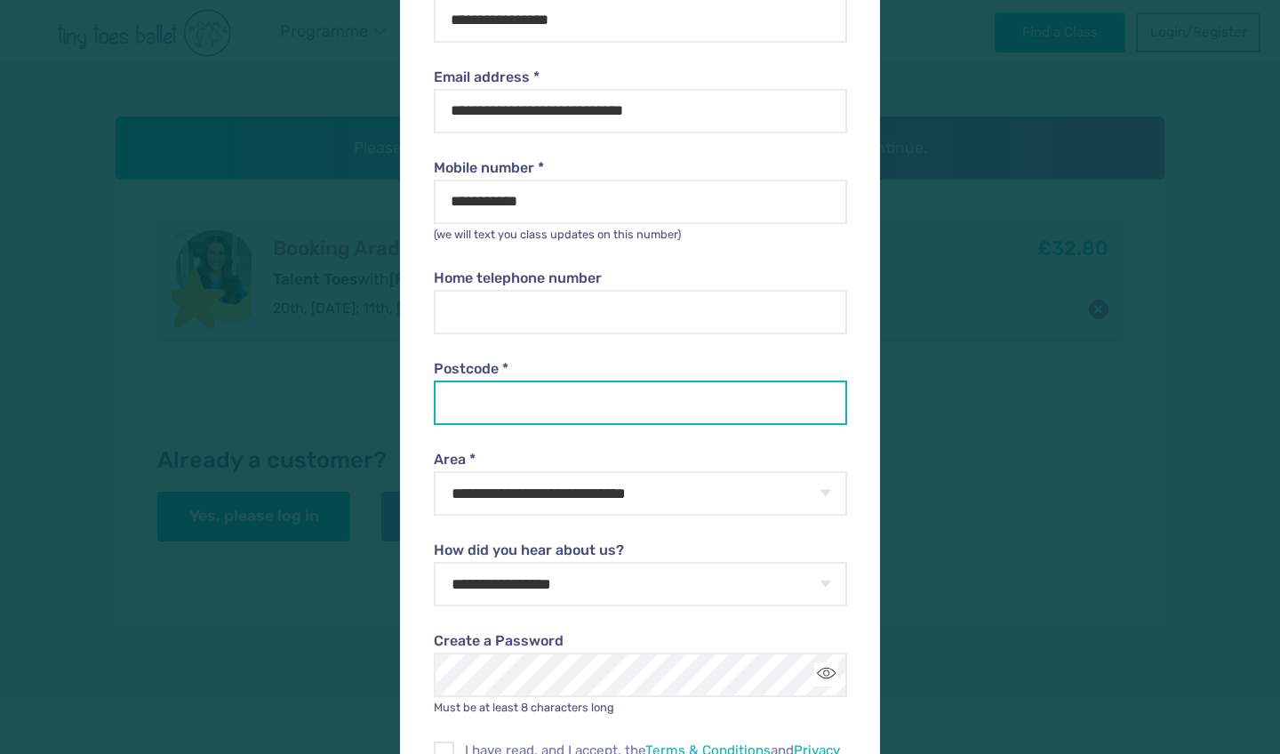
click at [548, 389] on input "Postcode *" at bounding box center [640, 402] width 412 height 44
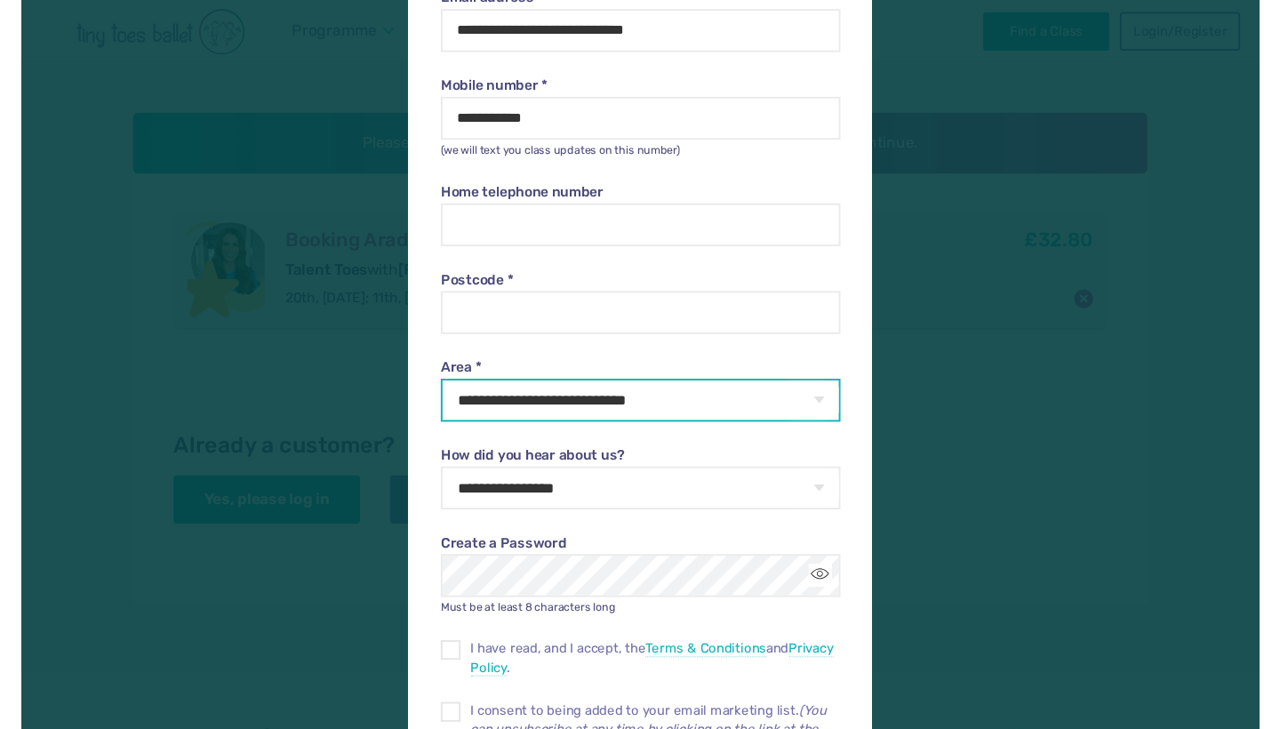
scroll to position [180, 0]
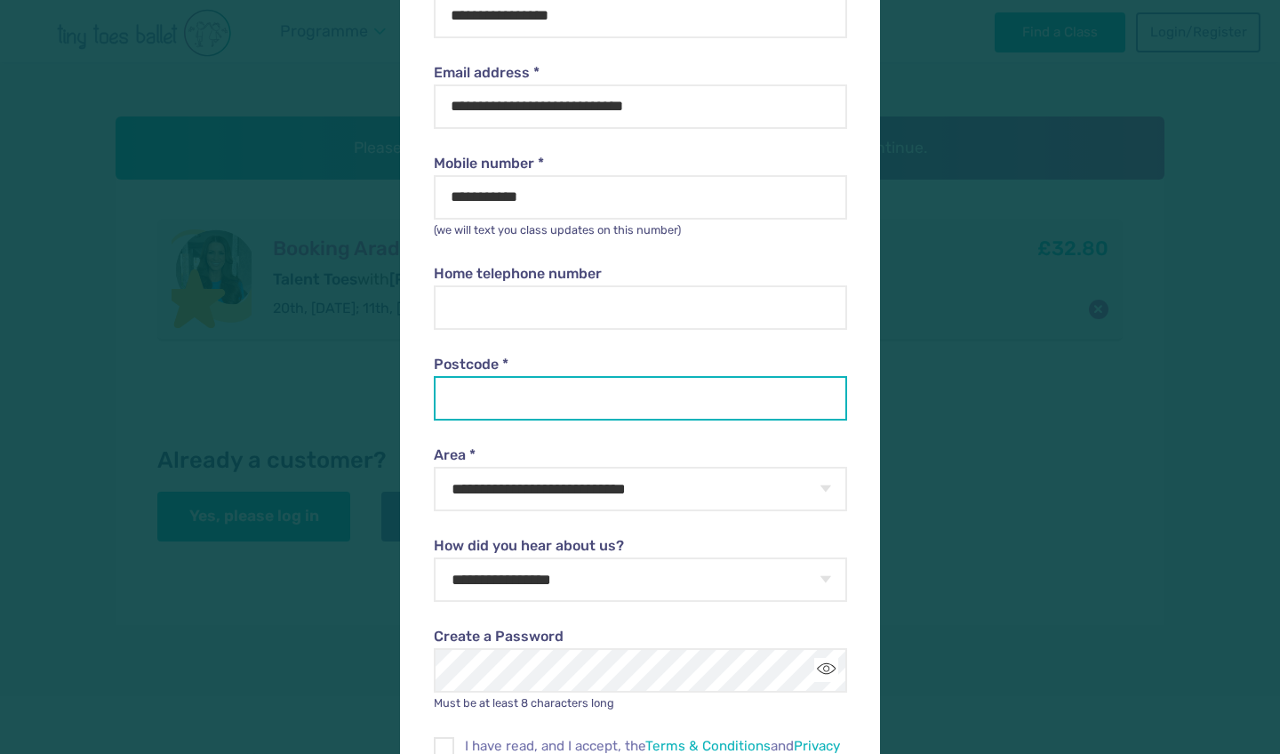
click at [538, 386] on input "Postcode *" at bounding box center [640, 398] width 412 height 44
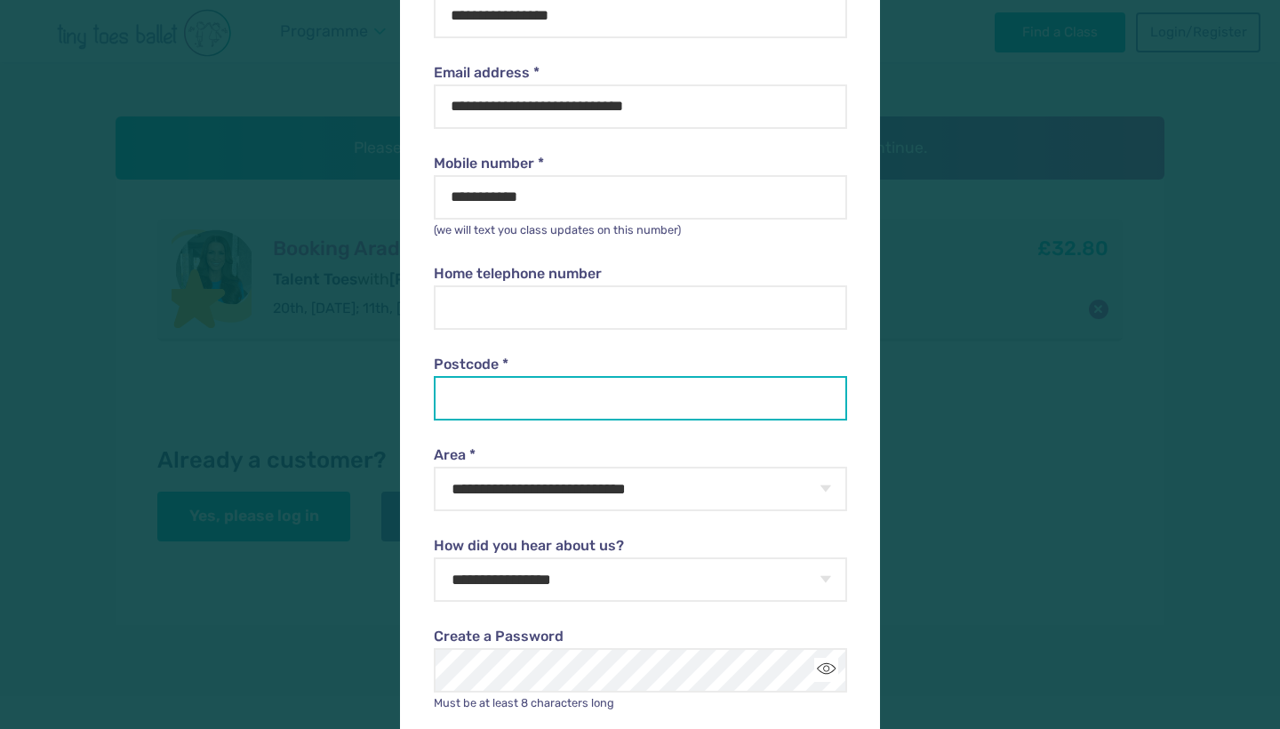
paste input "*********"
type input "*"
click at [485, 396] on input "Postcode *" at bounding box center [640, 398] width 412 height 44
type input "*"
paste input "********"
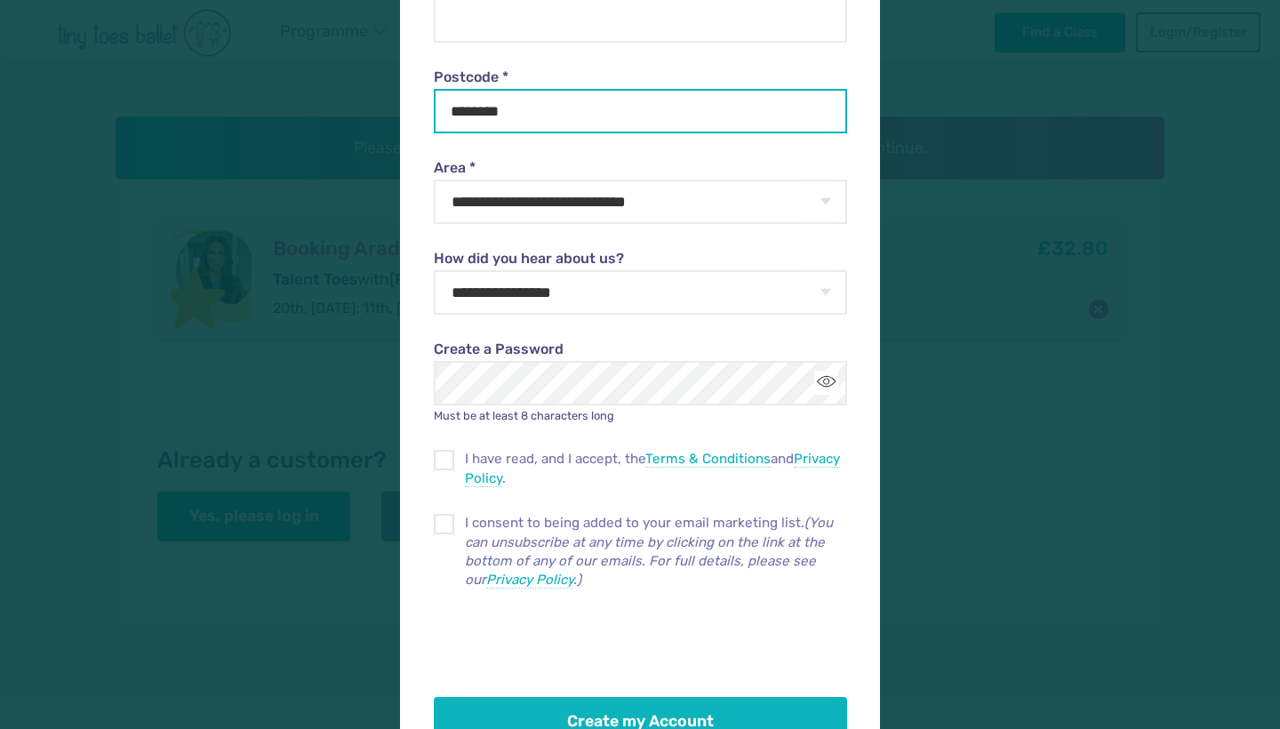
scroll to position [480, 0]
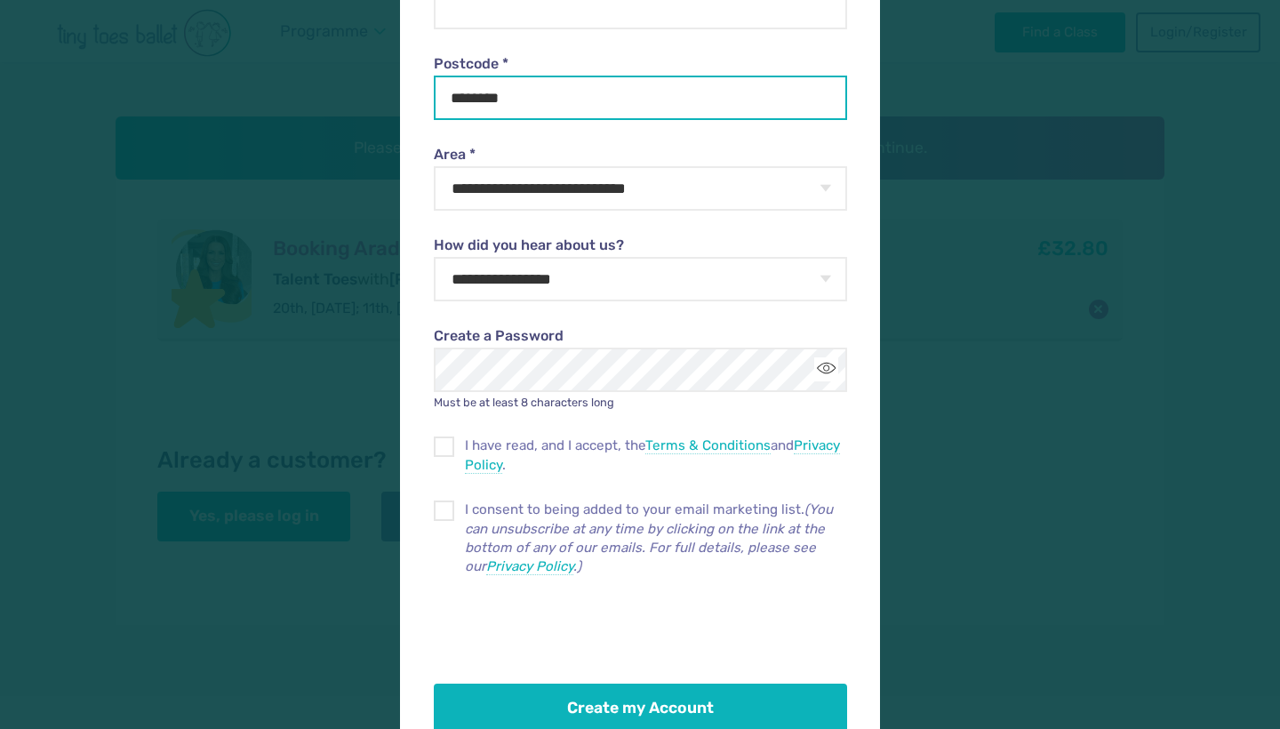
type input "********"
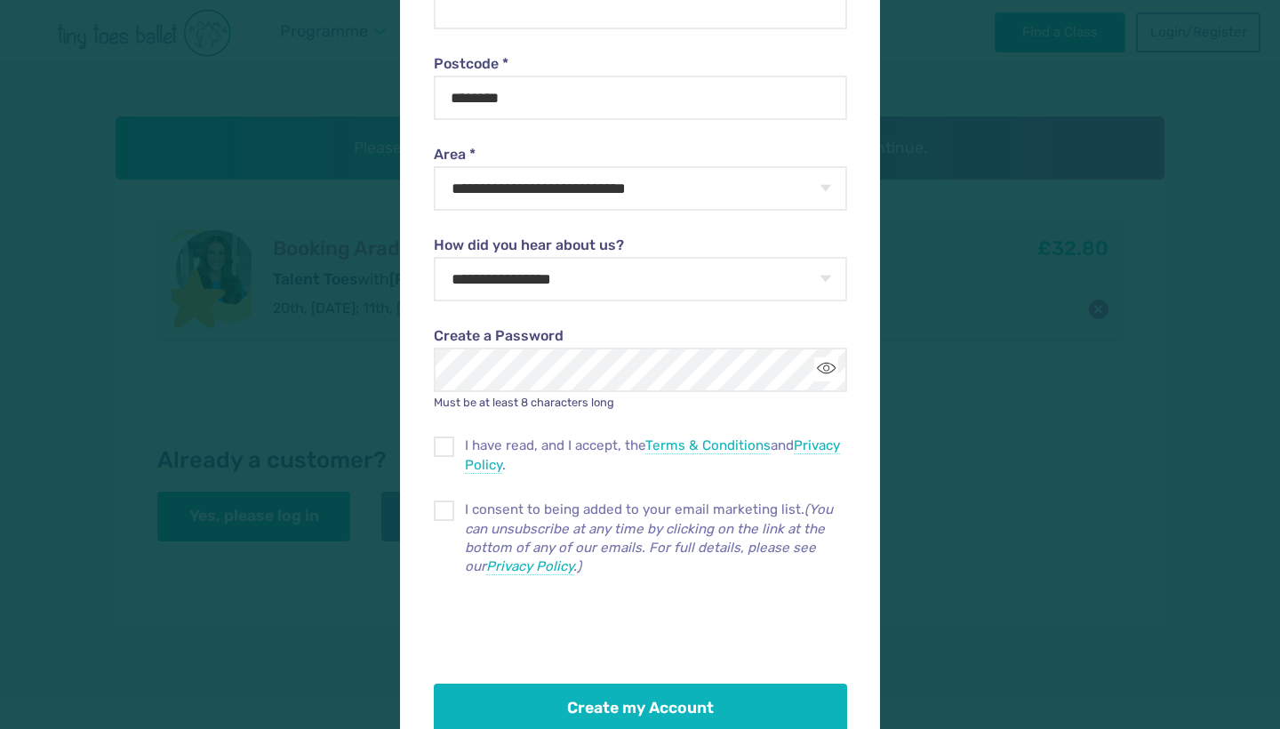
click at [459, 430] on div "I have read, and I accept, the Terms & Conditions and Privacy Policy ." at bounding box center [640, 443] width 412 height 63
click at [441, 442] on span at bounding box center [445, 450] width 19 height 16
drag, startPoint x: 656, startPoint y: 688, endPoint x: 762, endPoint y: 420, distance: 287.7
click at [760, 421] on form "**********" at bounding box center [640, 202] width 412 height 1061
select select "**********"
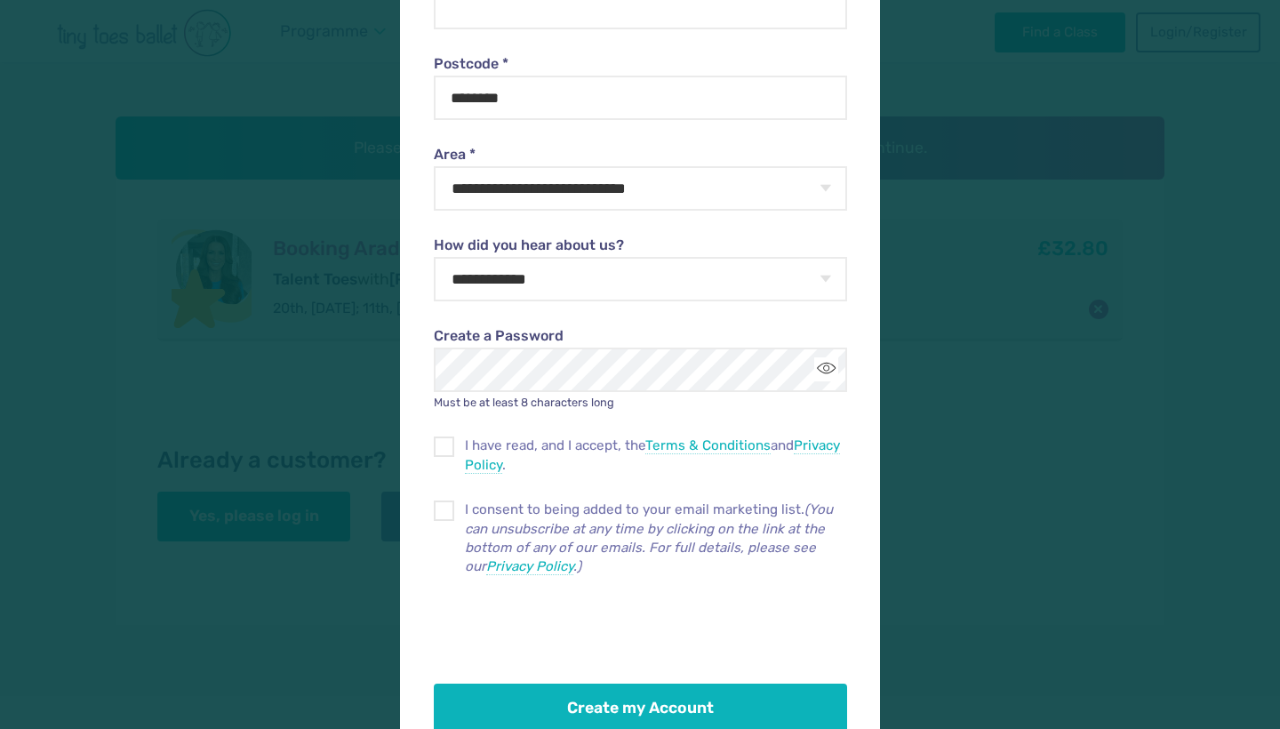
drag, startPoint x: 673, startPoint y: 287, endPoint x: 553, endPoint y: 342, distance: 132.1
click at [546, 350] on form "**********" at bounding box center [640, 202] width 412 height 1061
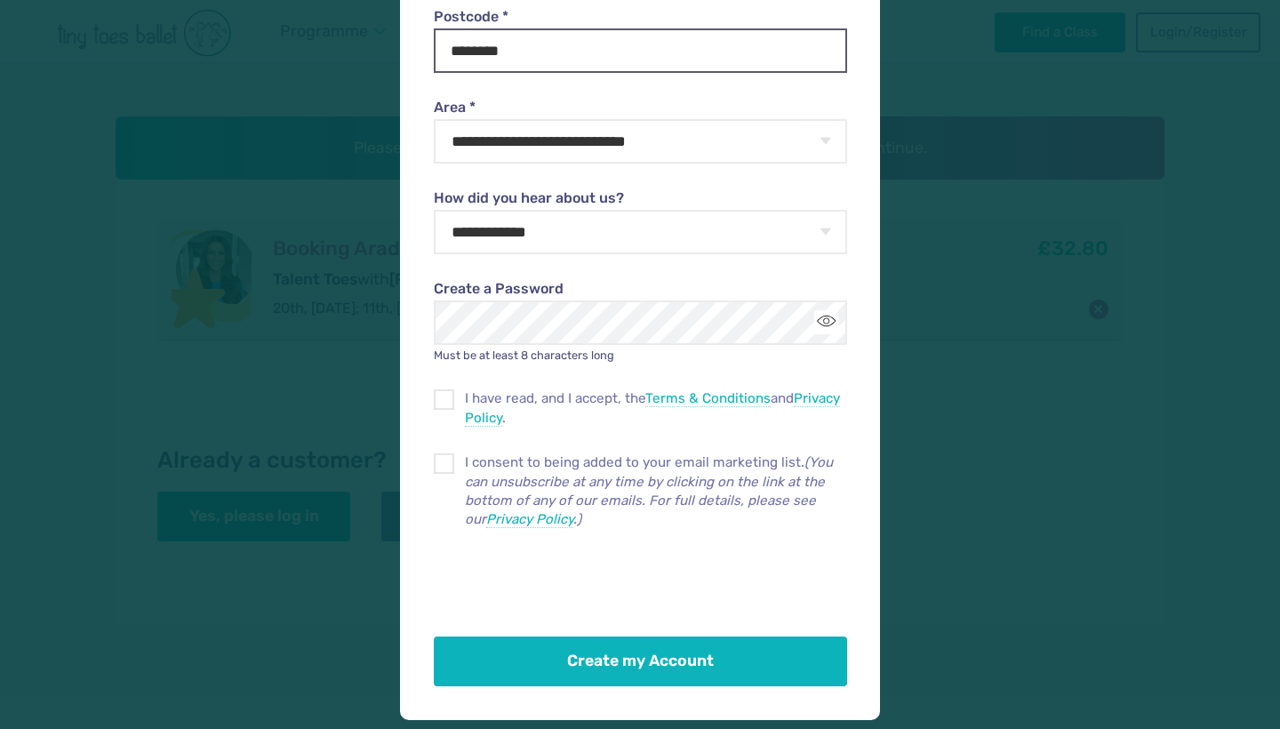
scroll to position [521, 0]
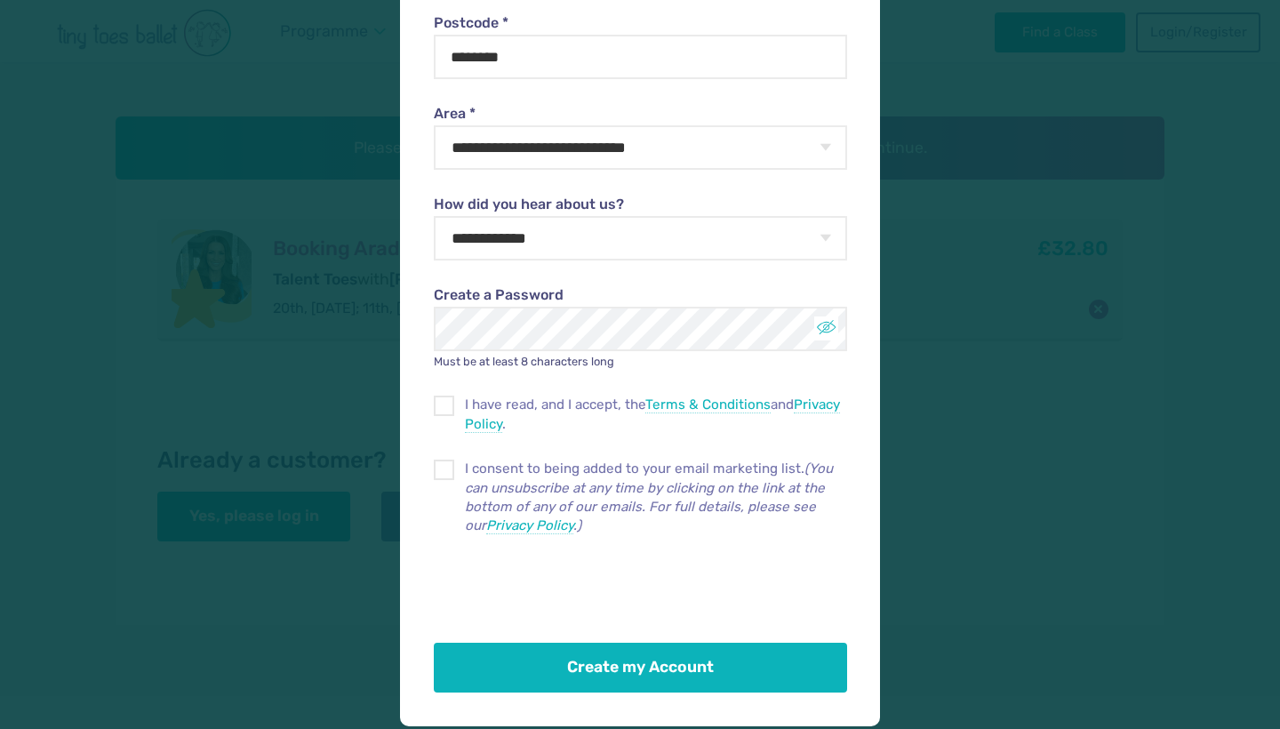
click at [828, 332] on button "Toggle password visibility" at bounding box center [826, 328] width 24 height 24
click at [288, 303] on div "**********" at bounding box center [640, 364] width 1280 height 729
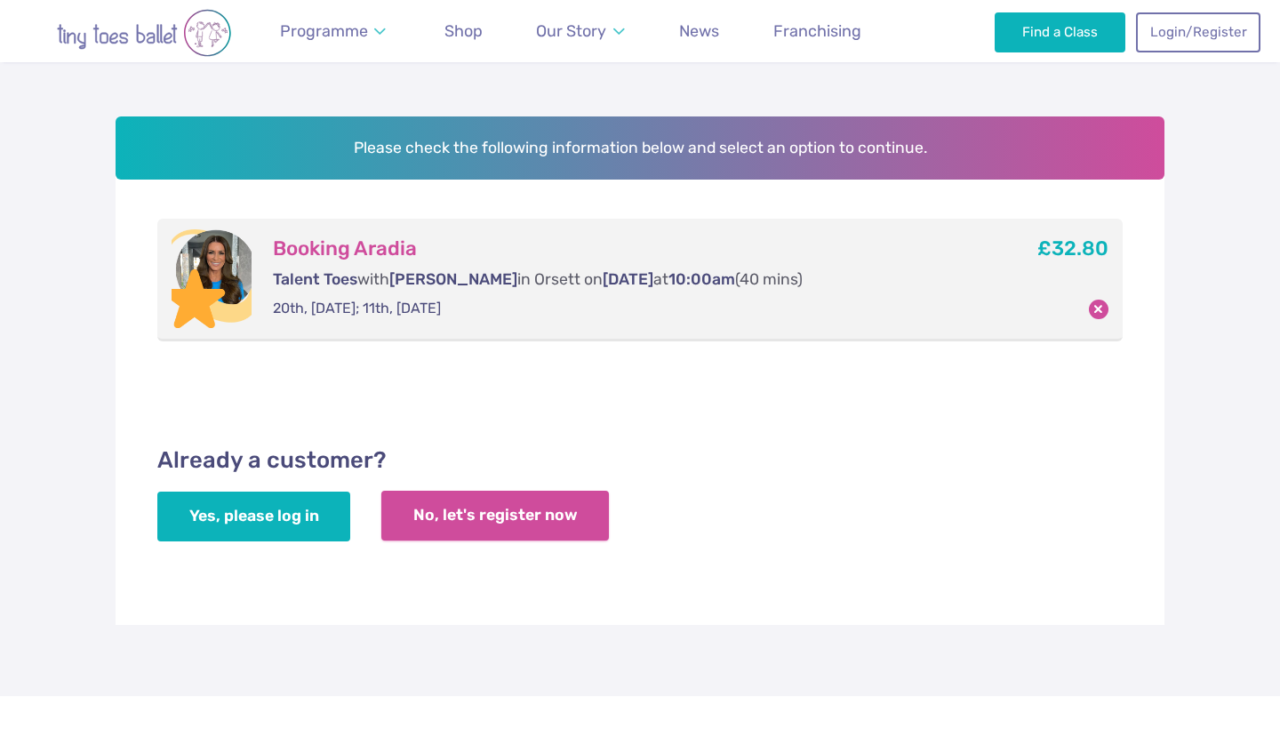
click at [507, 516] on link "No, let's register now" at bounding box center [495, 516] width 228 height 50
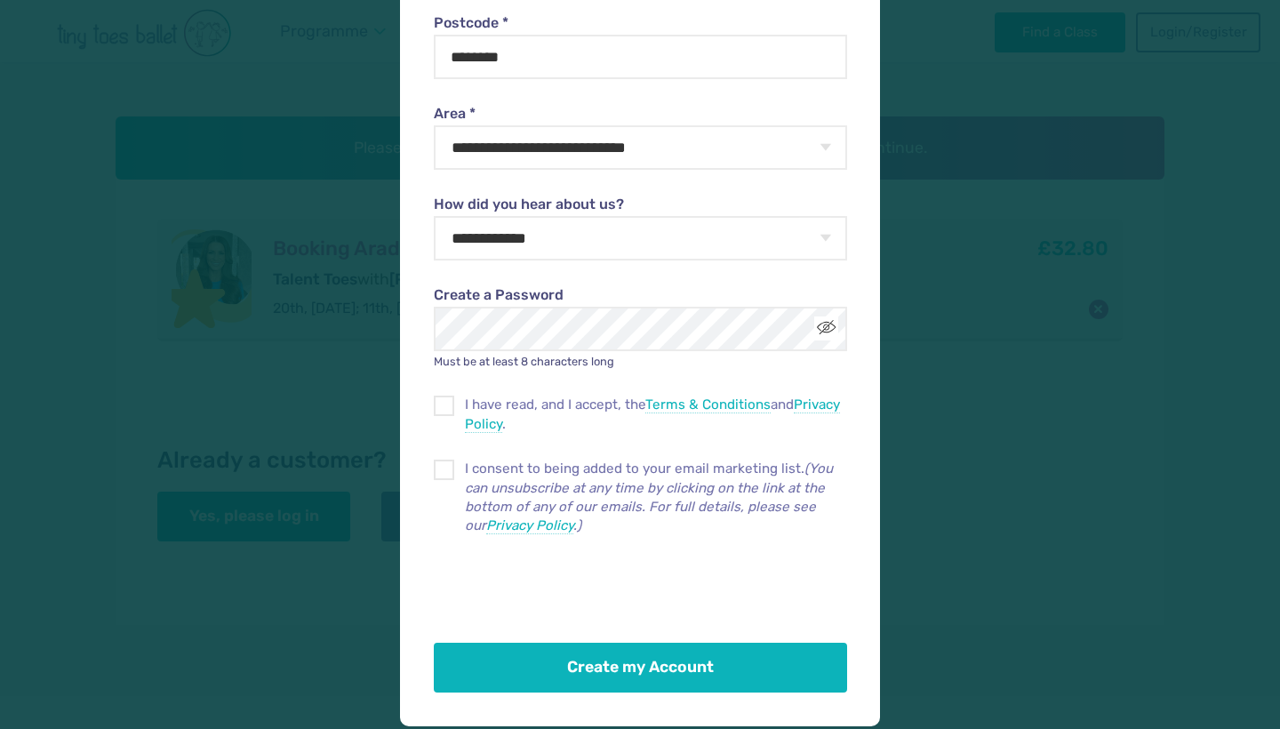
click at [450, 728] on div "**********" at bounding box center [640, 364] width 1280 height 729
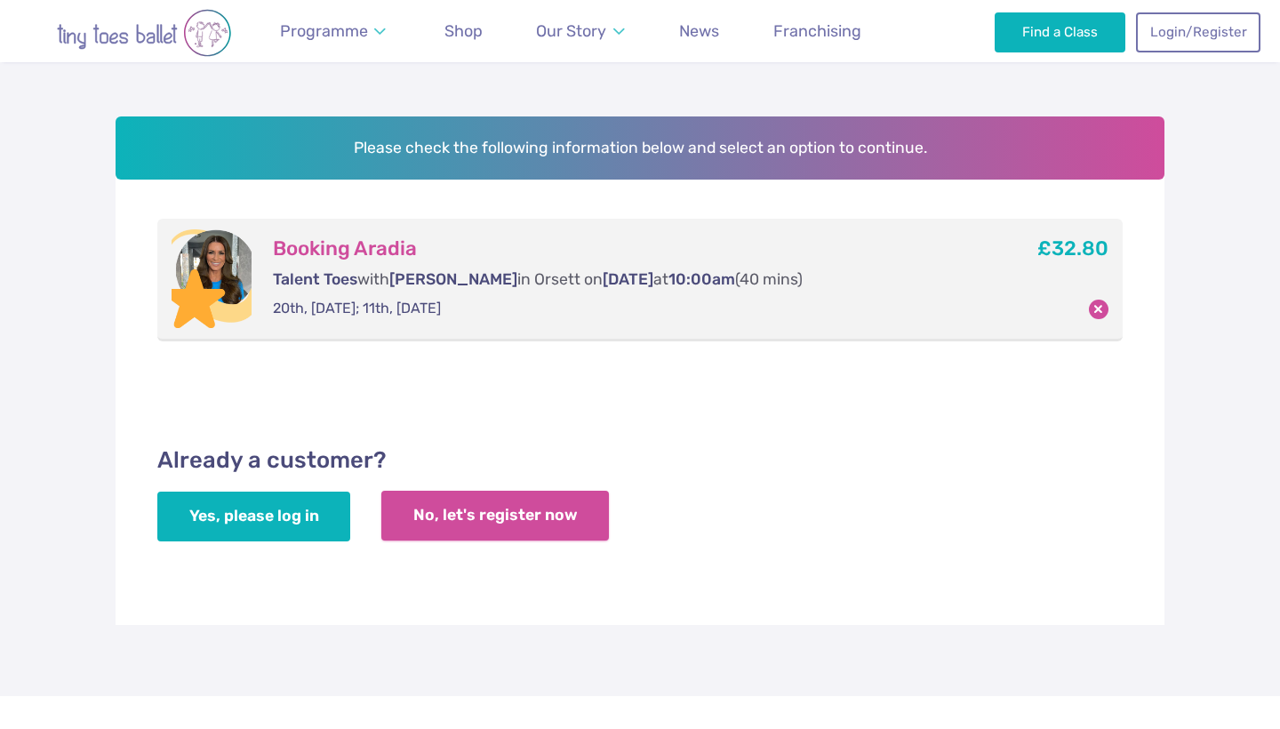
click at [480, 511] on link "No, let's register now" at bounding box center [495, 516] width 228 height 50
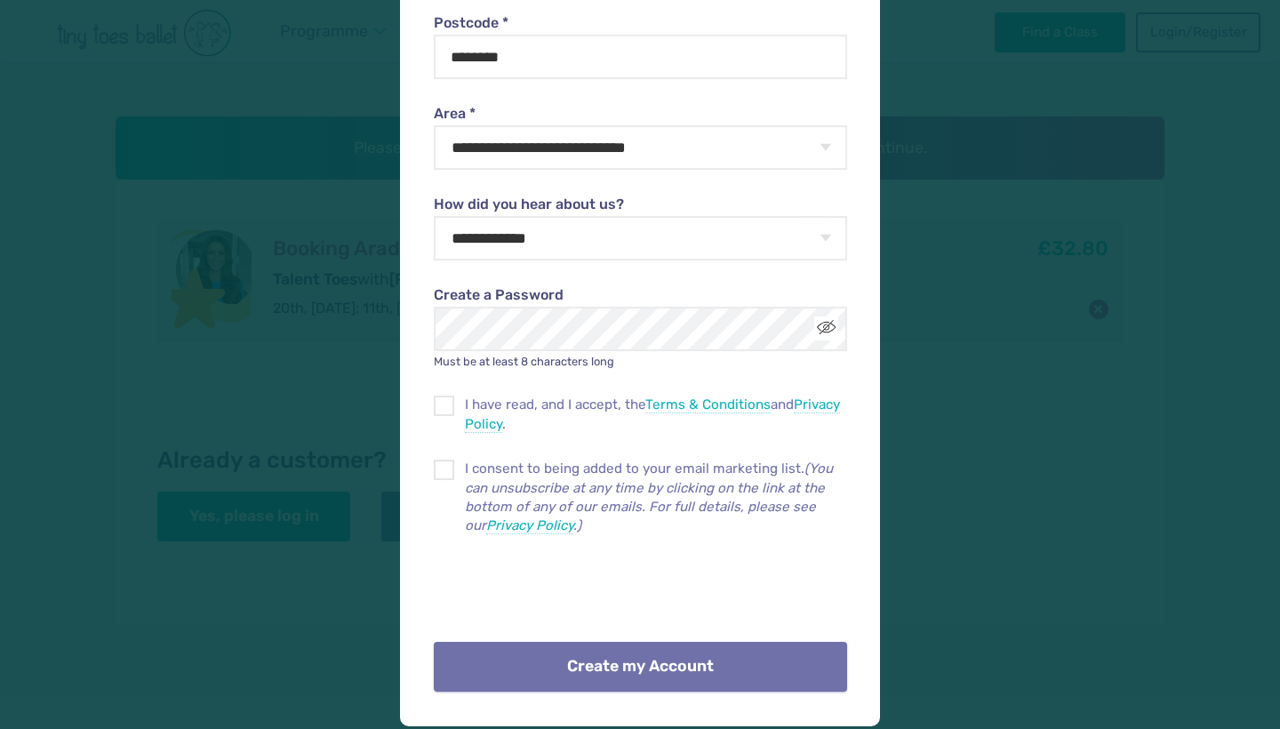
click at [625, 645] on button "Create my Account" at bounding box center [640, 667] width 412 height 50
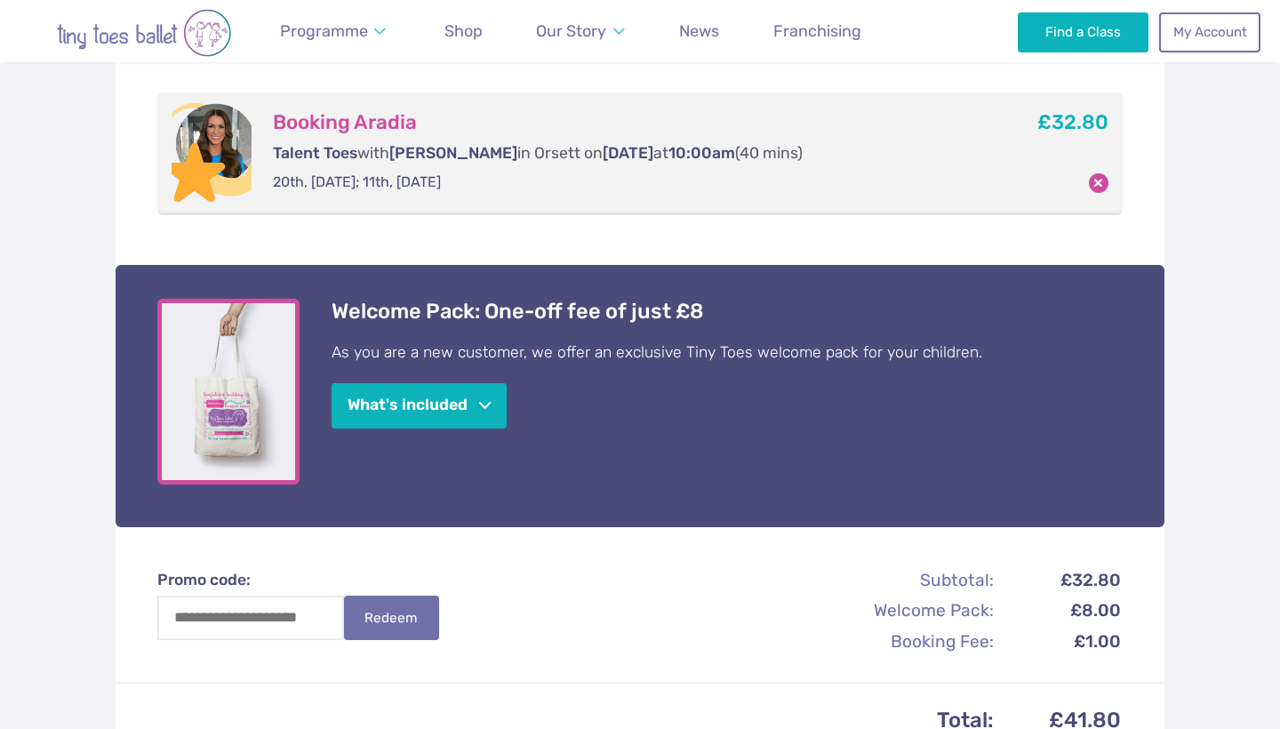
scroll to position [353, 0]
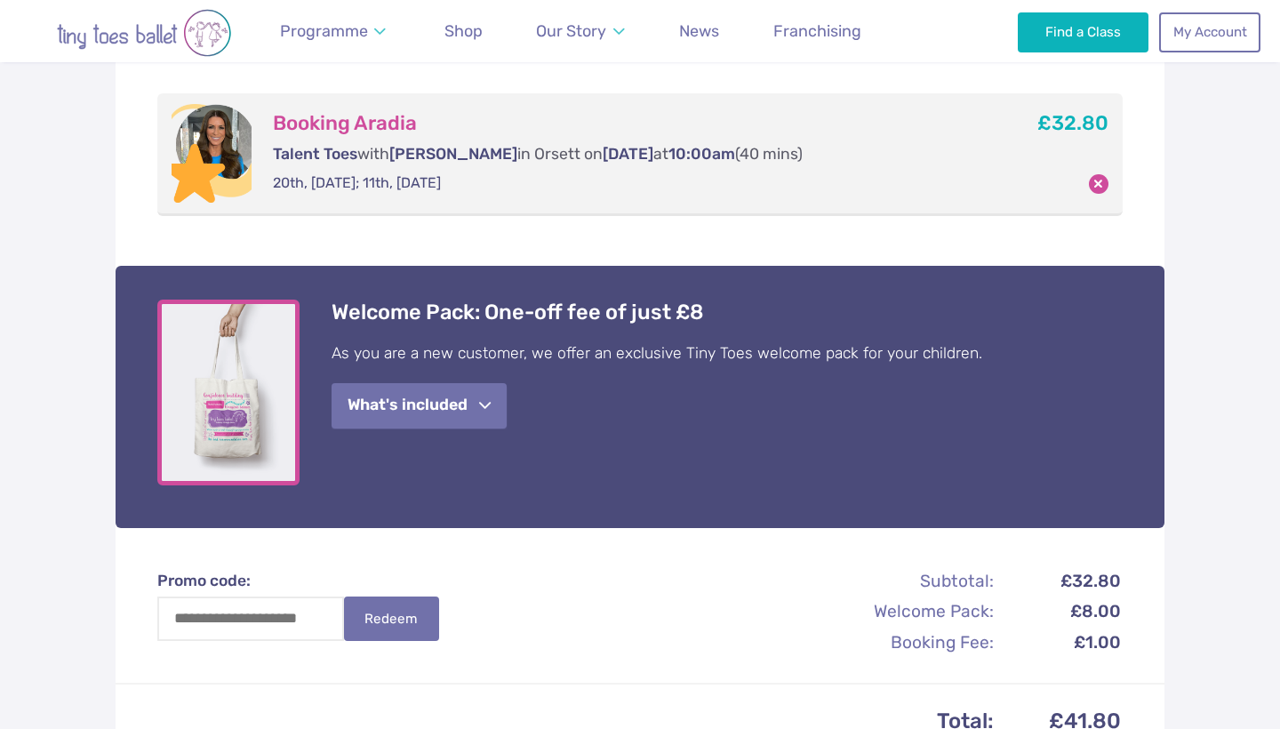
click at [446, 402] on button "What's included" at bounding box center [419, 405] width 175 height 45
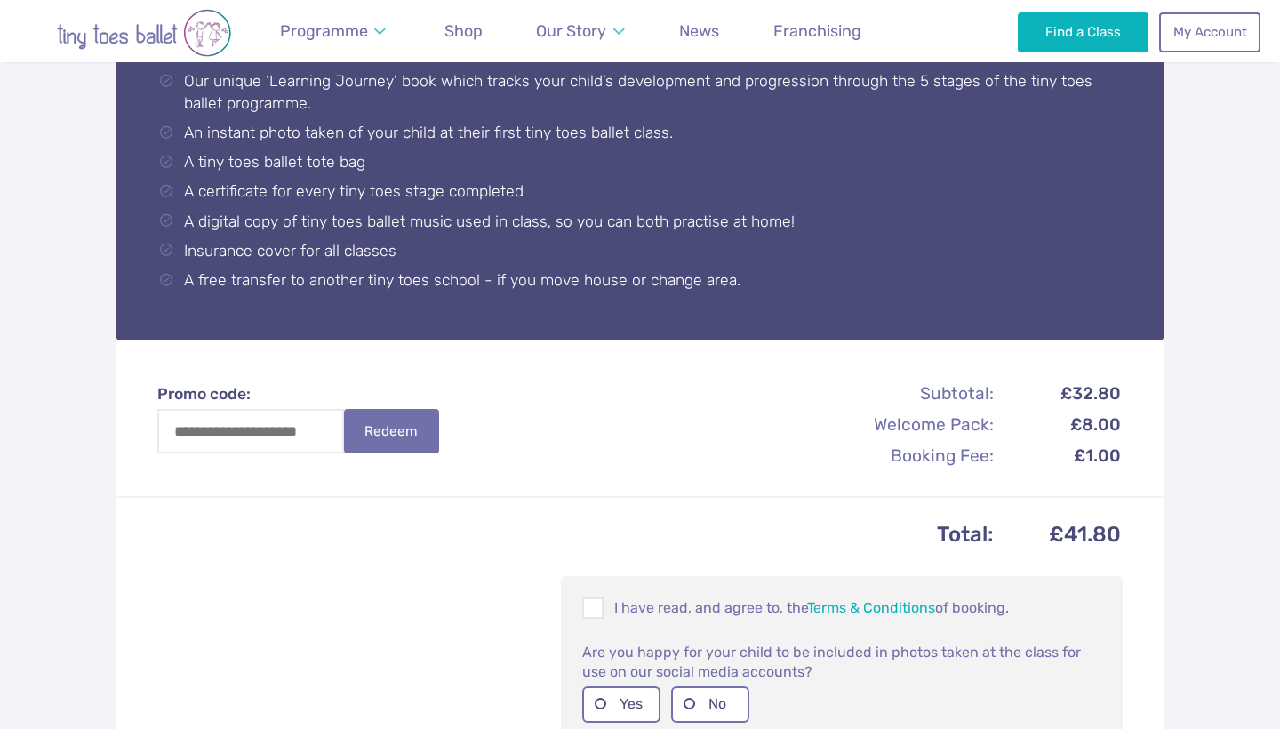
scroll to position [831, 0]
click at [295, 430] on input "Promo code:" at bounding box center [250, 431] width 187 height 44
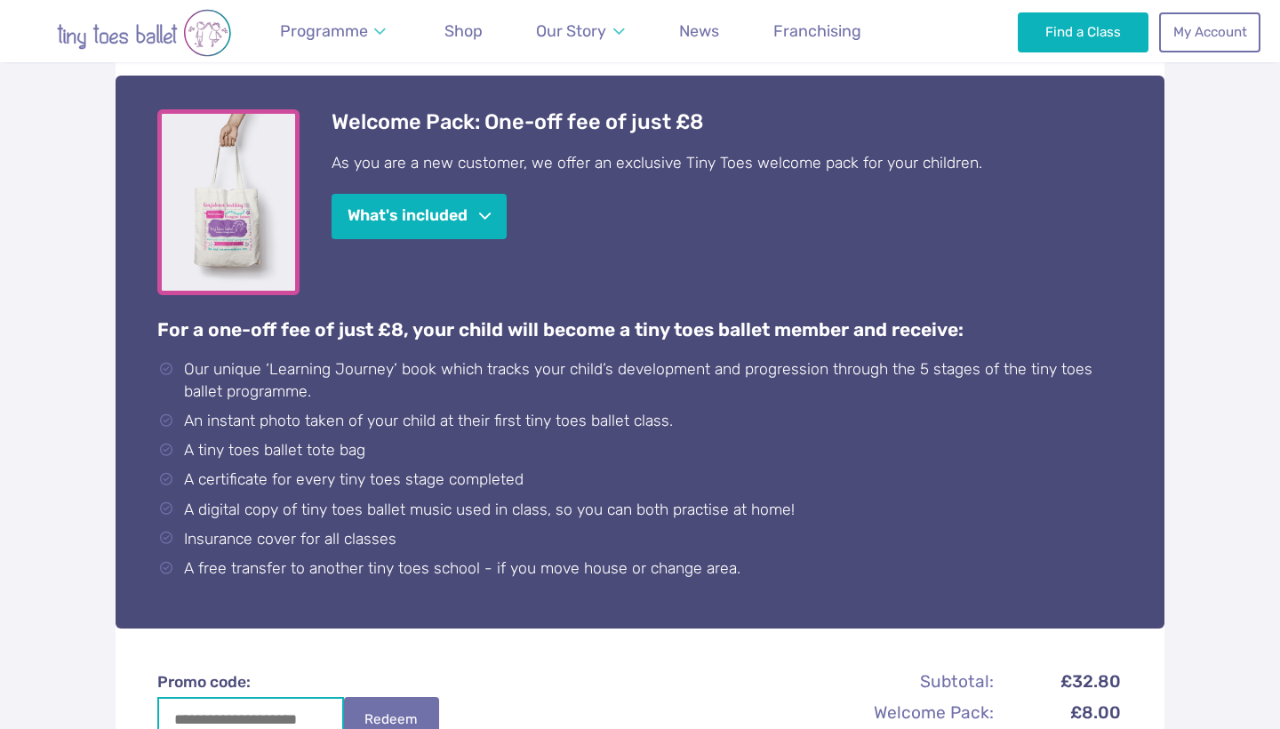
scroll to position [545, 0]
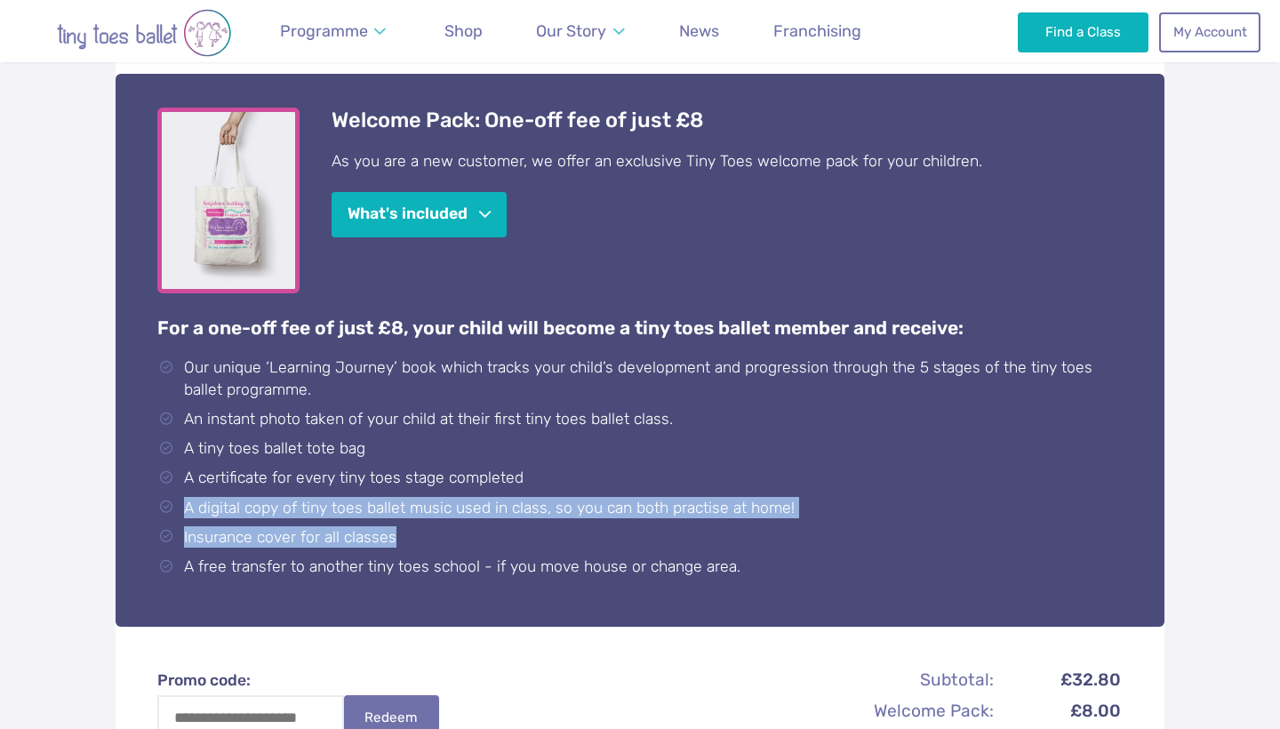
drag, startPoint x: 189, startPoint y: 489, endPoint x: 510, endPoint y: 524, distance: 322.8
click at [510, 524] on ul "Our unique ‘Learning Journey’ book which tracks your child’s development and pr…" at bounding box center [639, 466] width 965 height 220
click at [433, 526] on li "Insurance cover for all classes" at bounding box center [643, 536] width 959 height 21
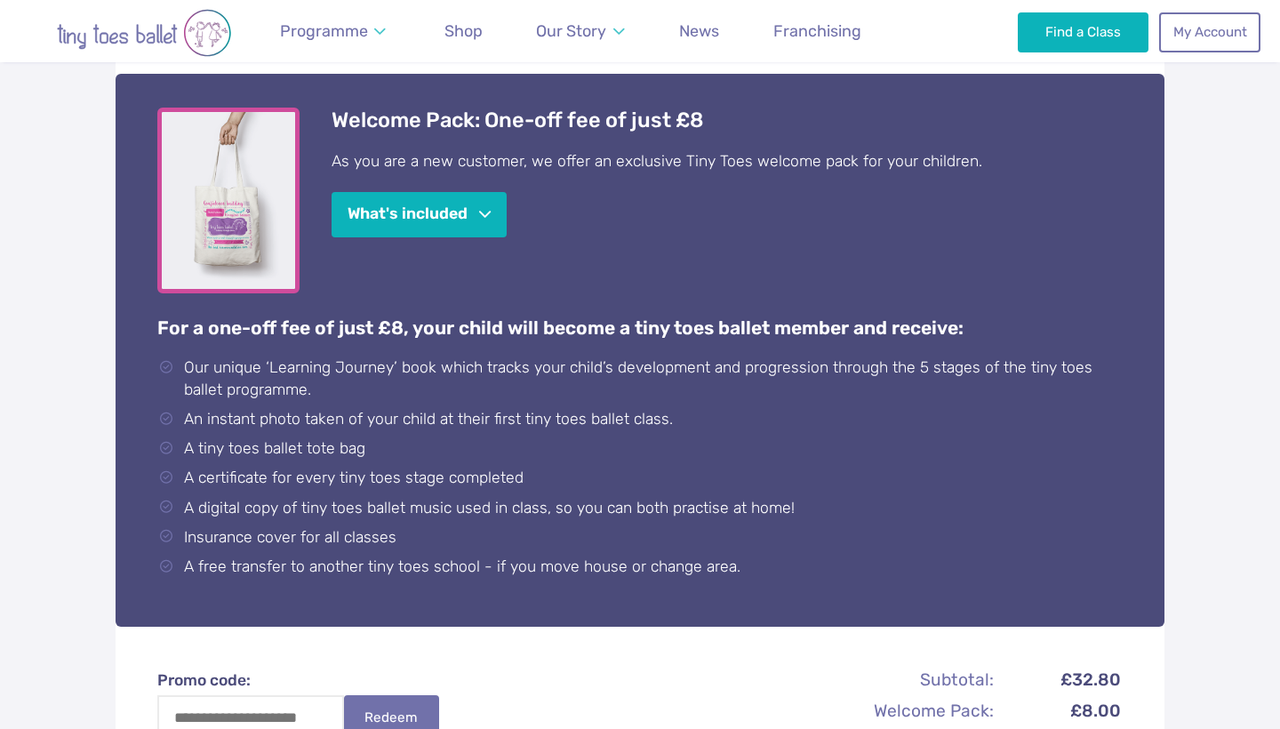
drag, startPoint x: 186, startPoint y: 564, endPoint x: 701, endPoint y: 484, distance: 520.9
click at [701, 484] on ul "Our unique ‘Learning Journey’ book which tracks your child’s development and pr…" at bounding box center [639, 466] width 965 height 220
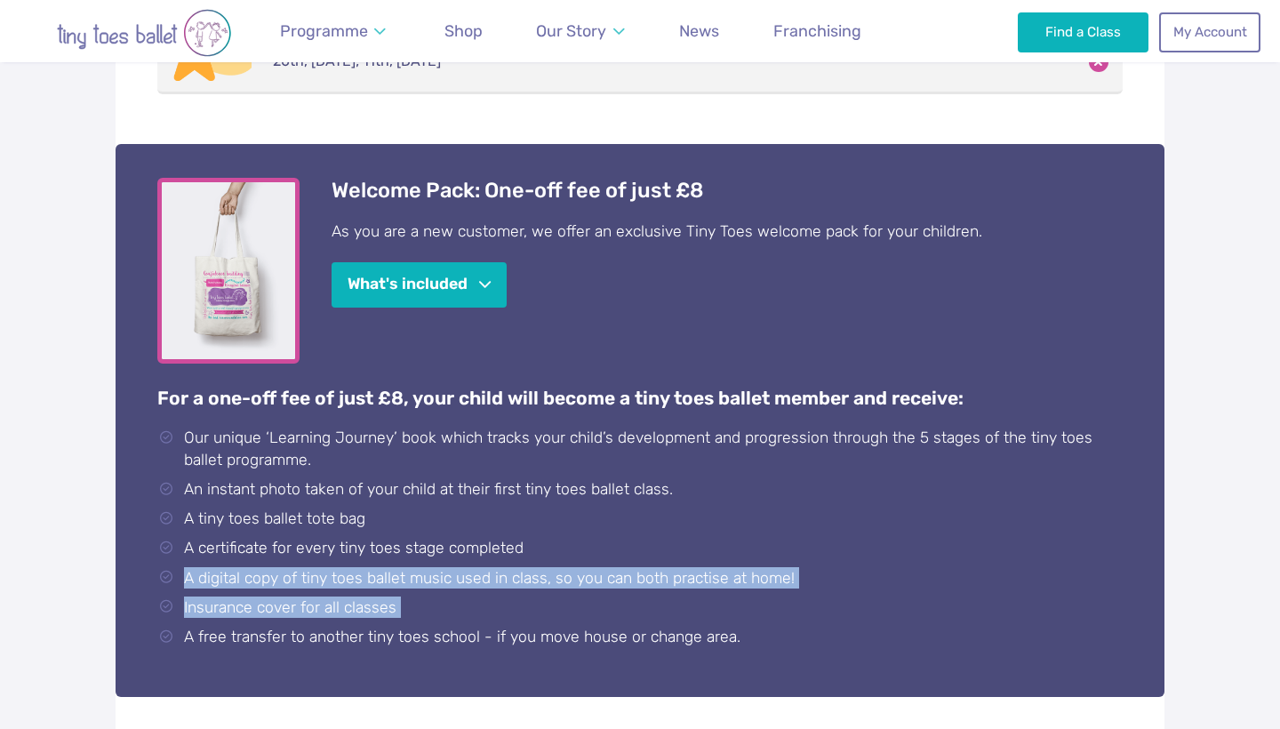
scroll to position [460, 0]
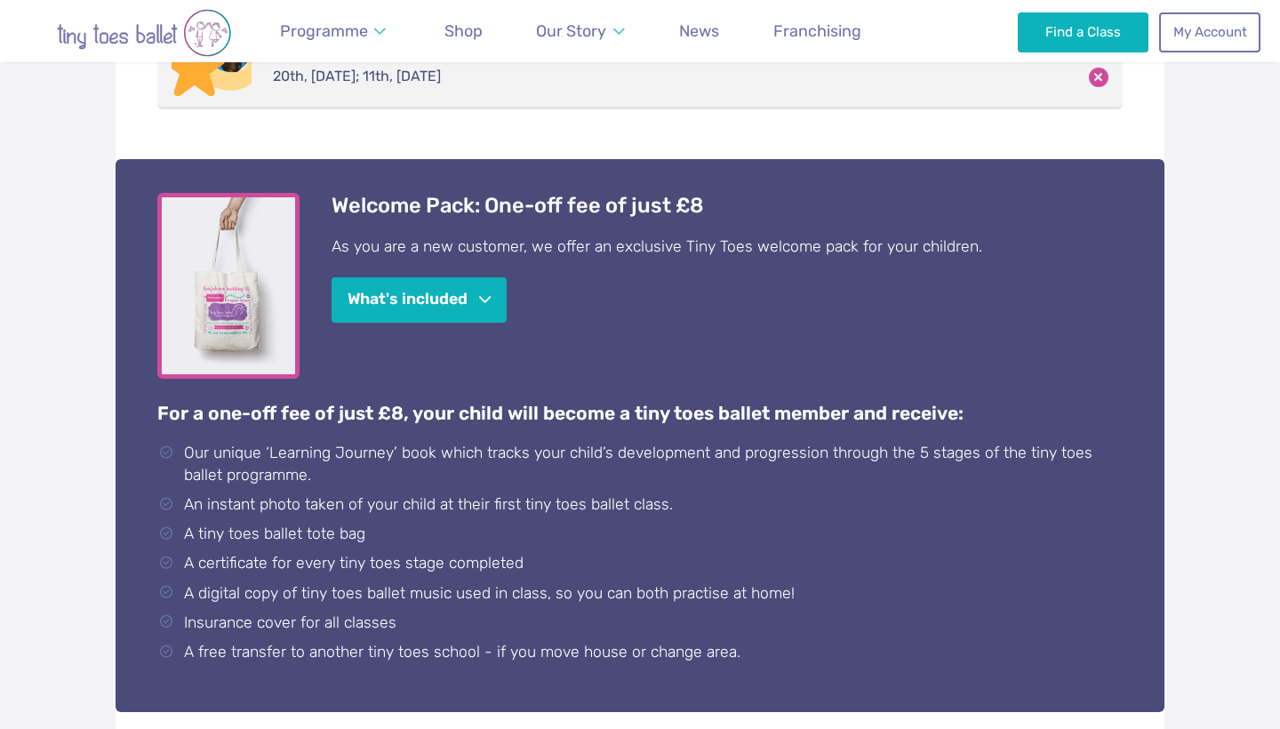
click at [591, 360] on div "Welcome Pack: One-off fee of just £8 As you are a new customer, we offer an exc…" at bounding box center [639, 431] width 965 height 477
click at [495, 311] on button "What's included" at bounding box center [419, 298] width 175 height 45
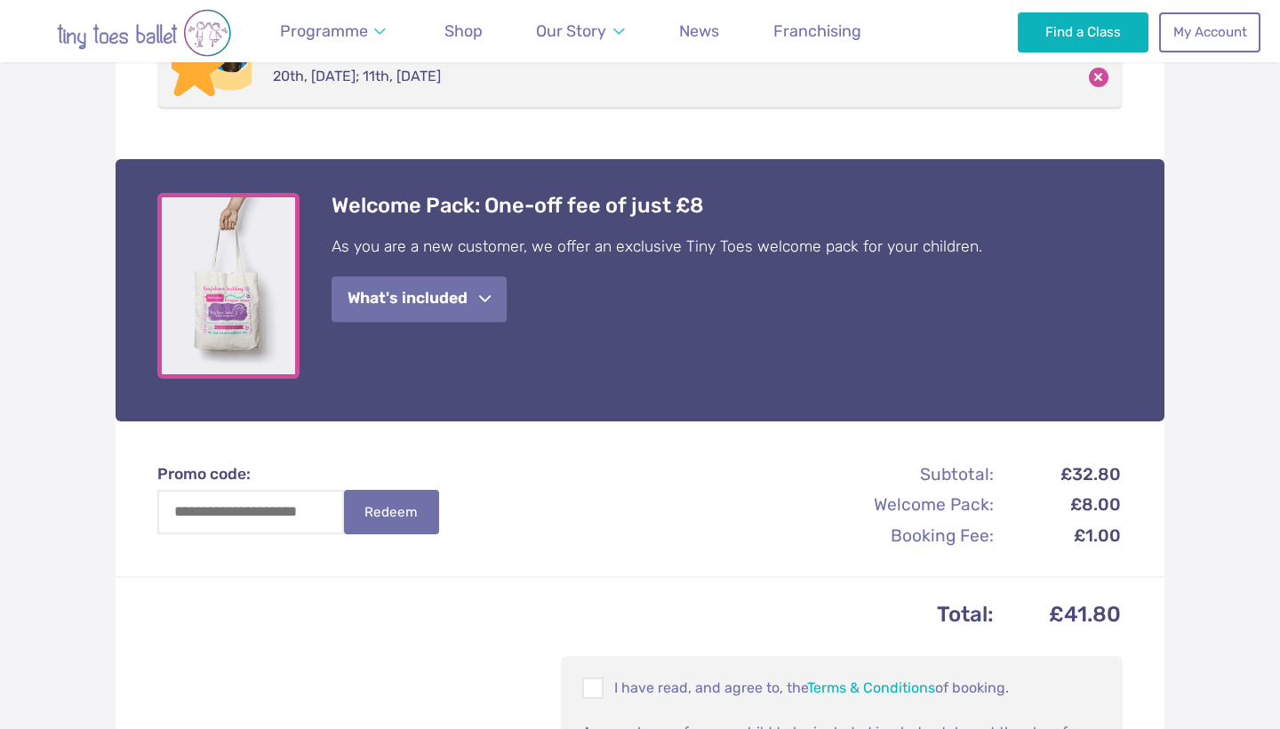
click at [462, 308] on button "What's included" at bounding box center [419, 298] width 175 height 45
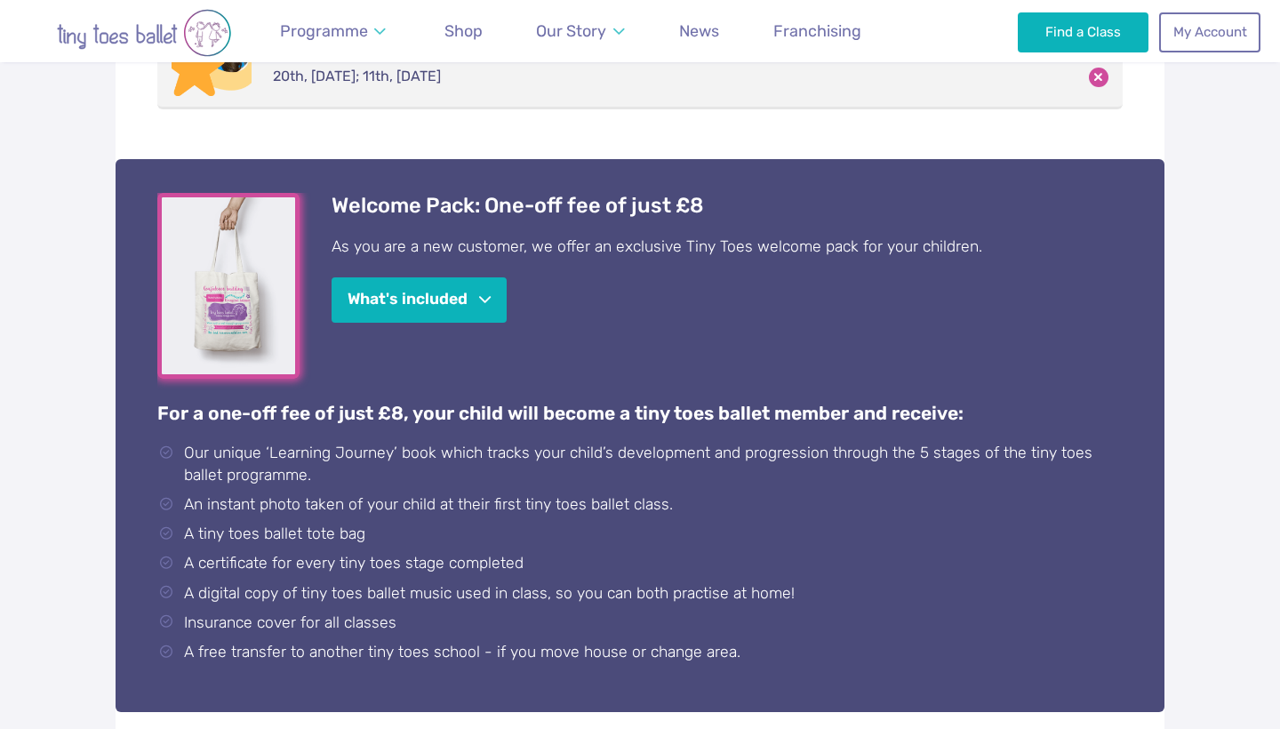
click at [294, 316] on img "View full-size image" at bounding box center [228, 286] width 142 height 187
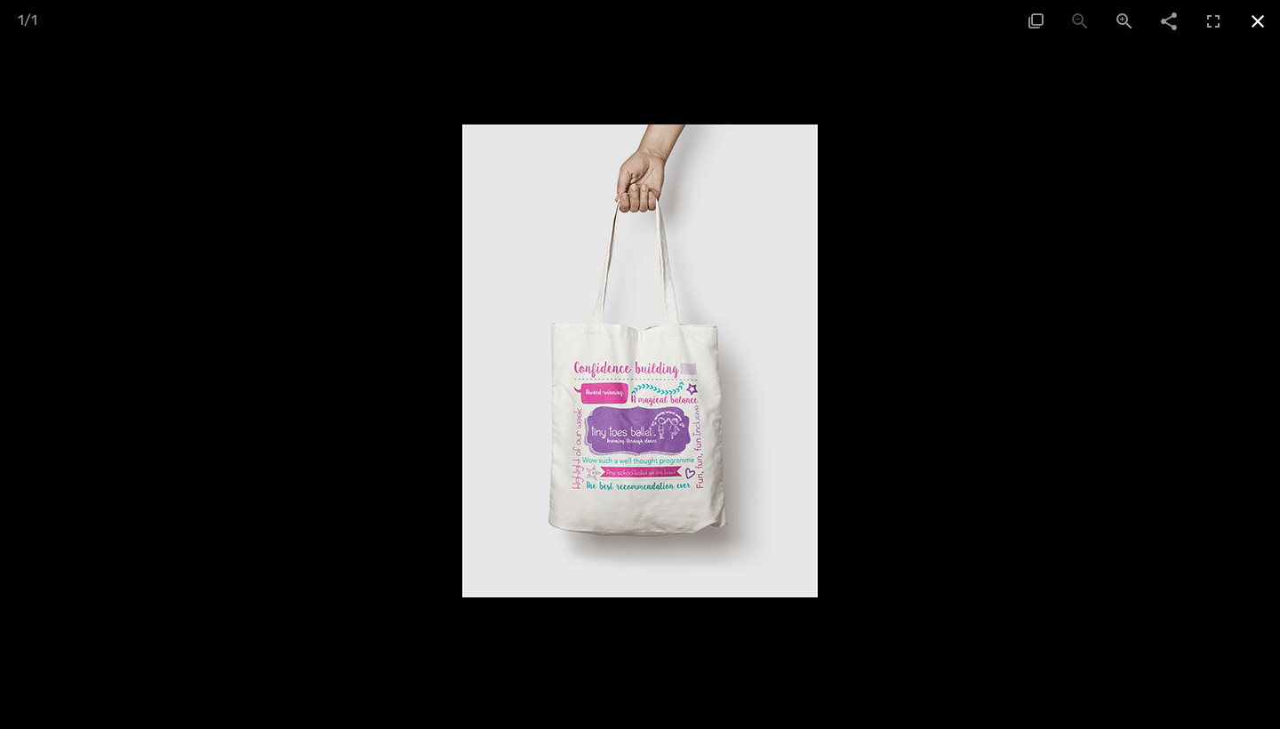
click at [1261, 24] on span at bounding box center [1258, 21] width 44 height 42
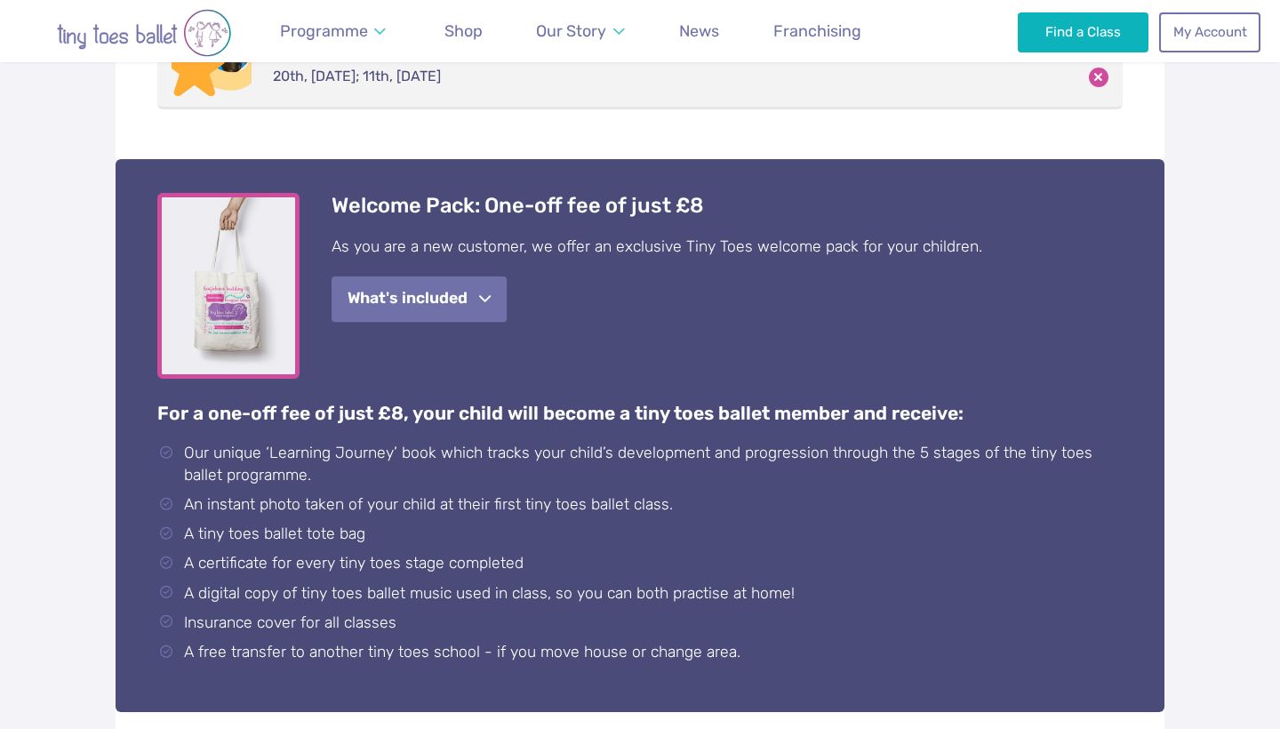
click at [486, 306] on button "What's included" at bounding box center [419, 298] width 175 height 45
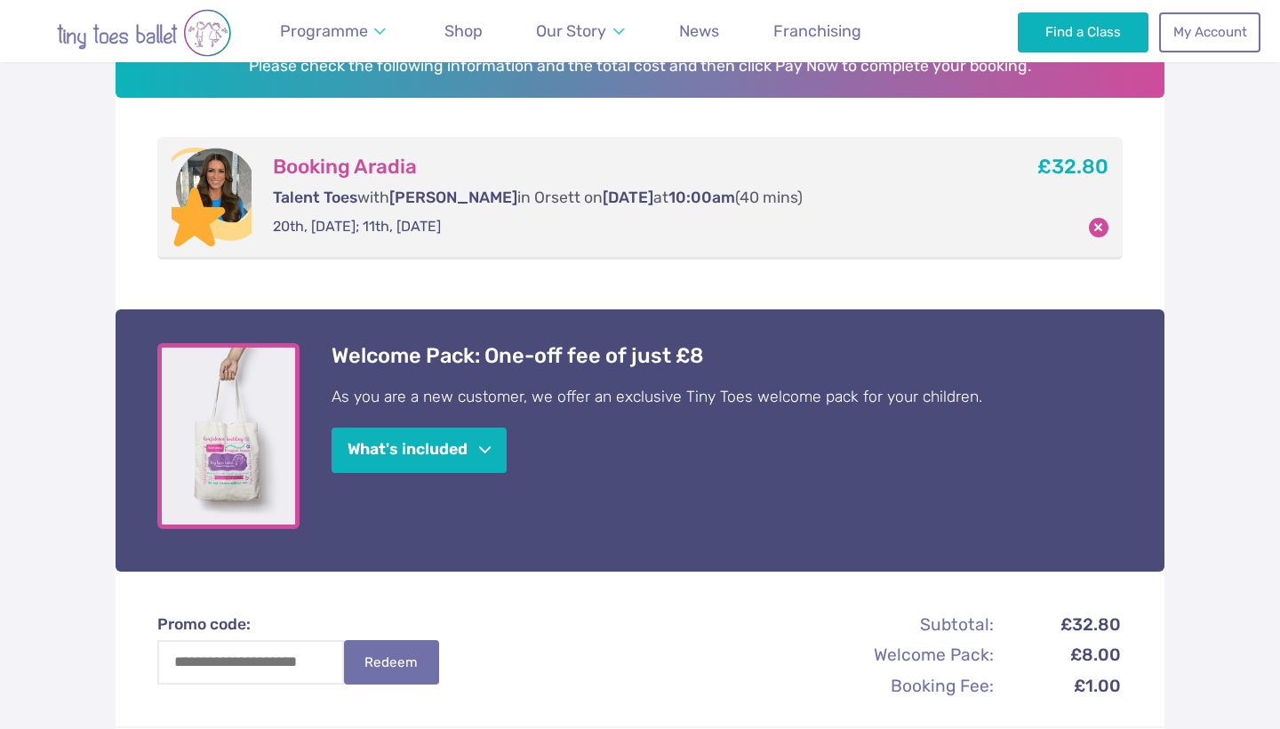
scroll to position [308, 0]
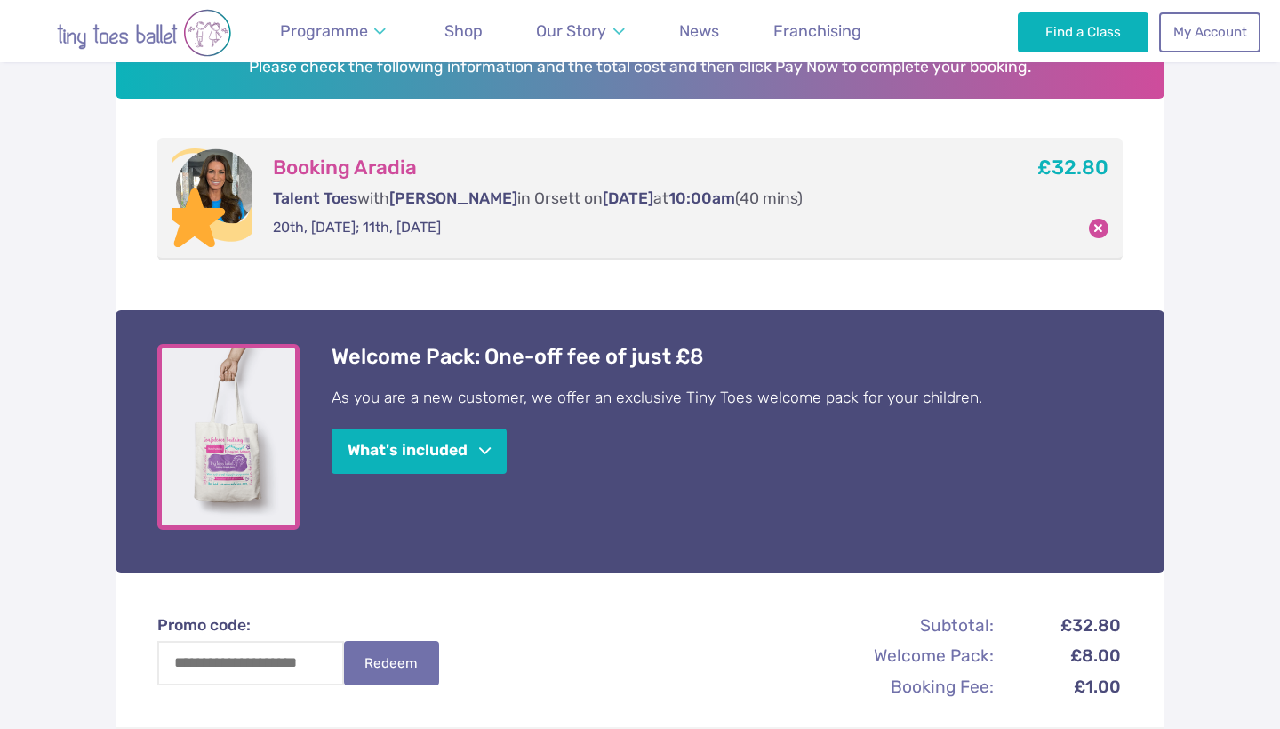
click at [543, 241] on div "Booking Aradia Talent Toes with [PERSON_NAME] in [GEOGRAPHIC_DATA] [DATE] at 10…" at bounding box center [623, 197] width 743 height 99
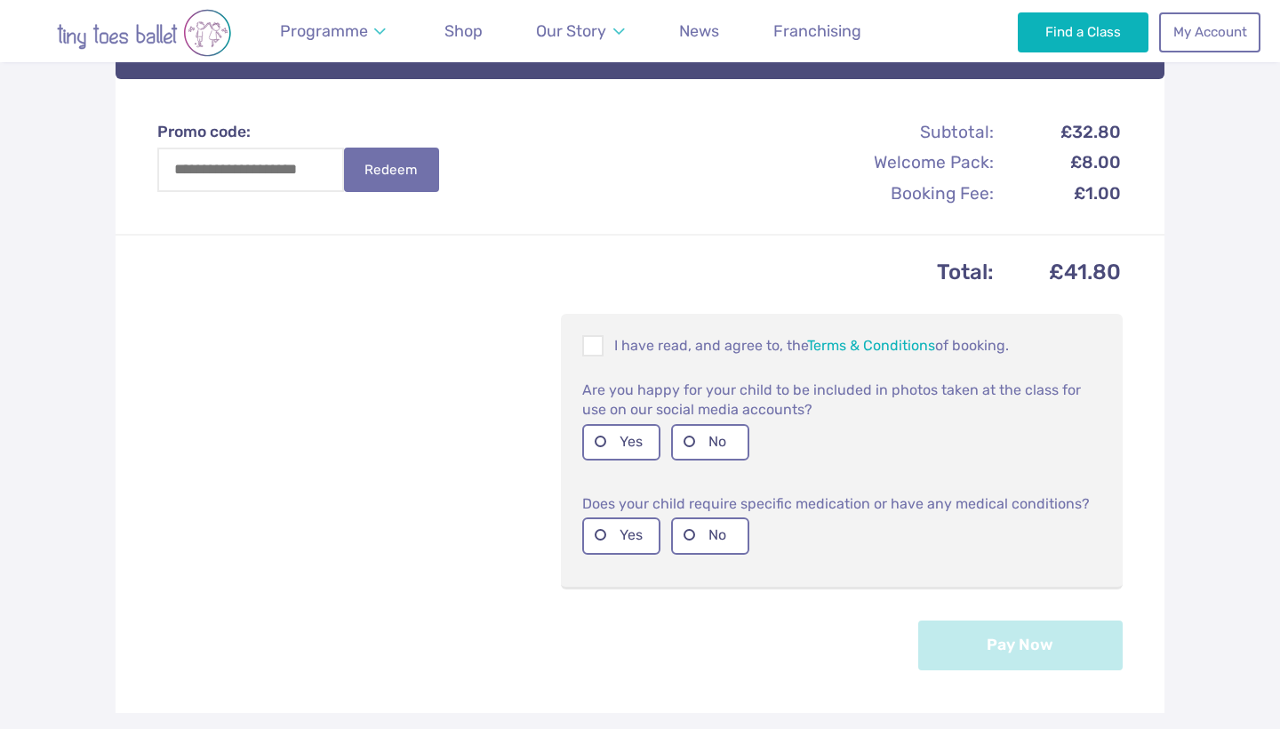
scroll to position [832, 0]
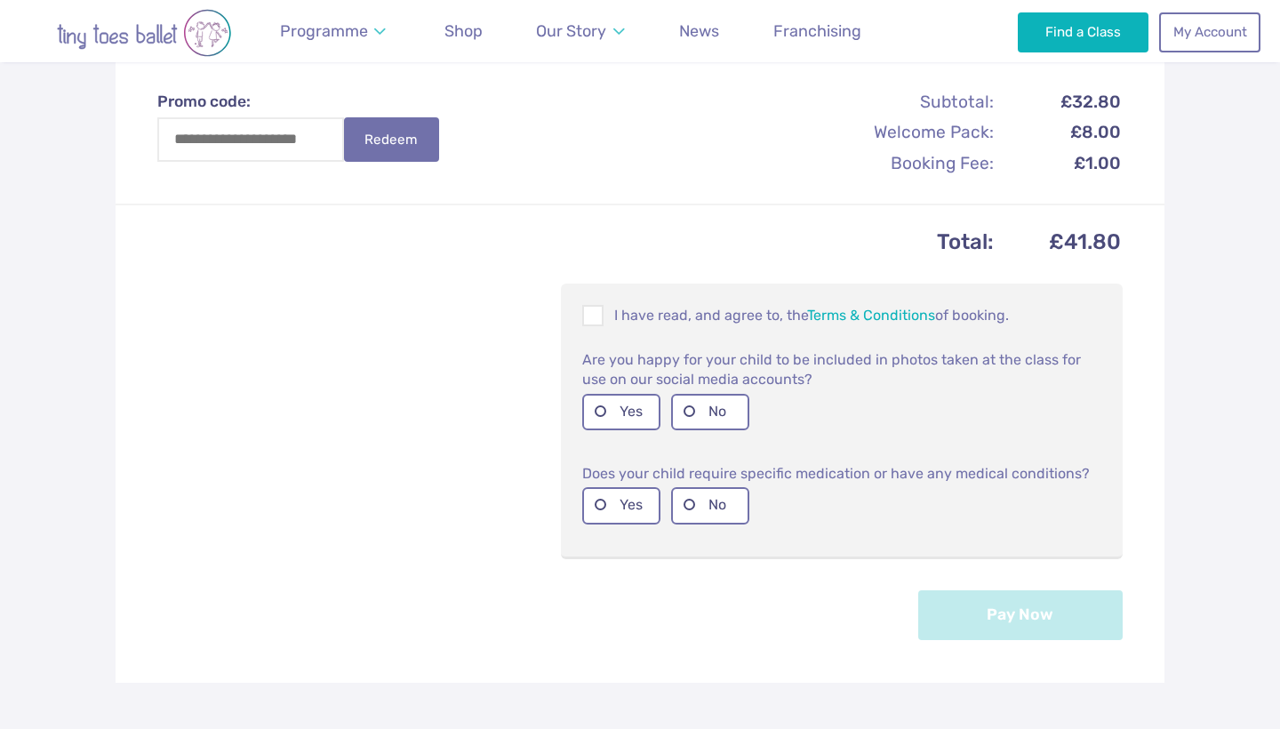
click at [606, 325] on div "I have read, and agree to, the Terms & Conditions of booking." at bounding box center [841, 316] width 533 height 37
click at [598, 319] on span at bounding box center [594, 318] width 20 height 17
click at [622, 400] on label "Yes" at bounding box center [621, 412] width 78 height 36
click at [701, 508] on label "No" at bounding box center [710, 505] width 78 height 36
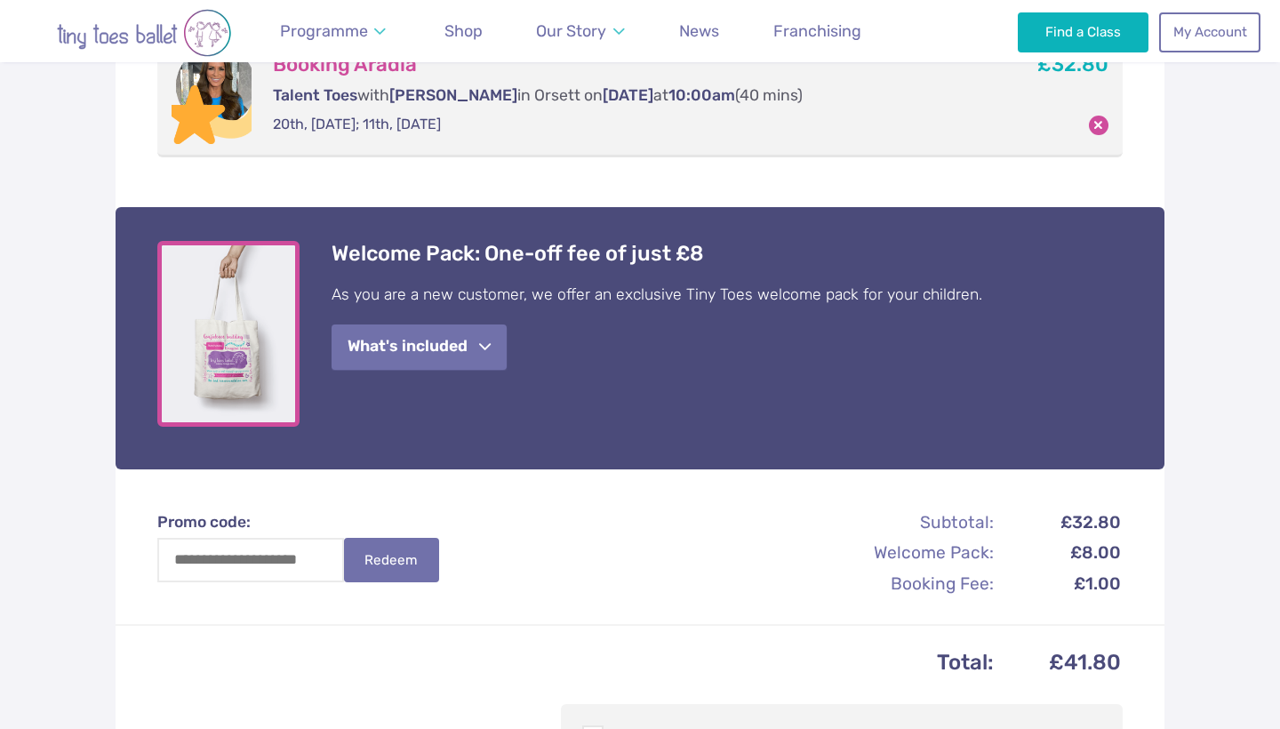
scroll to position [409, 0]
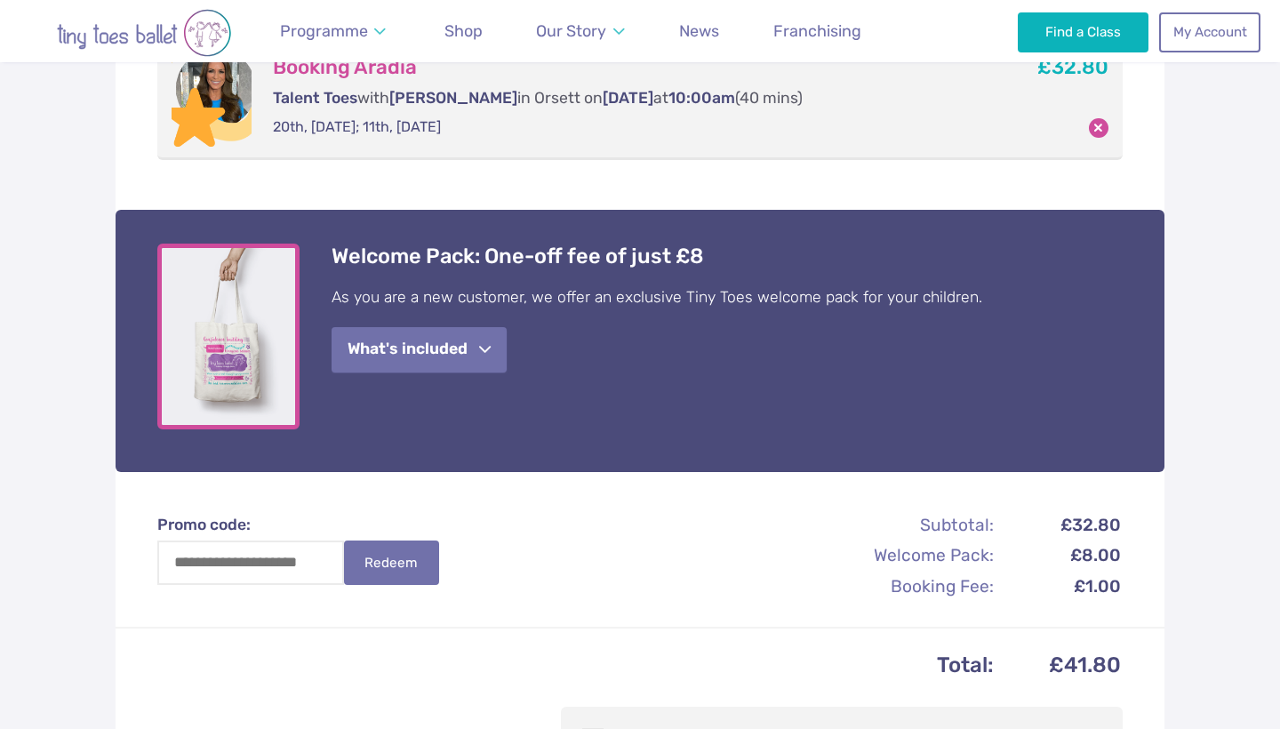
click at [482, 344] on span "button" at bounding box center [485, 349] width 12 height 13
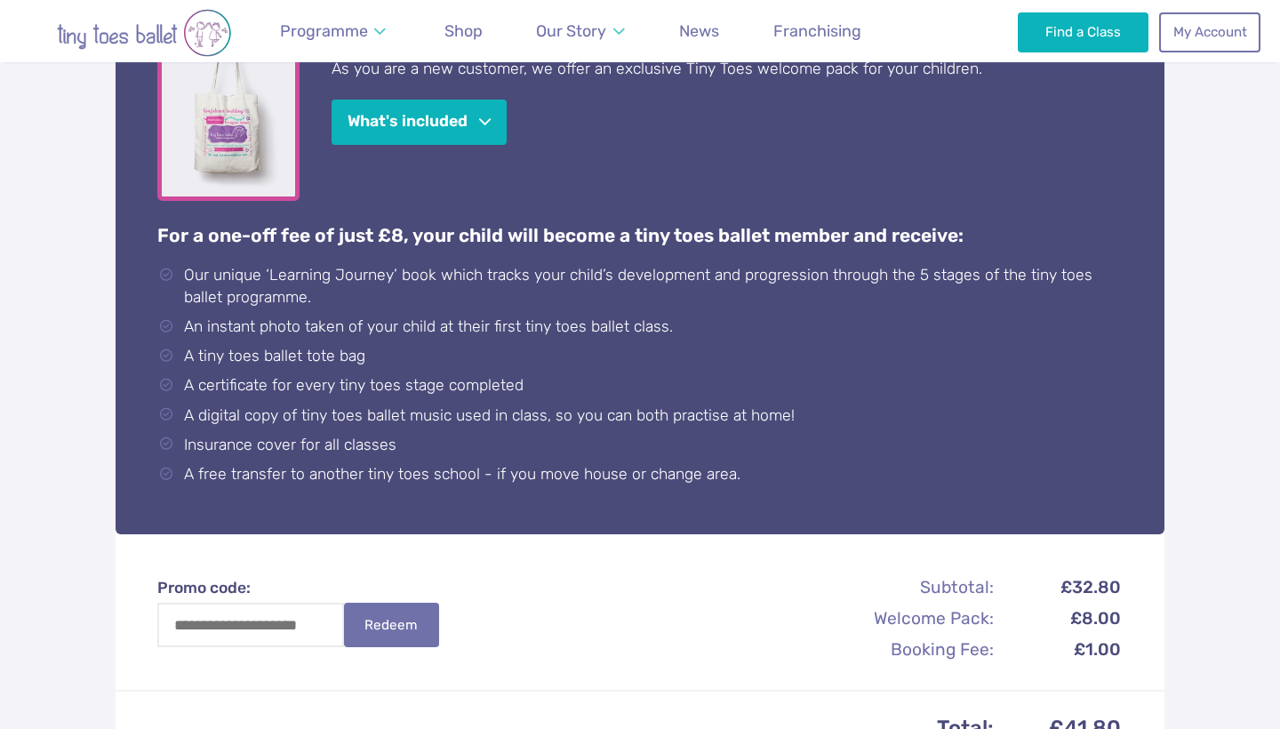
scroll to position [348, 0]
